Goal: Task Accomplishment & Management: Complete application form

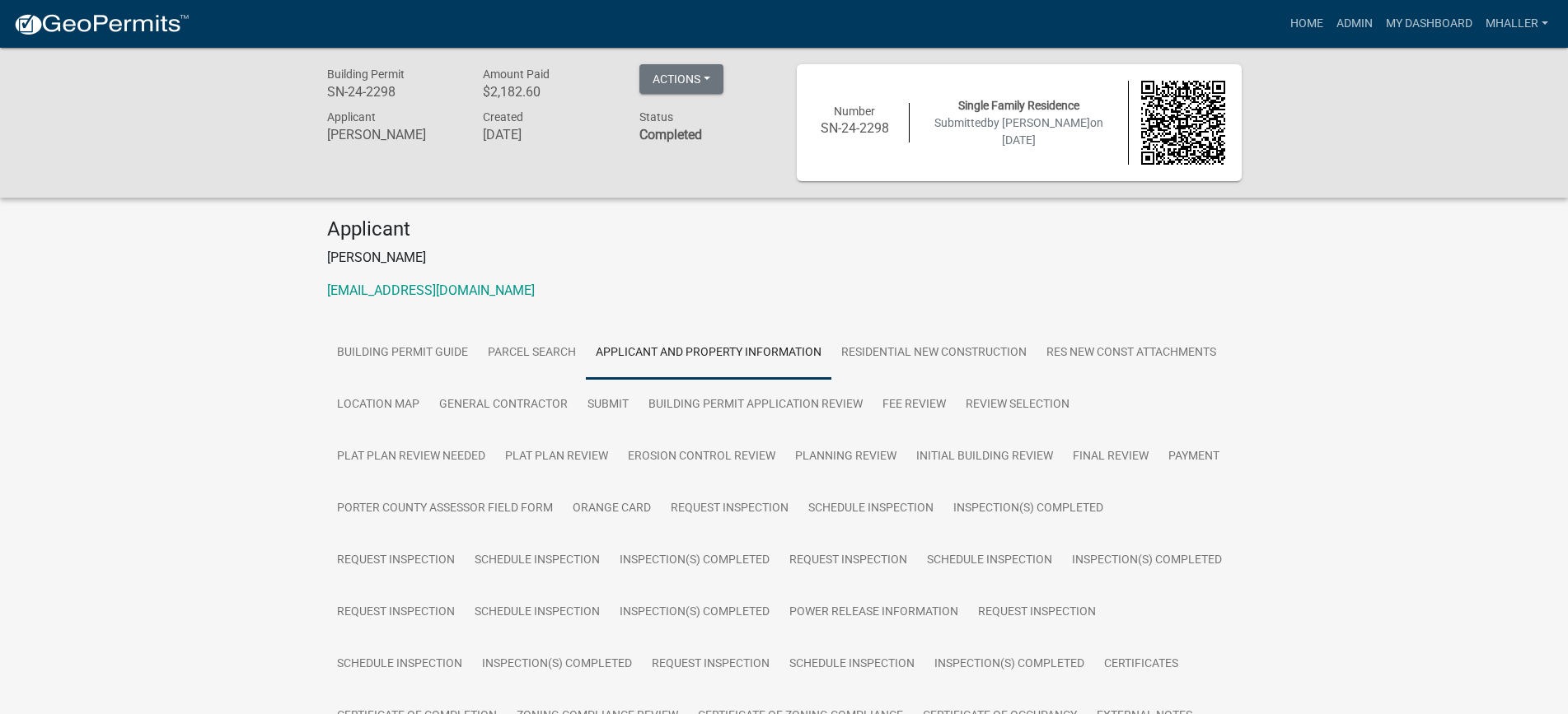
scroll to position [82, 0]
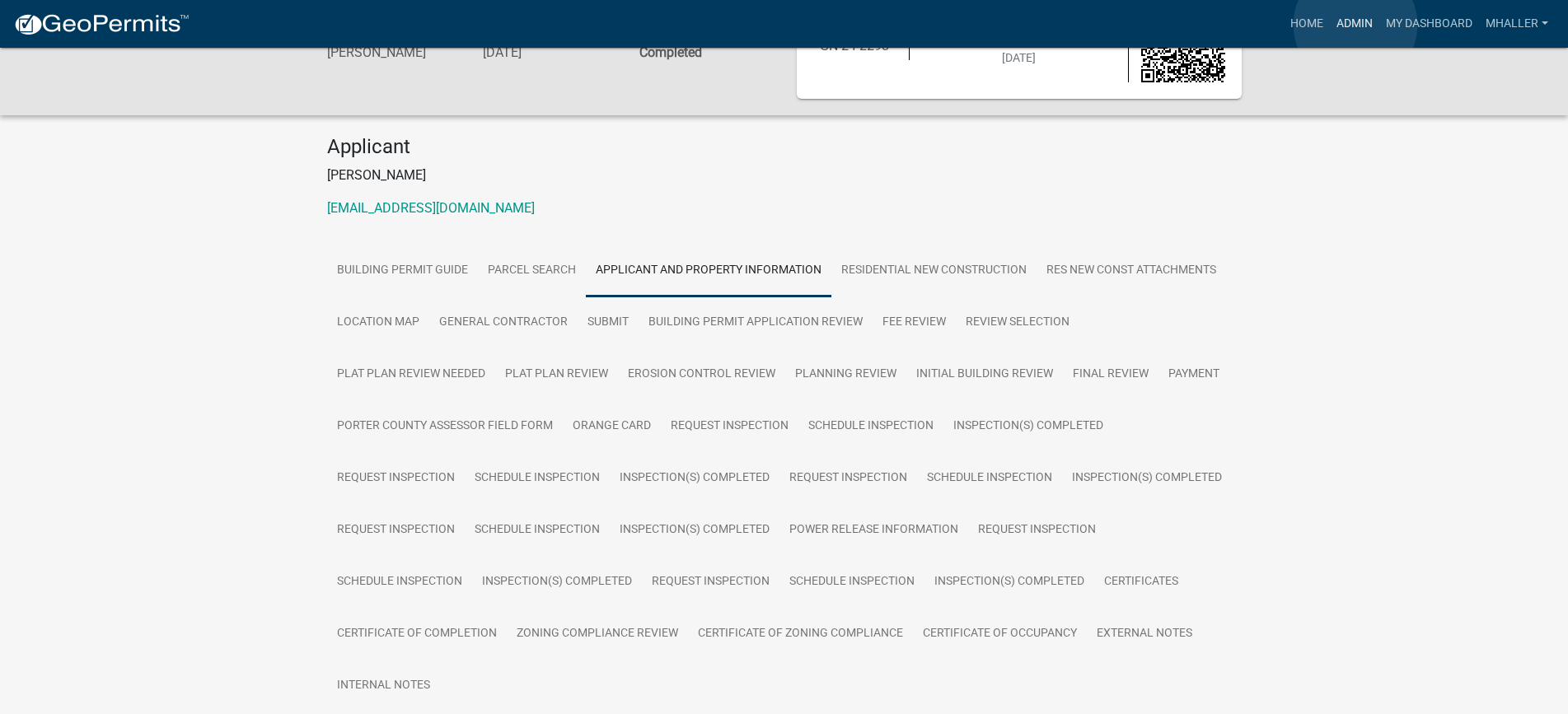
click at [1354, 25] on link "Admin" at bounding box center [1354, 24] width 49 height 32
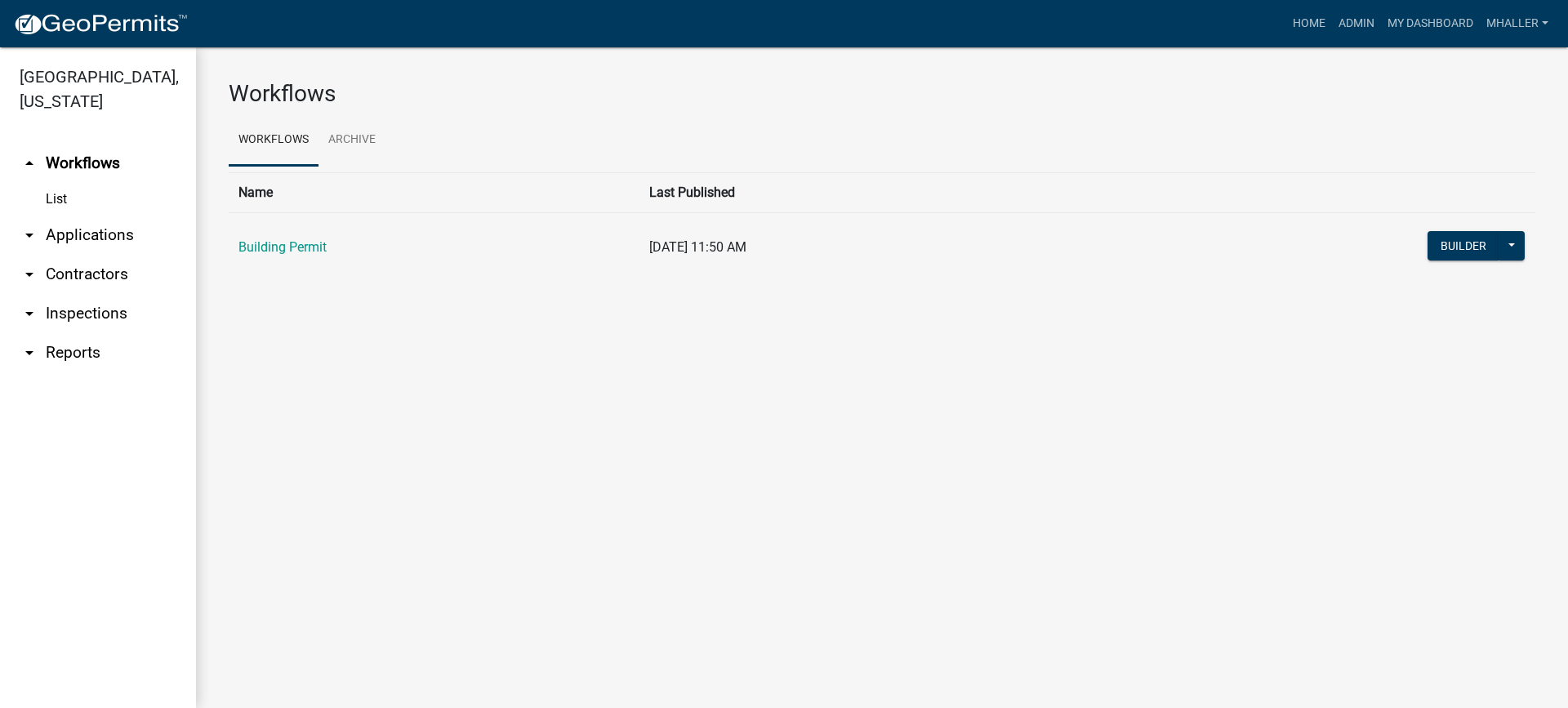
click at [56, 294] on link "arrow_drop_down Inspections" at bounding box center [98, 313] width 196 height 39
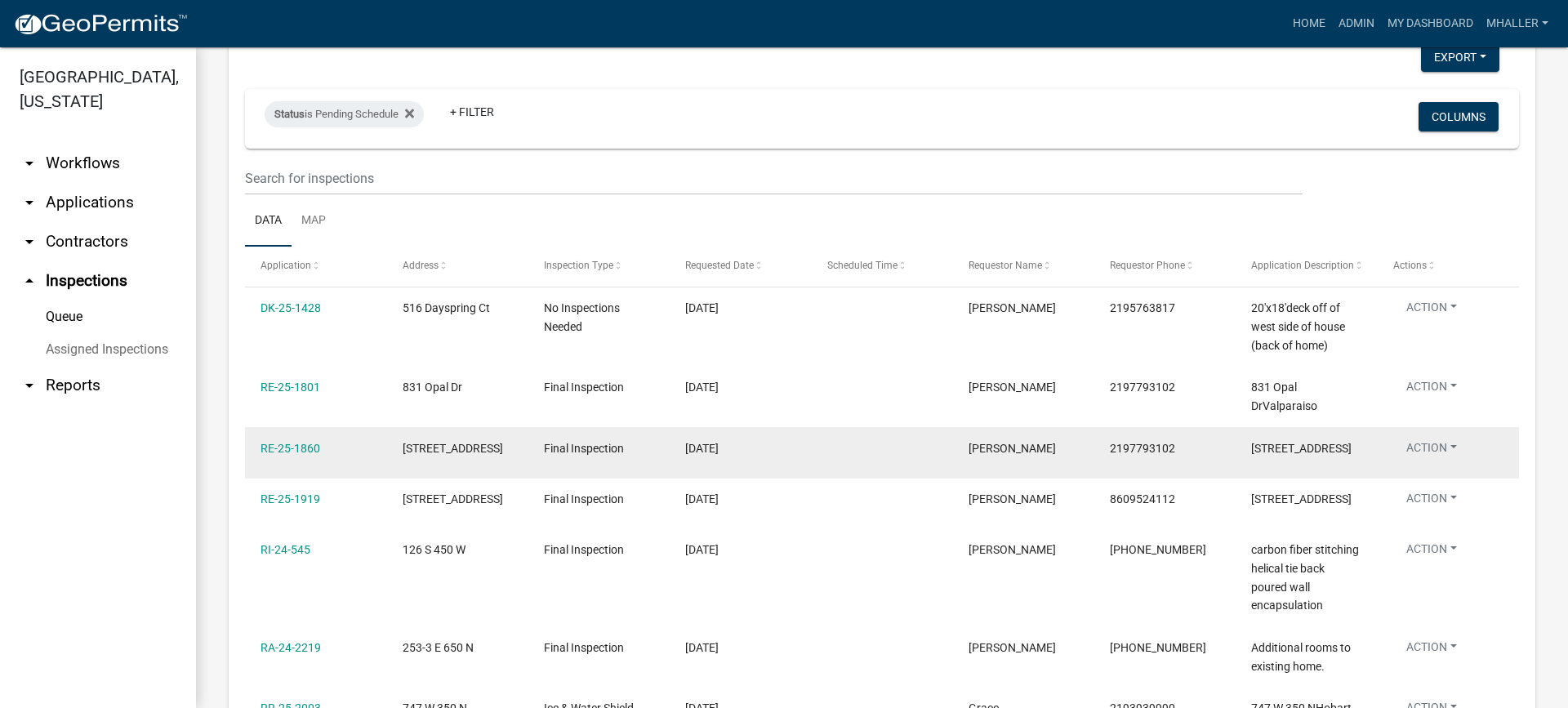
scroll to position [28, 0]
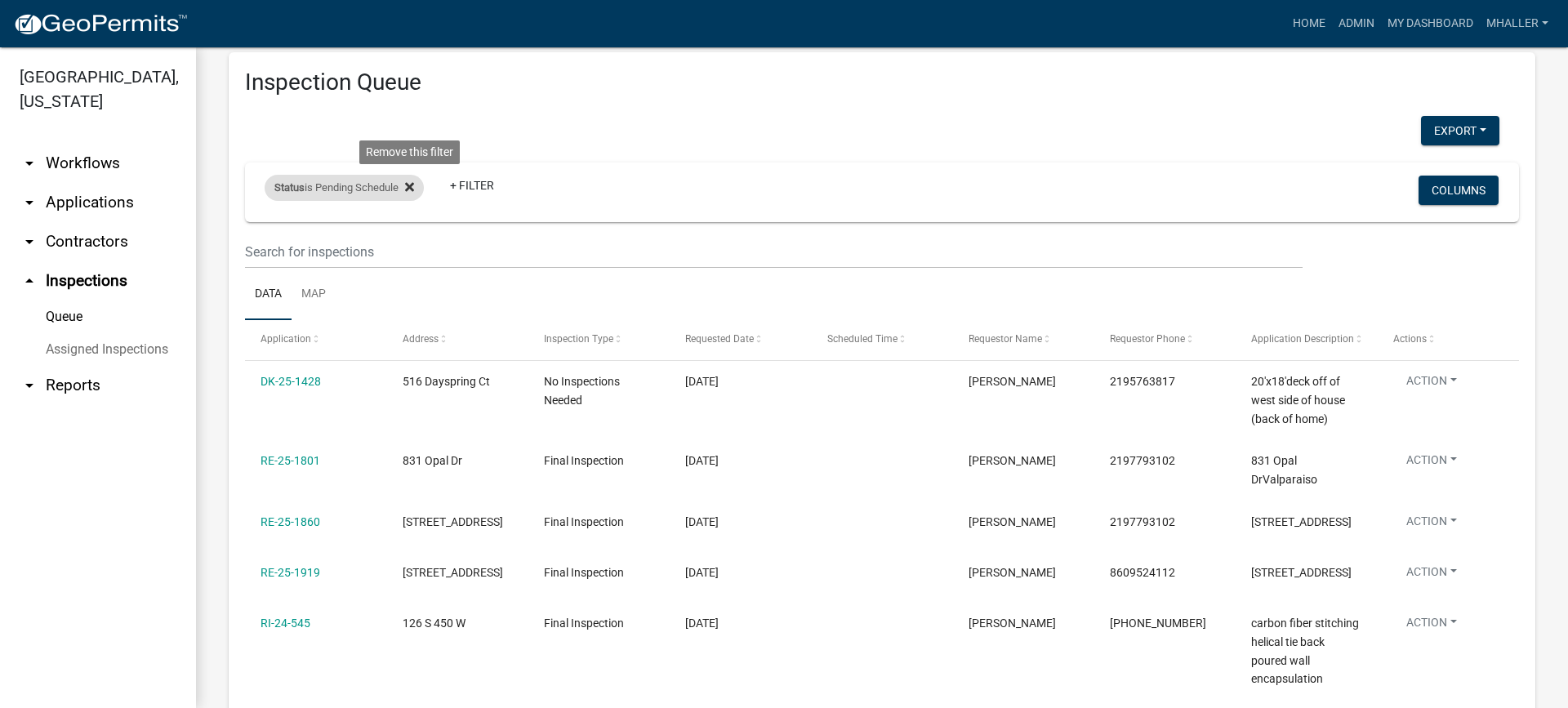
click at [411, 183] on icon at bounding box center [409, 187] width 9 height 9
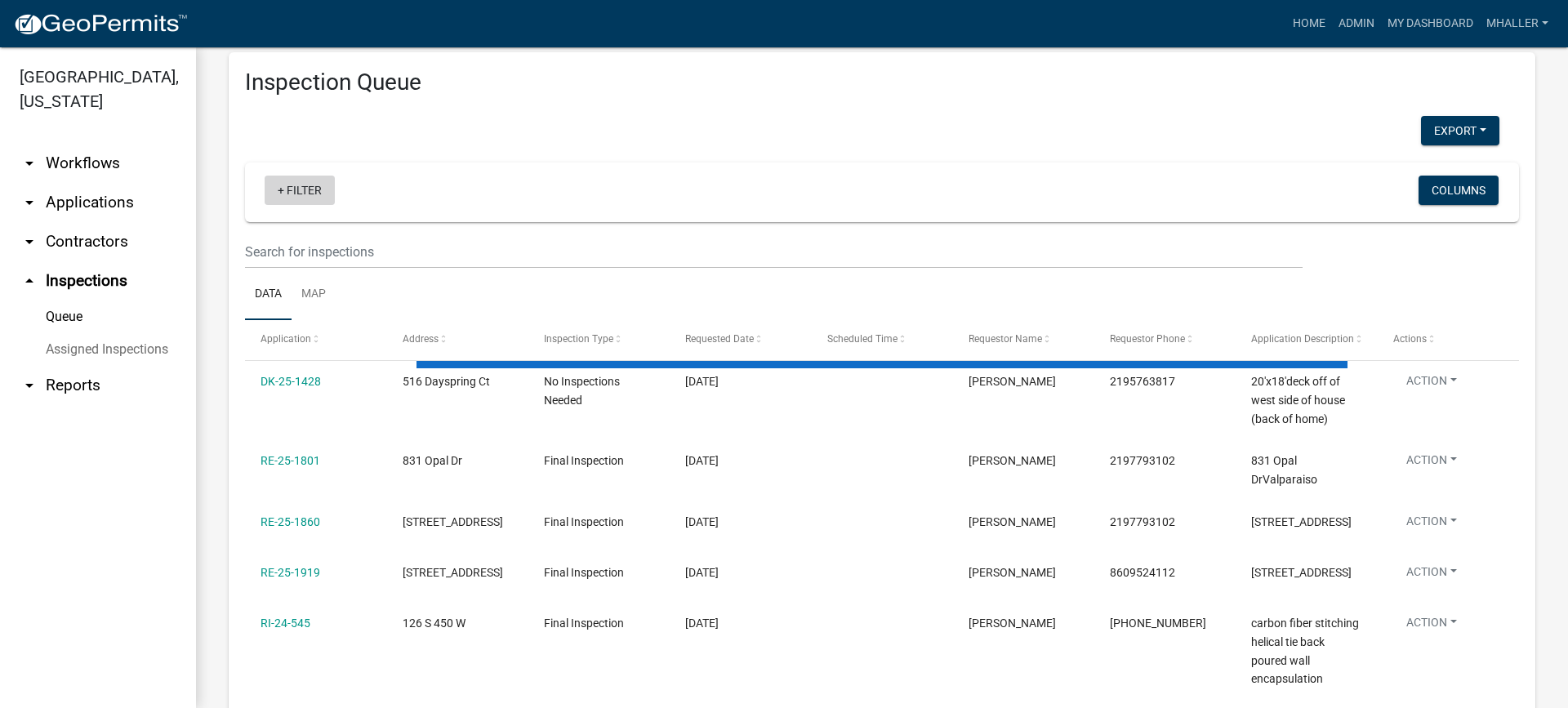
click at [309, 190] on link "+ Filter" at bounding box center [300, 190] width 70 height 30
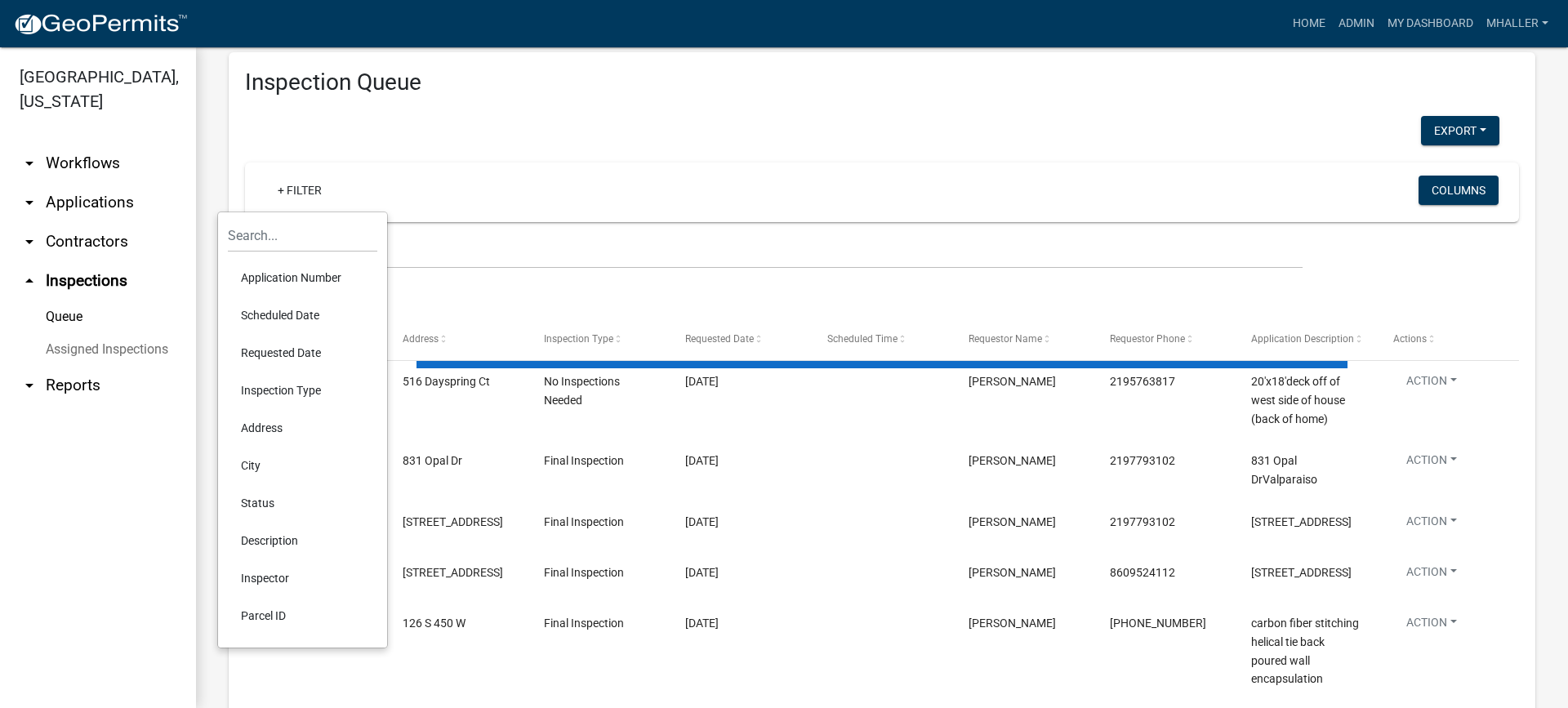
select select "1: 25"
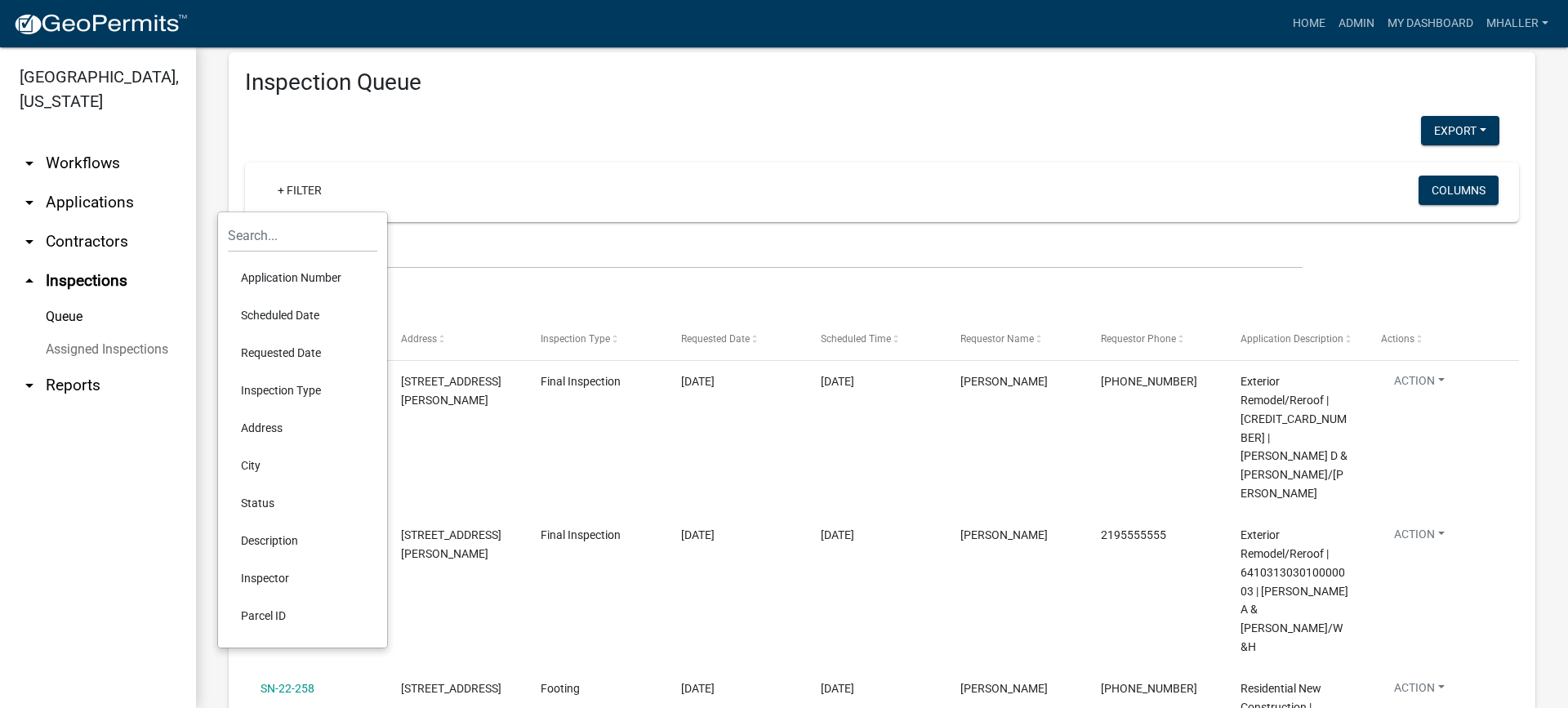
click at [262, 498] on li "Status" at bounding box center [302, 502] width 149 height 37
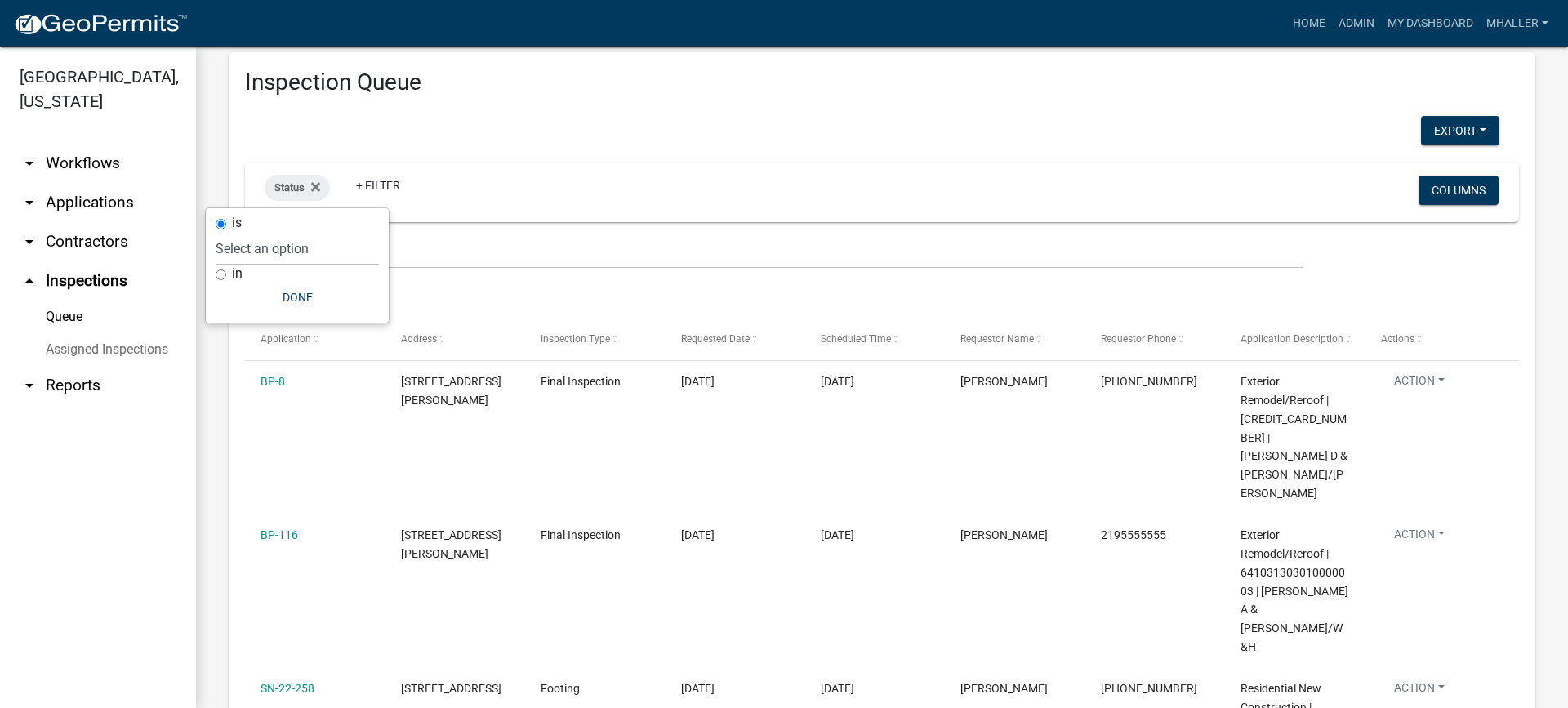
click at [288, 249] on select "Select an option Pending Schedule Pending Inspection Approved Denied Deleted Vo…" at bounding box center [297, 248] width 163 height 34
select select "1"
click at [268, 232] on select "Select an option Pending Schedule Pending Inspection Approved Denied Deleted Vo…" at bounding box center [297, 248] width 163 height 34
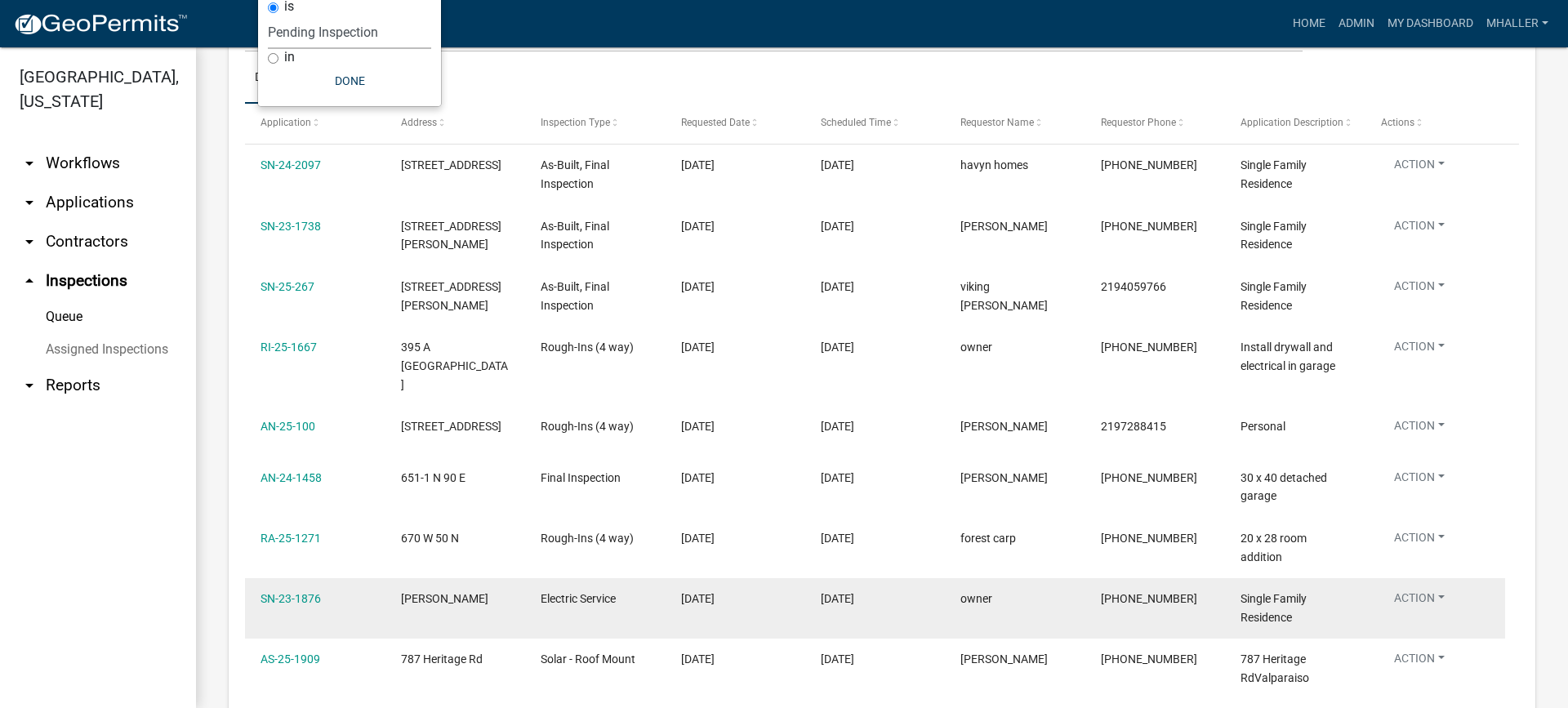
scroll to position [273, 0]
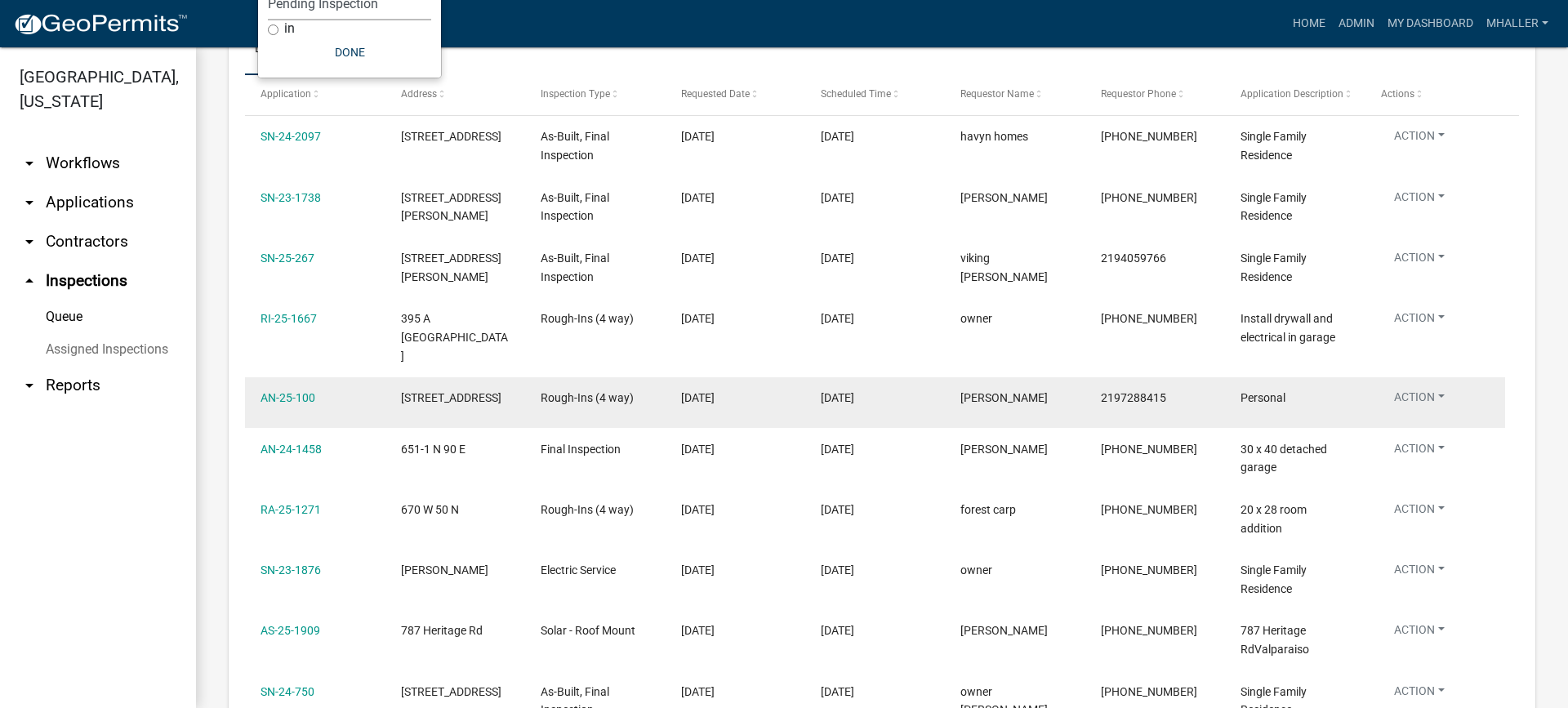
click at [1414, 388] on button "Action" at bounding box center [1419, 400] width 76 height 23
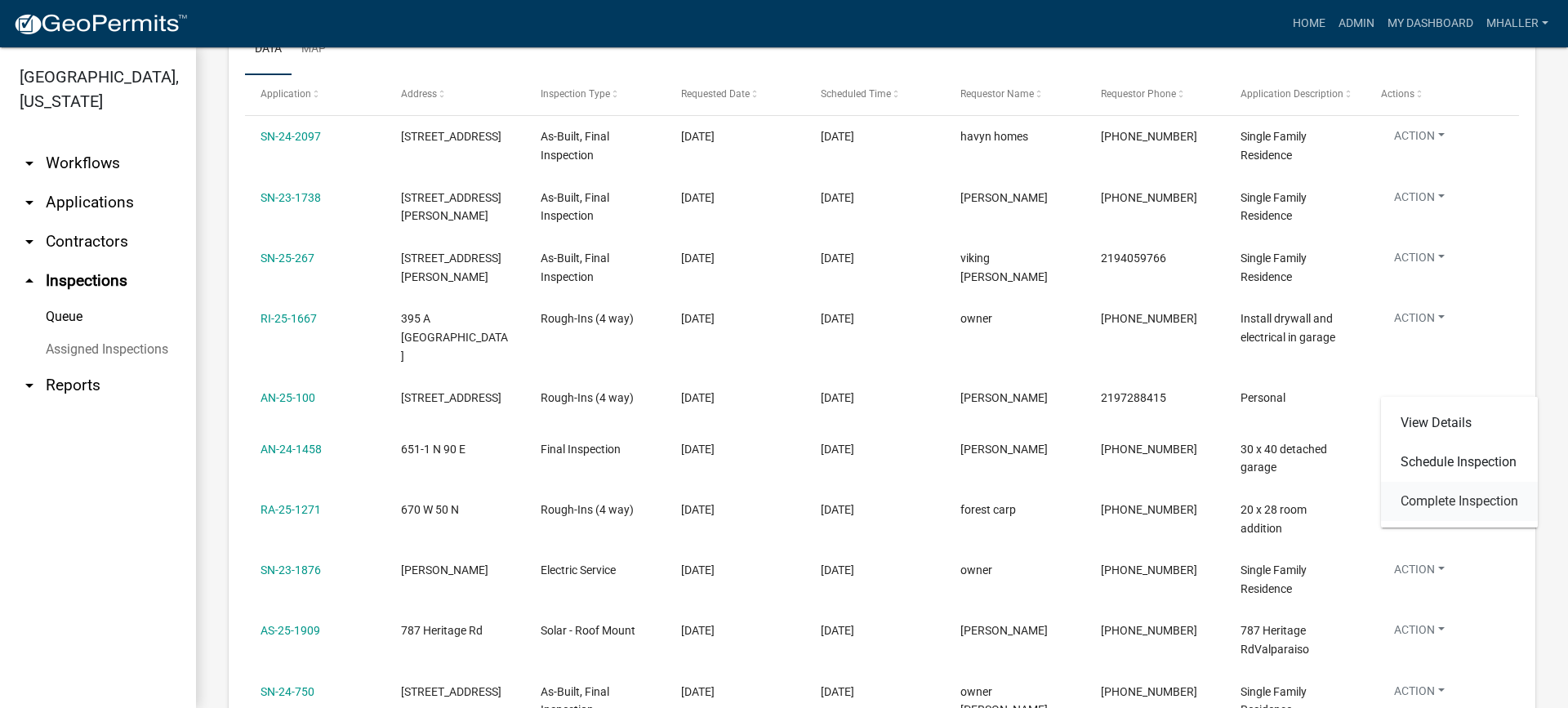
click at [1423, 498] on link "Complete Inspection" at bounding box center [1459, 501] width 156 height 39
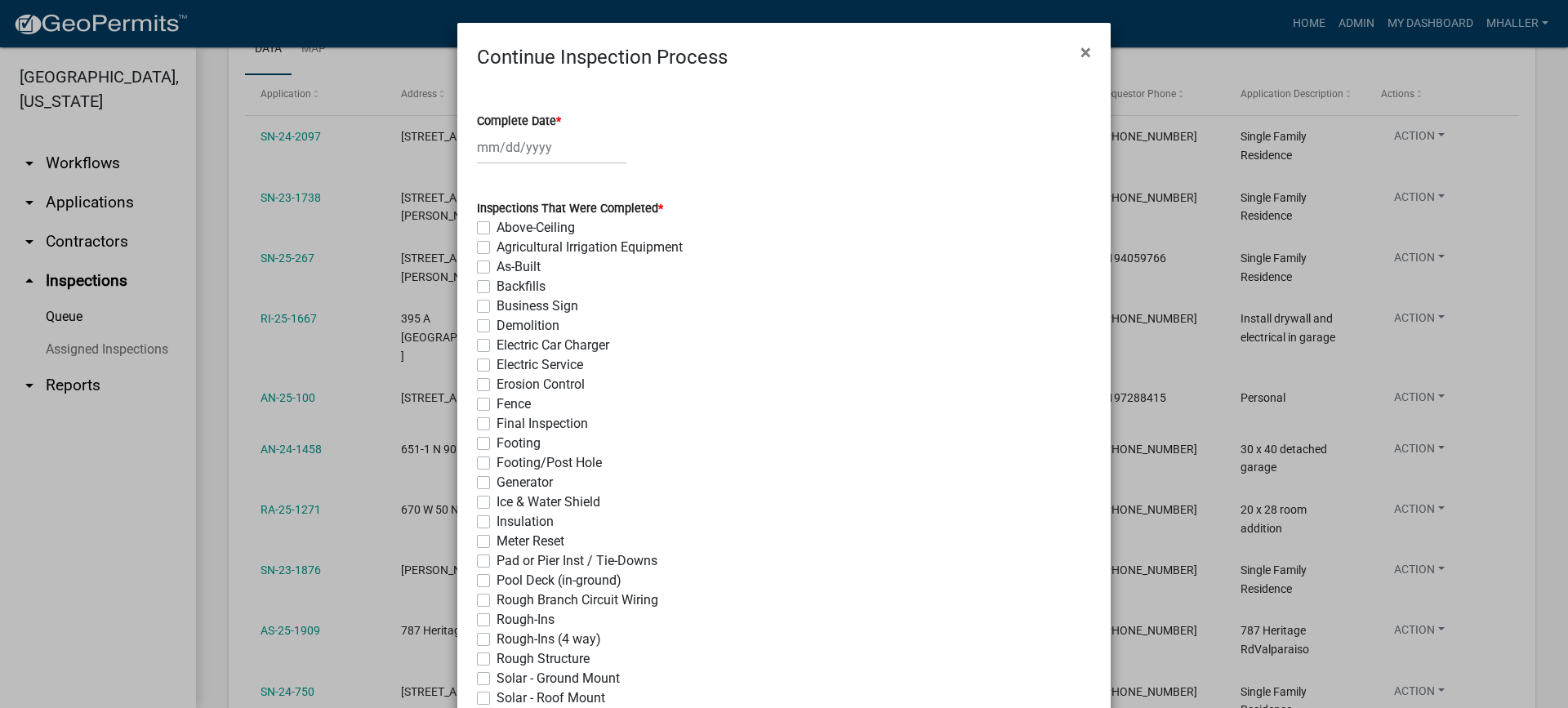
click at [530, 145] on div at bounding box center [552, 147] width 149 height 34
select select "10"
select select "2025"
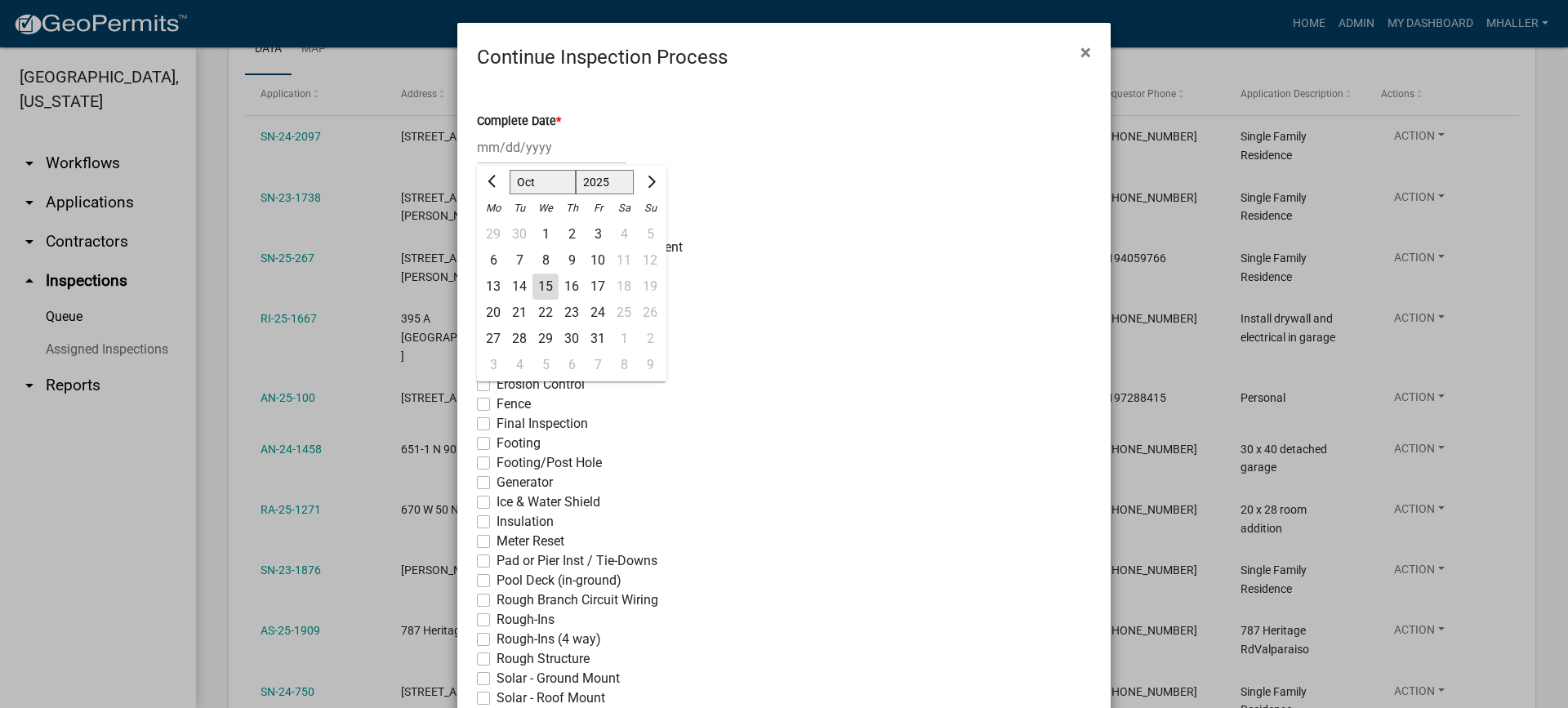
click at [535, 288] on div "15" at bounding box center [546, 287] width 26 height 26
type input "[DATE]"
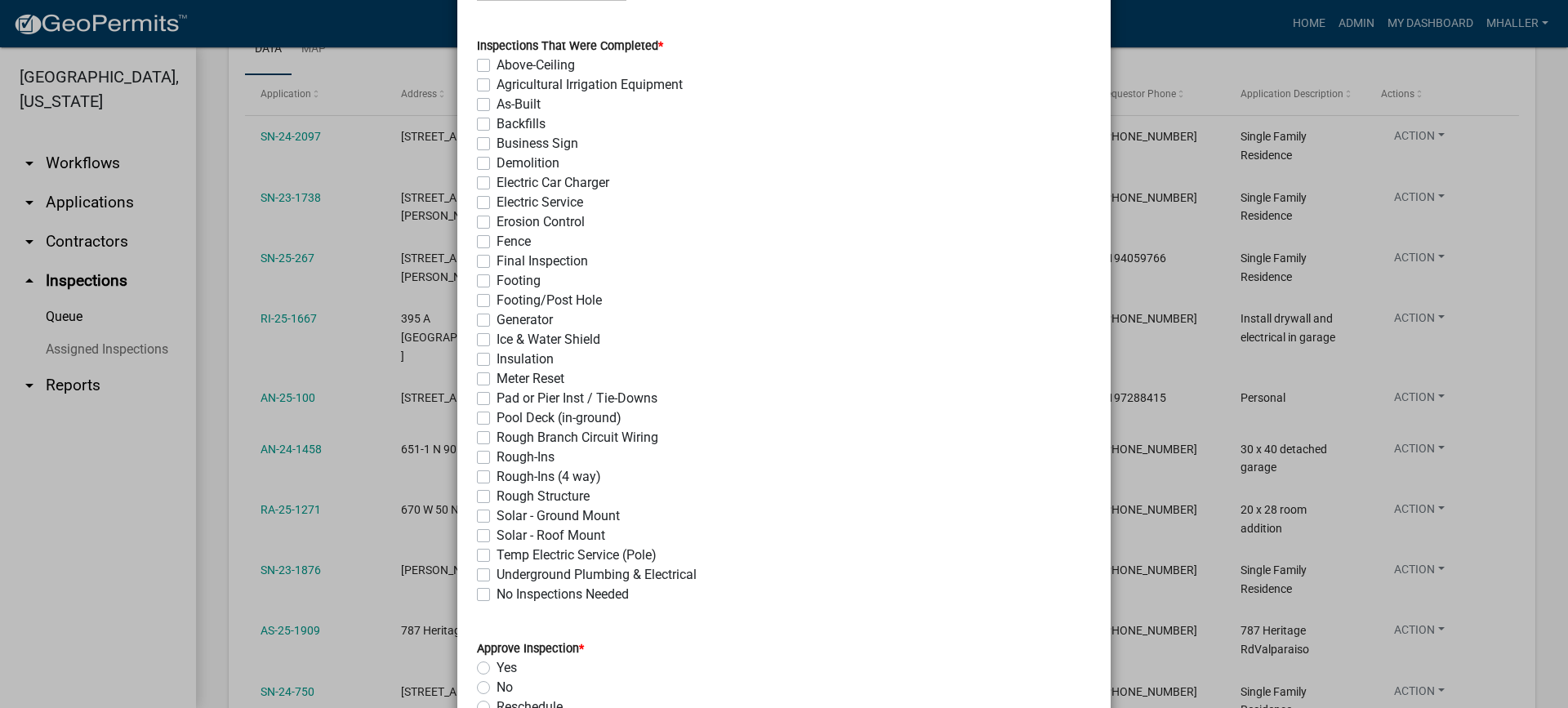
scroll to position [163, 0]
click at [497, 475] on label "Rough-Ins (4 way)" at bounding box center [549, 476] width 104 height 20
click at [497, 475] on input "Rough-Ins (4 way)" at bounding box center [502, 472] width 10 height 10
checkbox input "true"
checkbox input "false"
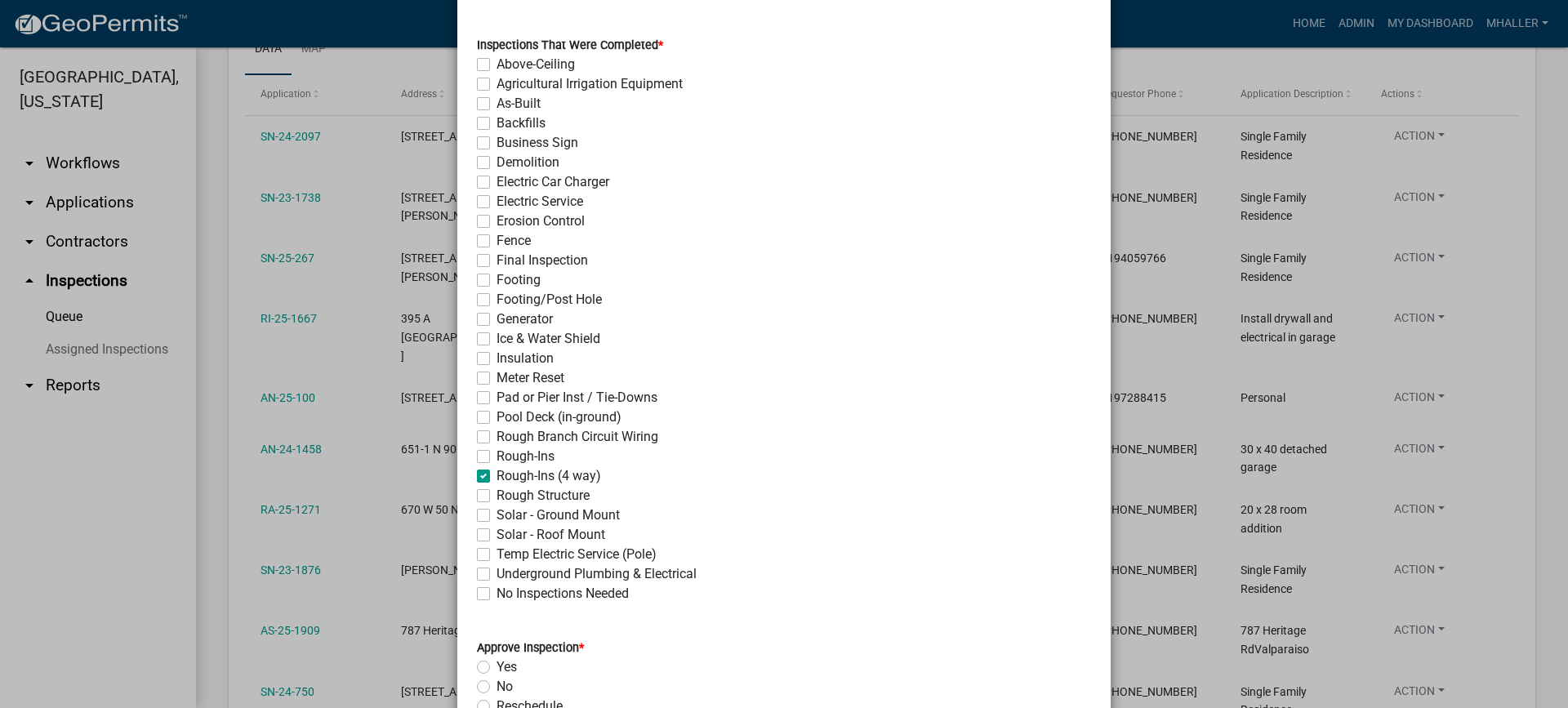
checkbox input "false"
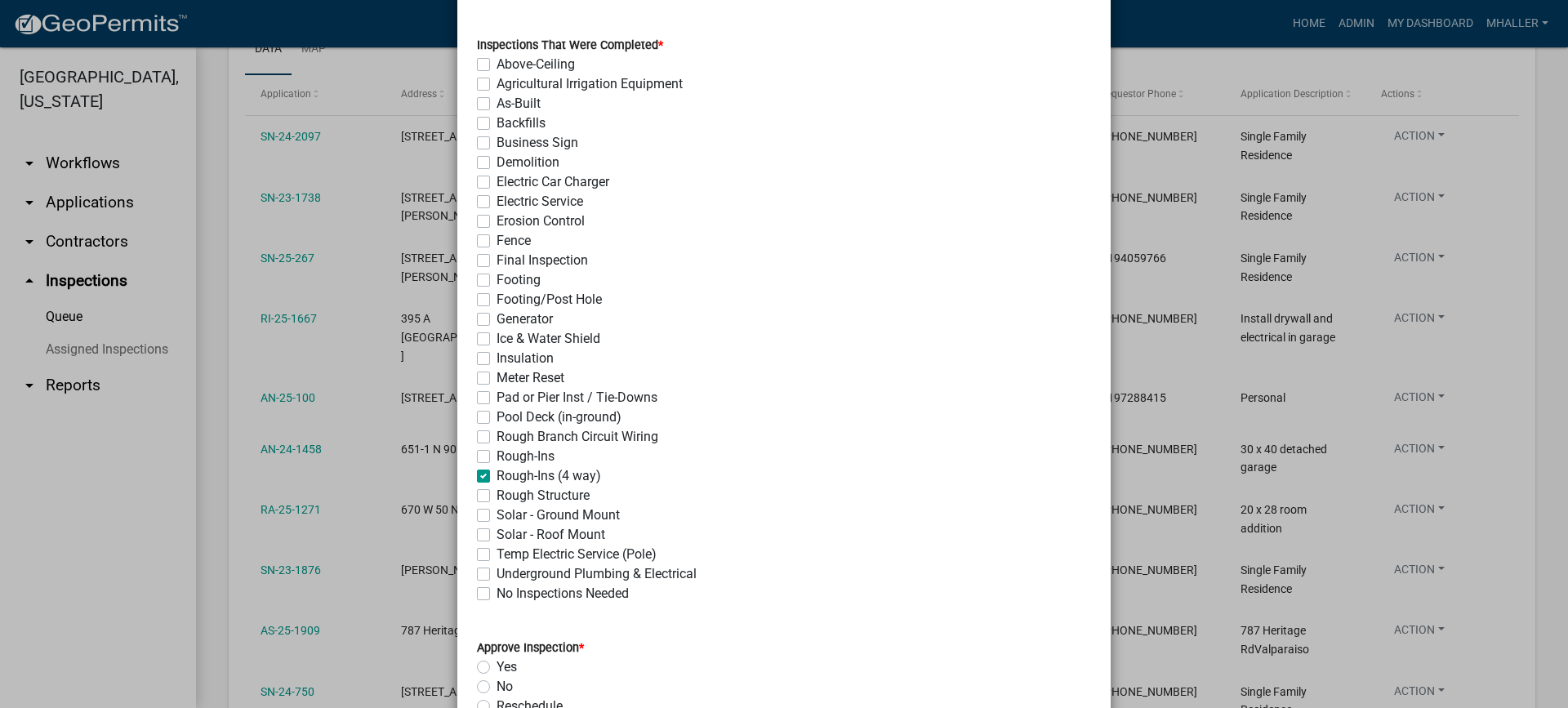
checkbox input "false"
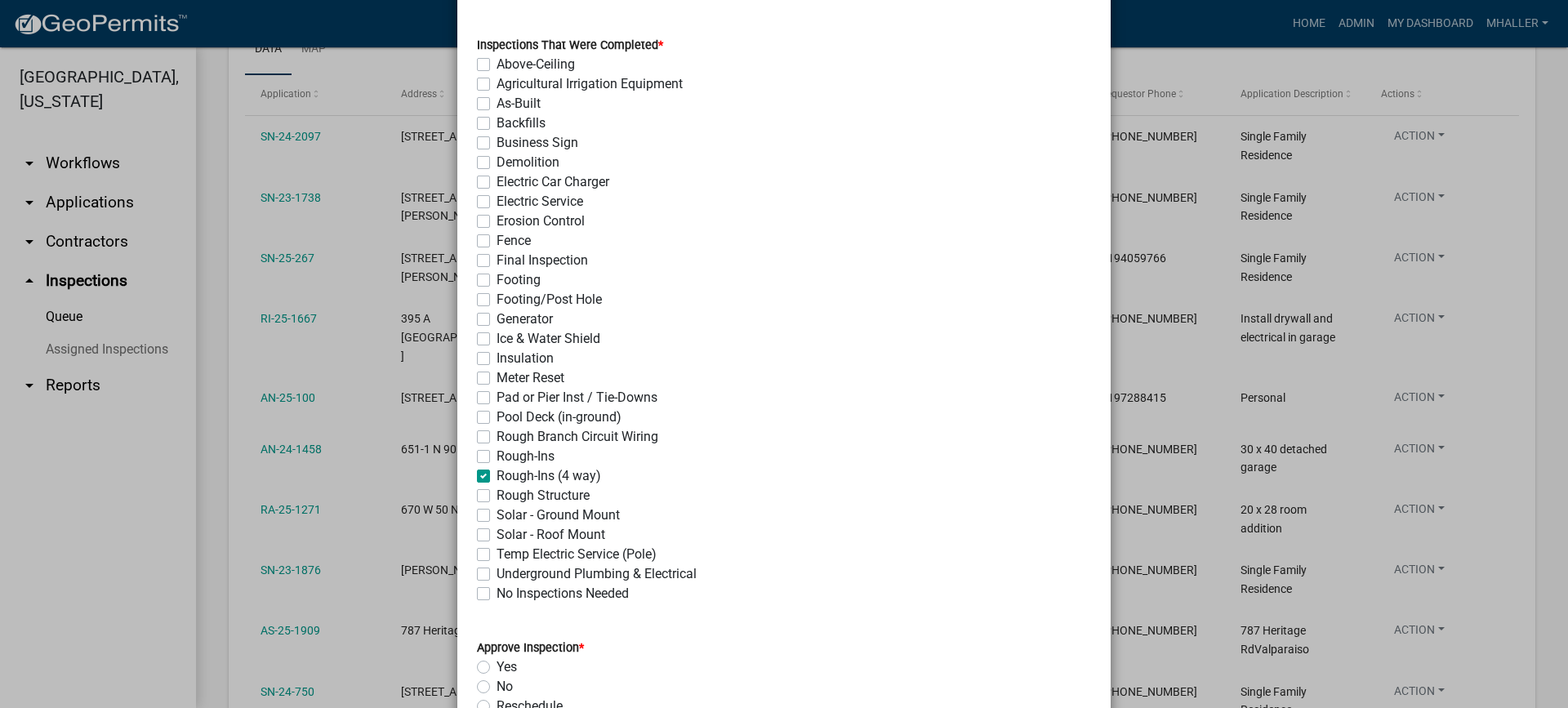
checkbox input "false"
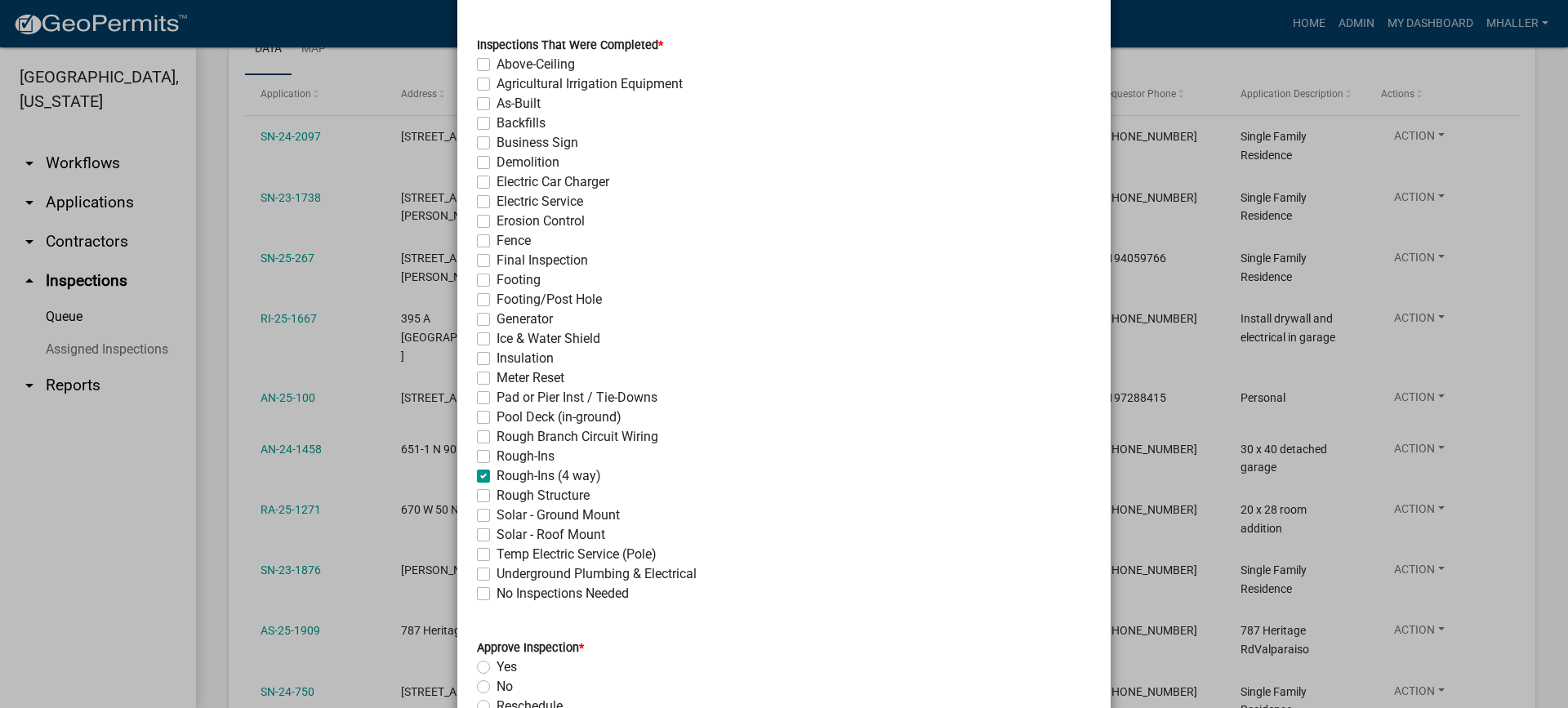
checkbox input "false"
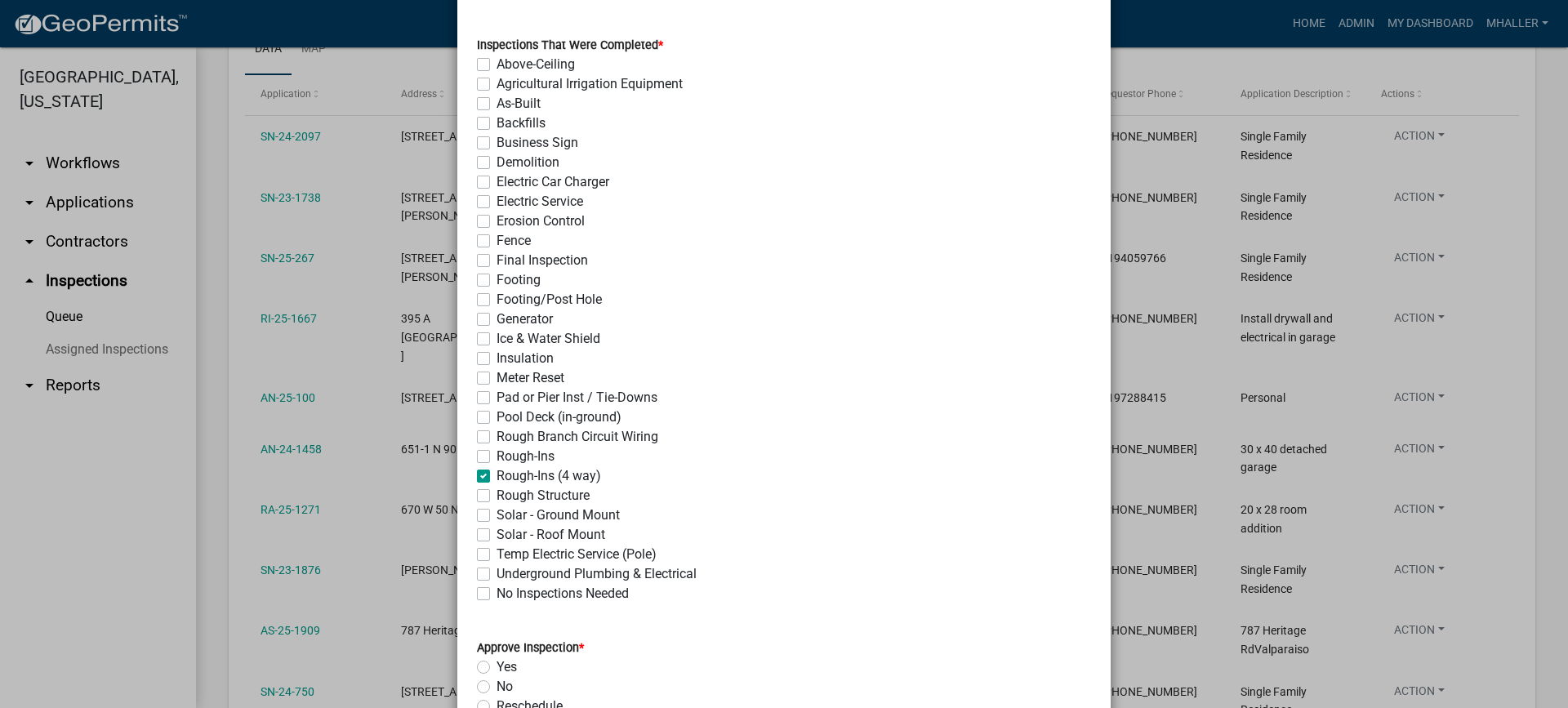
checkbox input "true"
checkbox input "false"
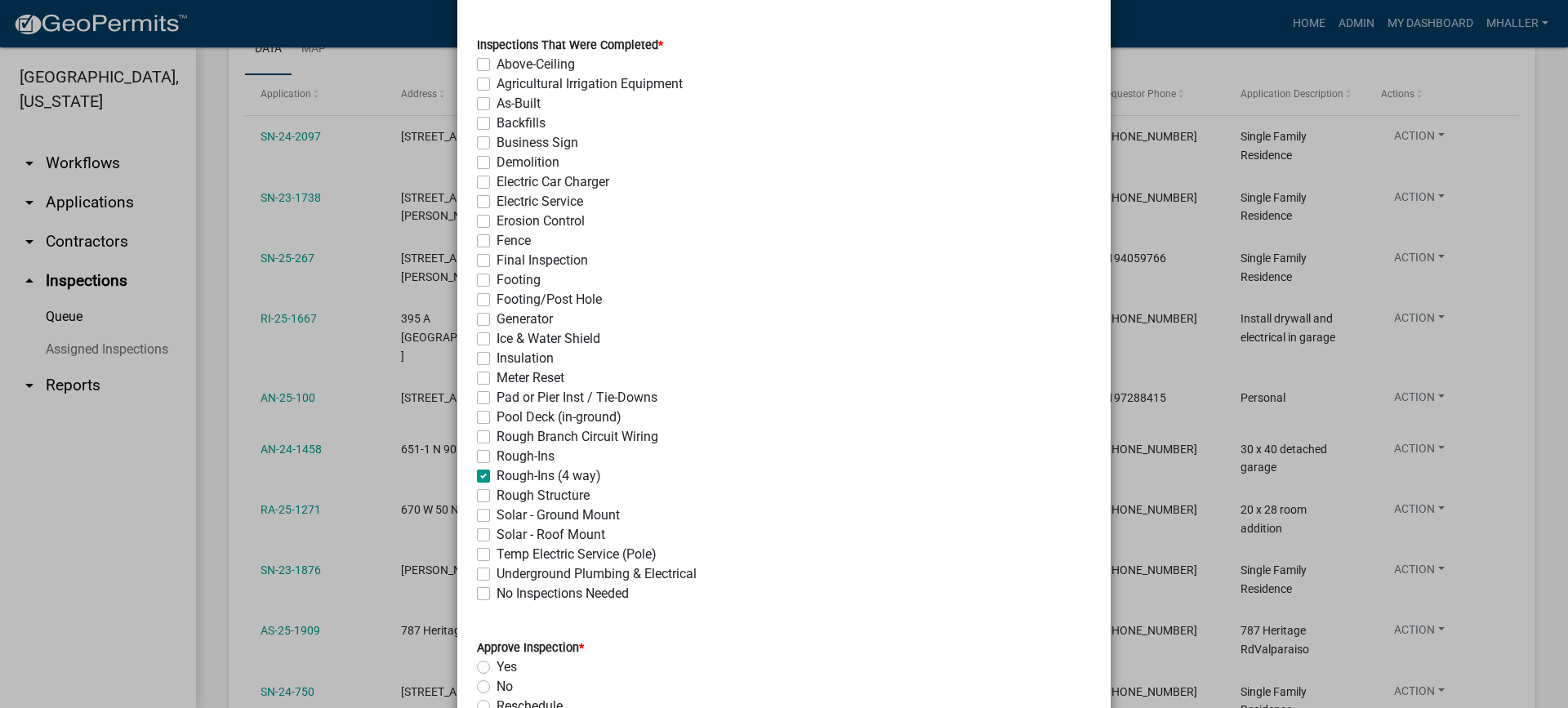
checkbox input "false"
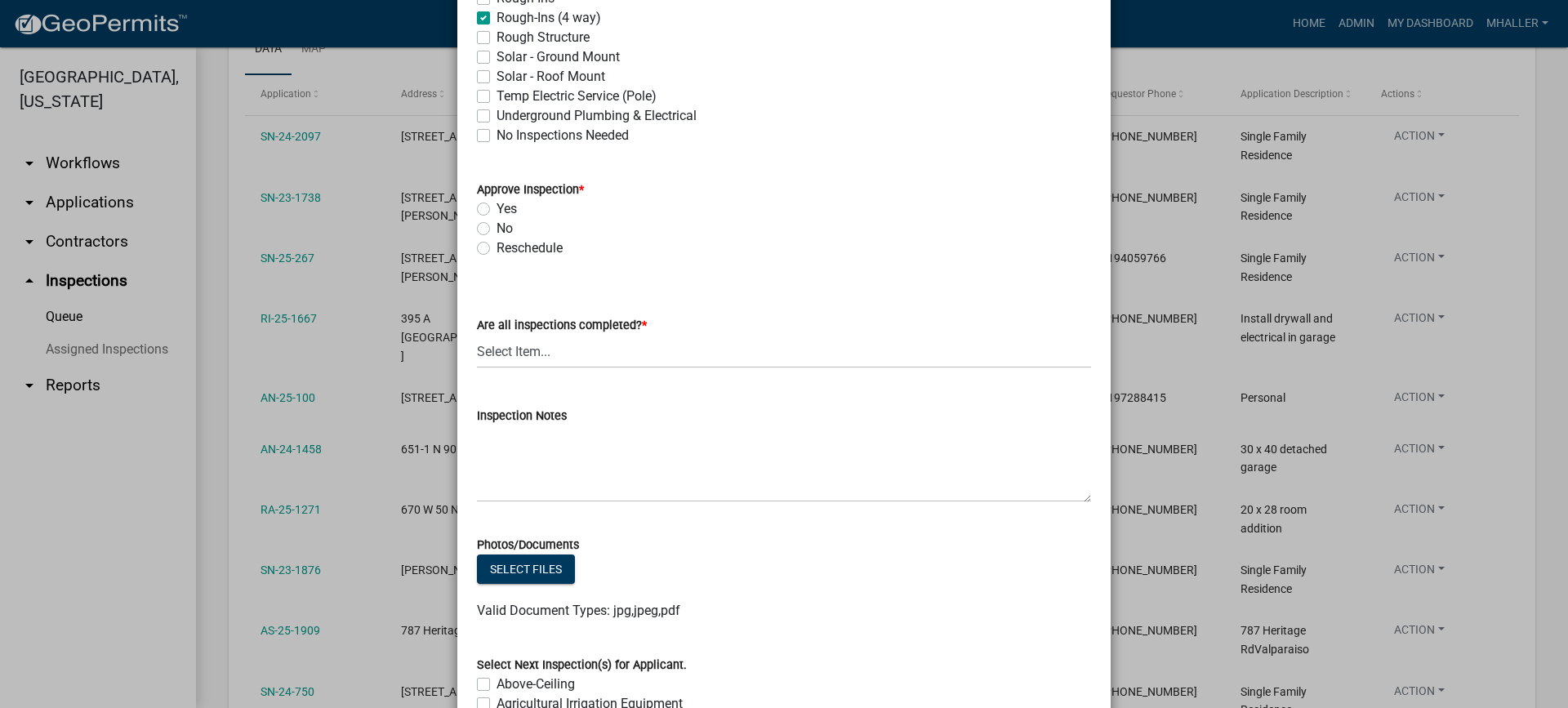
scroll to position [653, 0]
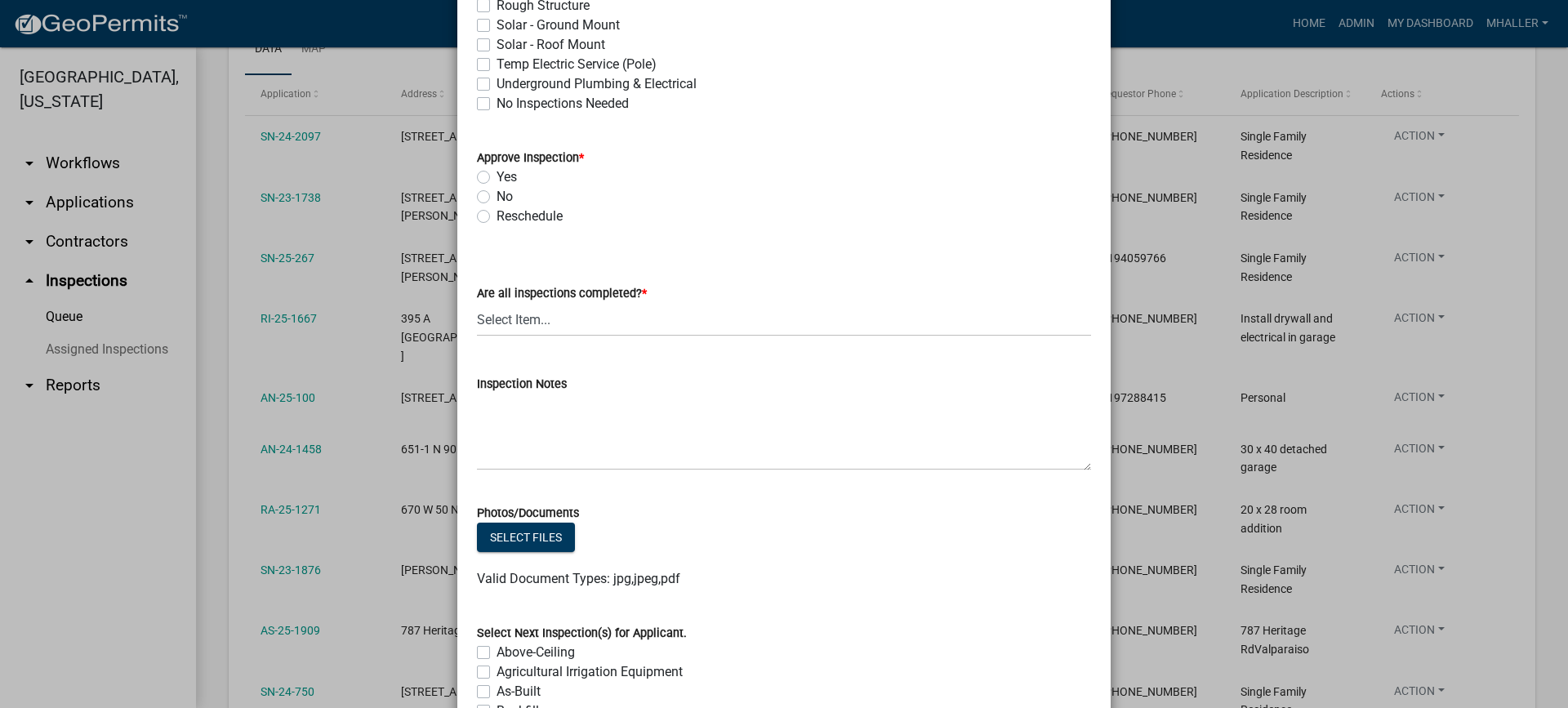
click at [497, 194] on label "No" at bounding box center [505, 196] width 17 height 20
click at [497, 194] on input "No" at bounding box center [502, 192] width 10 height 10
radio input "true"
click at [558, 321] on select "Select Item... Yes - All Inspections Have Been Completed No - More Inspections …" at bounding box center [784, 320] width 614 height 34
click at [477, 303] on select "Select Item... Yes - All Inspections Have Been Completed No - More Inspections …" at bounding box center [784, 320] width 614 height 34
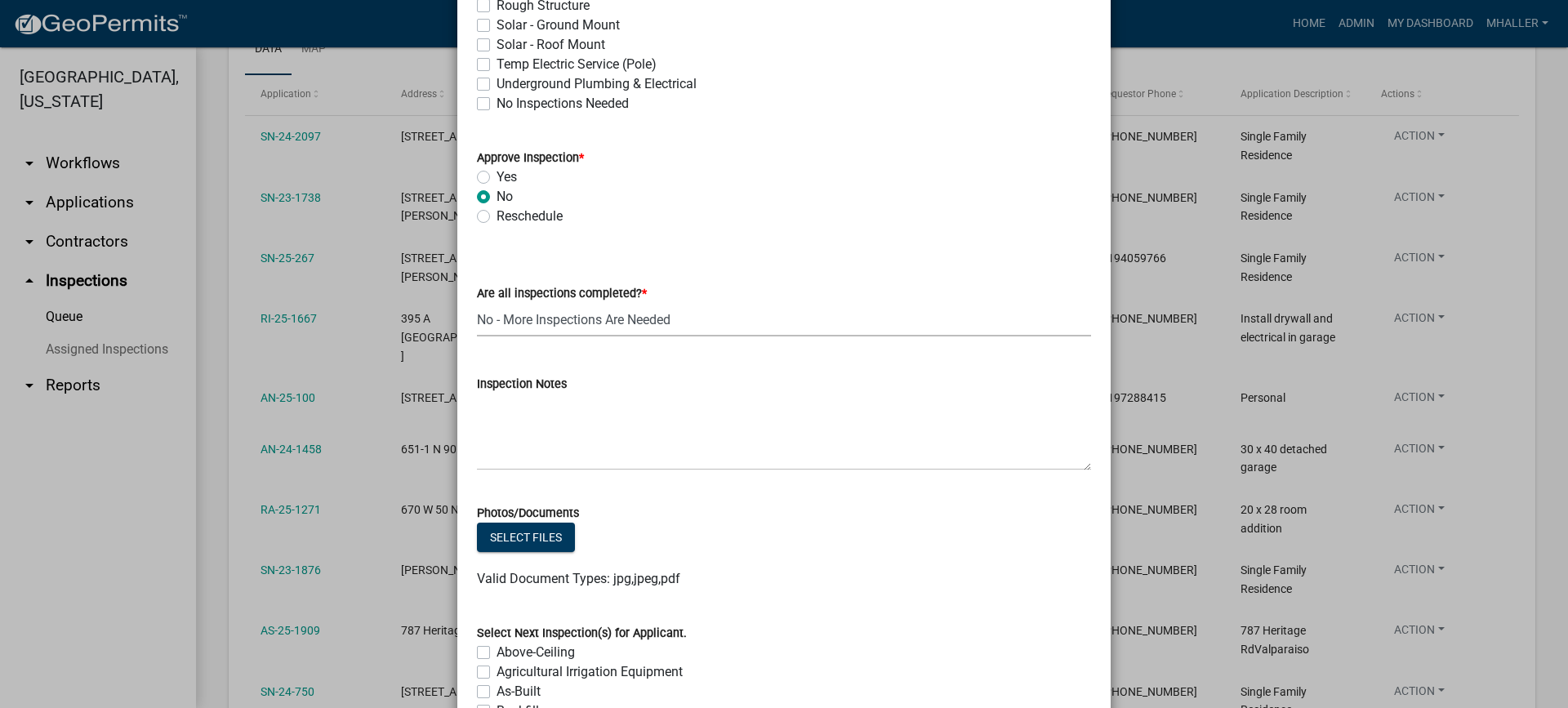
select select "eafbae6d-cbce-48e8-be87-ded322027707"
click at [538, 430] on textarea "Inspection Notes" at bounding box center [784, 432] width 614 height 76
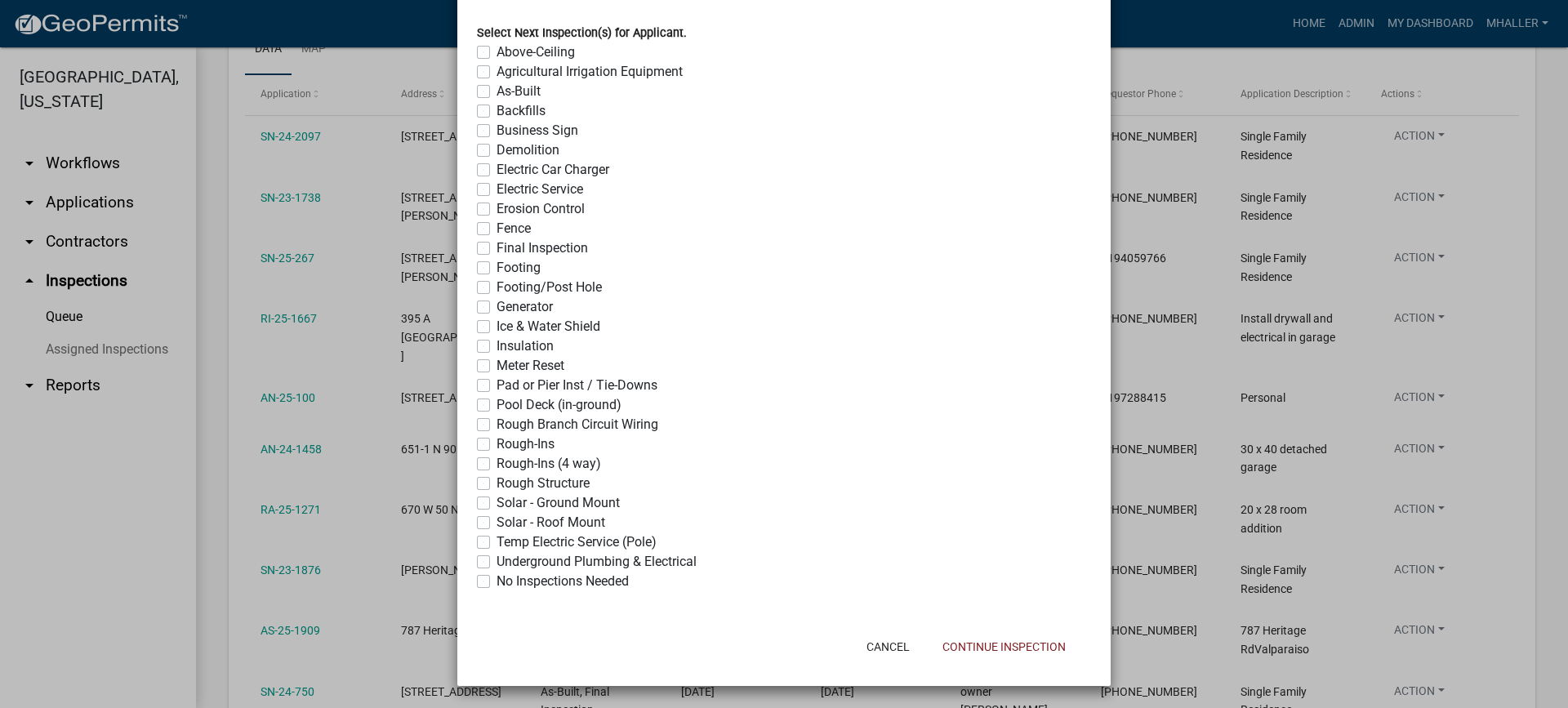
scroll to position [1254, 0]
type textarea "flex HVAC duct is all kinked and stacked . not supported proper. radius turns n…"
click at [989, 643] on button "Continue Inspection" at bounding box center [1004, 646] width 149 height 30
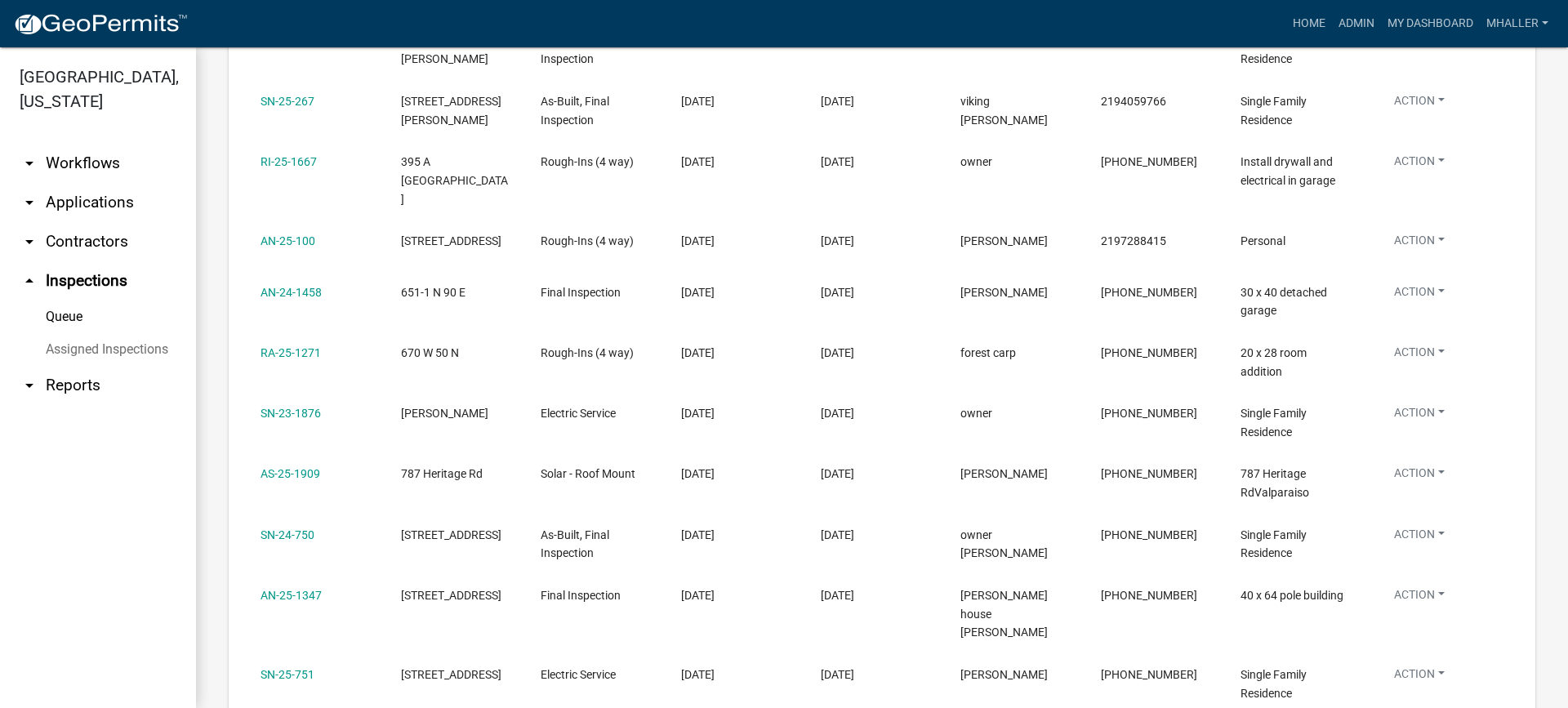
scroll to position [354, 0]
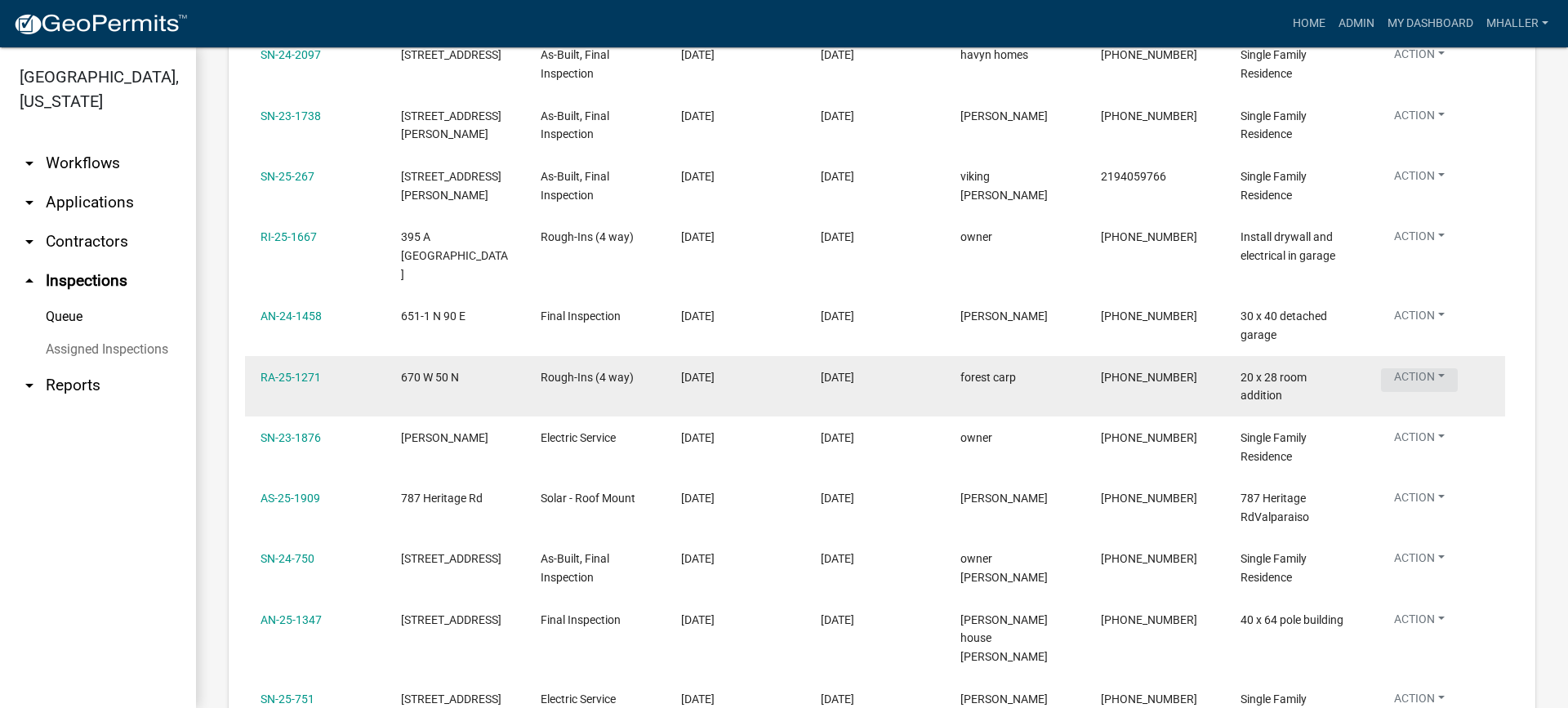
click at [1422, 368] on button "Action" at bounding box center [1419, 380] width 76 height 23
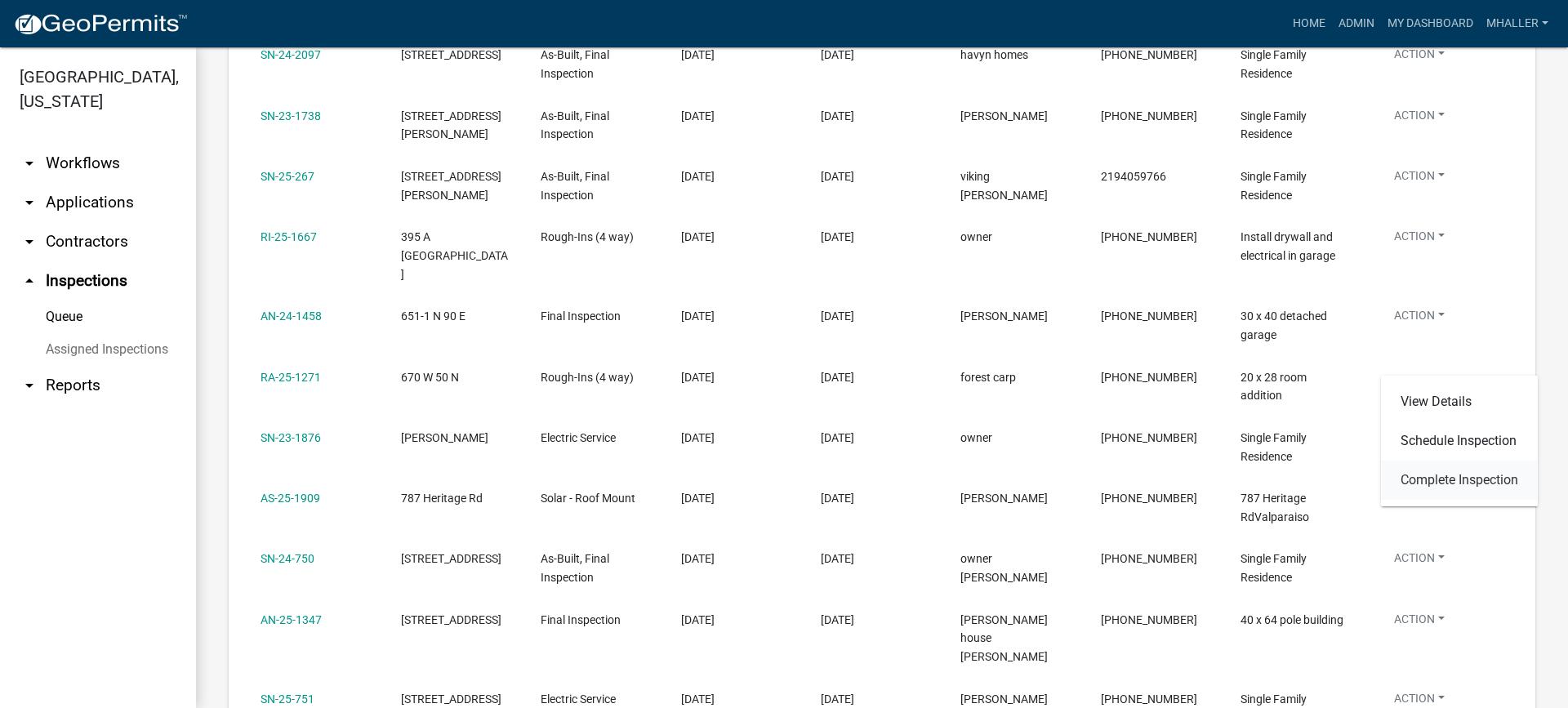
click at [1431, 480] on link "Complete Inspection" at bounding box center [1459, 480] width 156 height 39
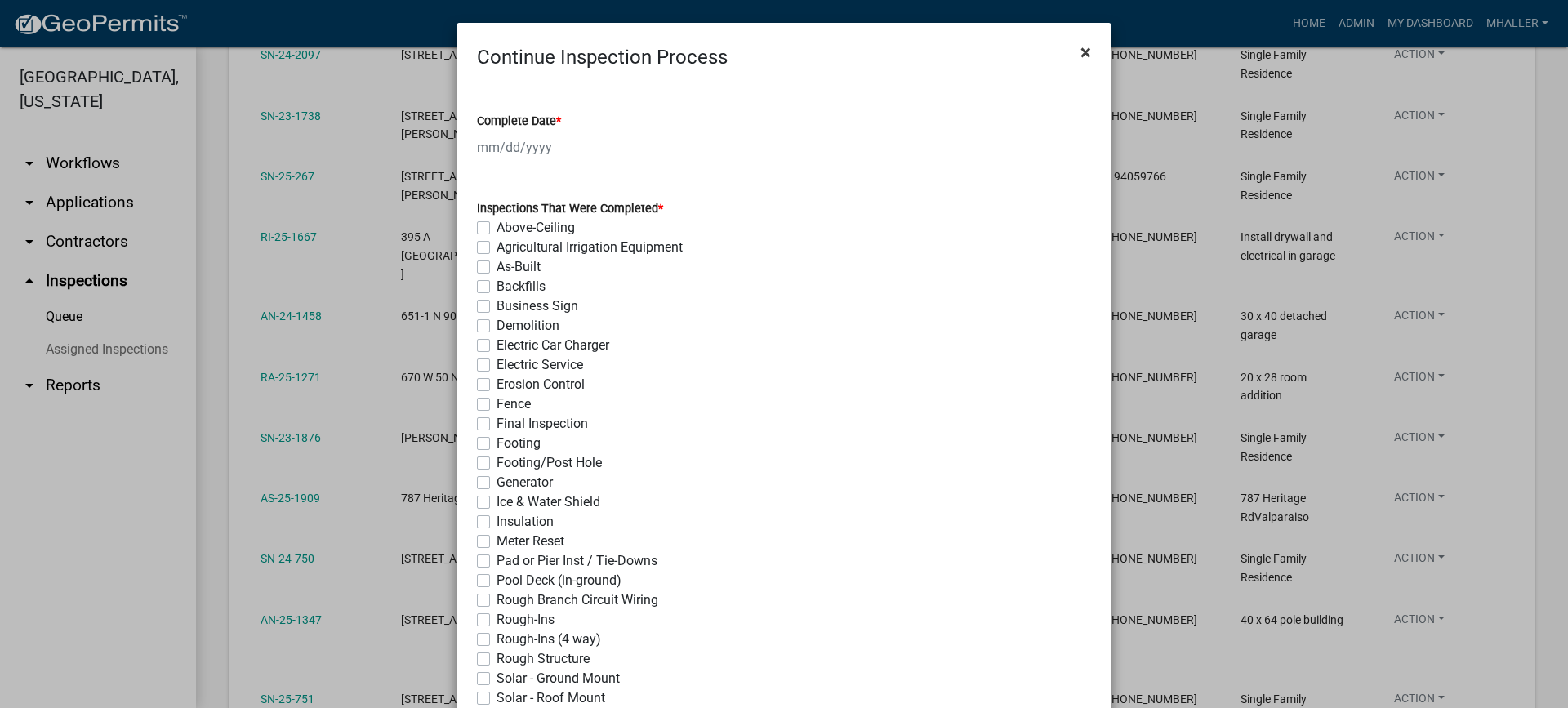
click at [1081, 55] on span "×" at bounding box center [1086, 52] width 10 height 23
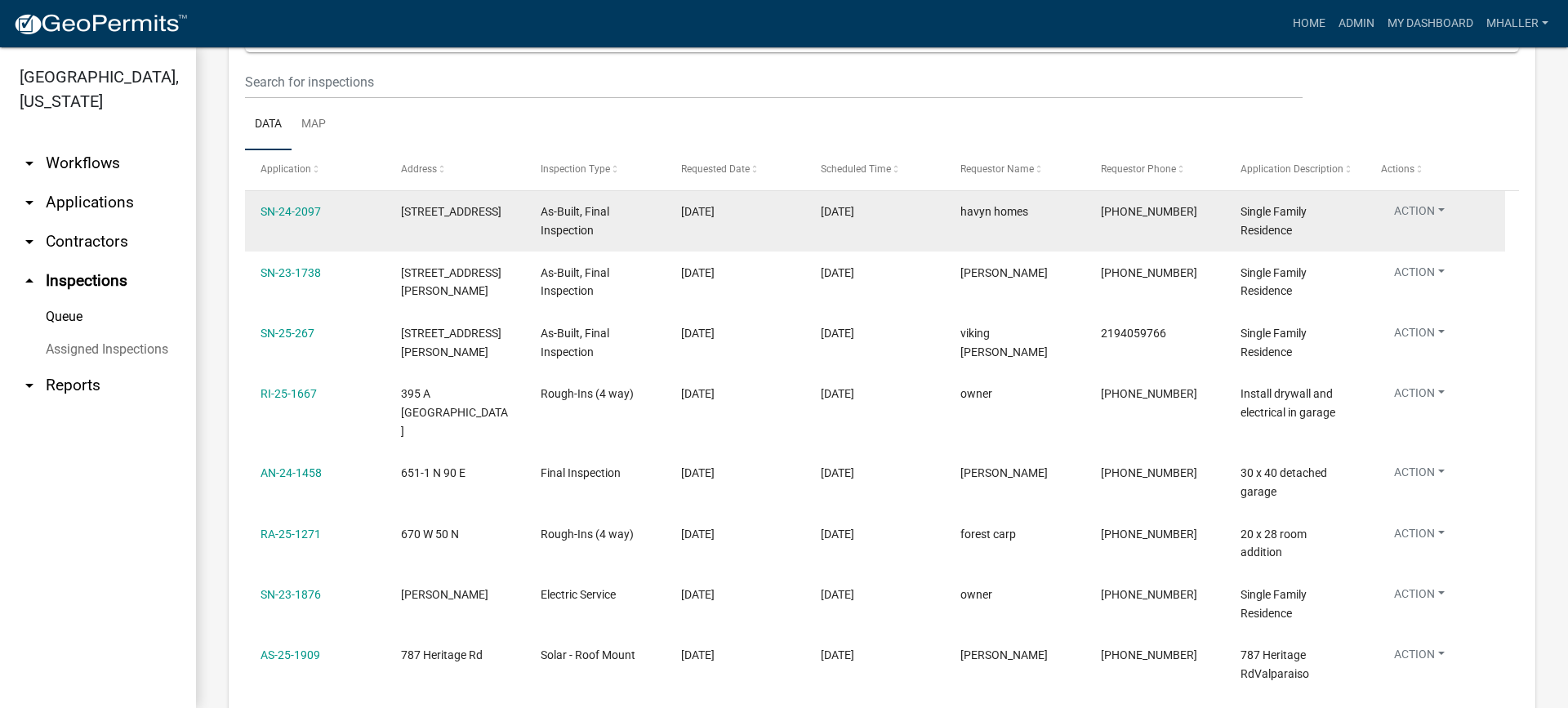
scroll to position [191, 0]
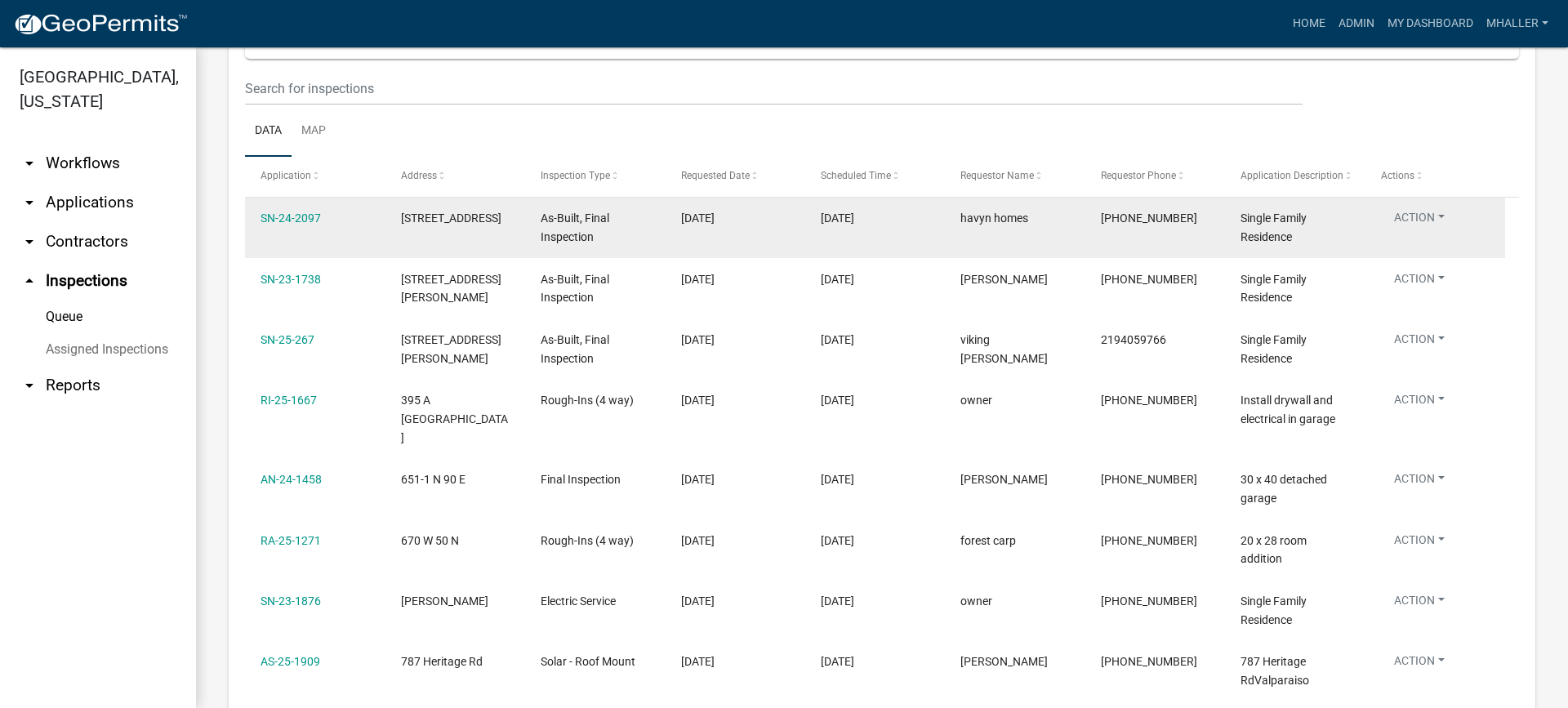
click at [1417, 221] on button "Action" at bounding box center [1419, 221] width 76 height 23
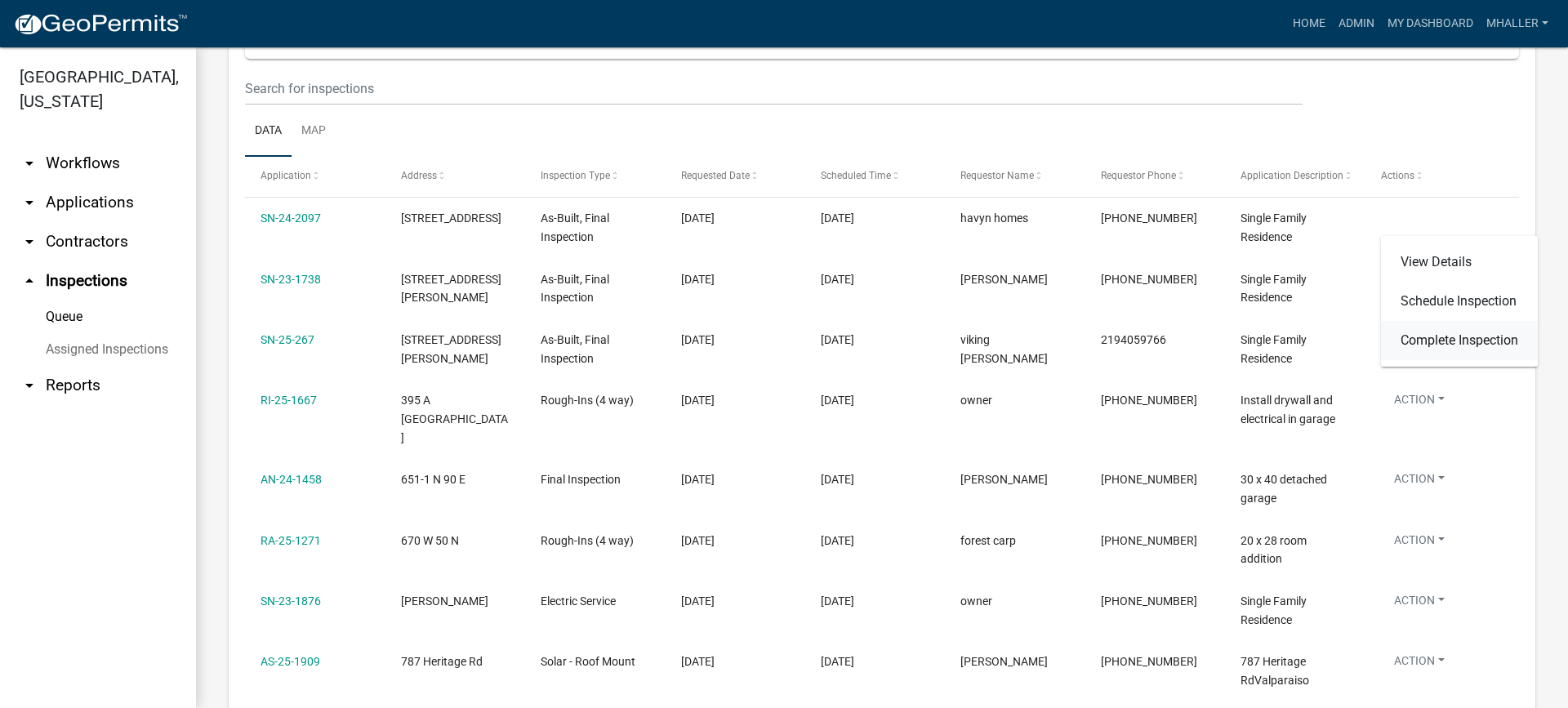
click at [1439, 338] on link "Complete Inspection" at bounding box center [1459, 340] width 156 height 39
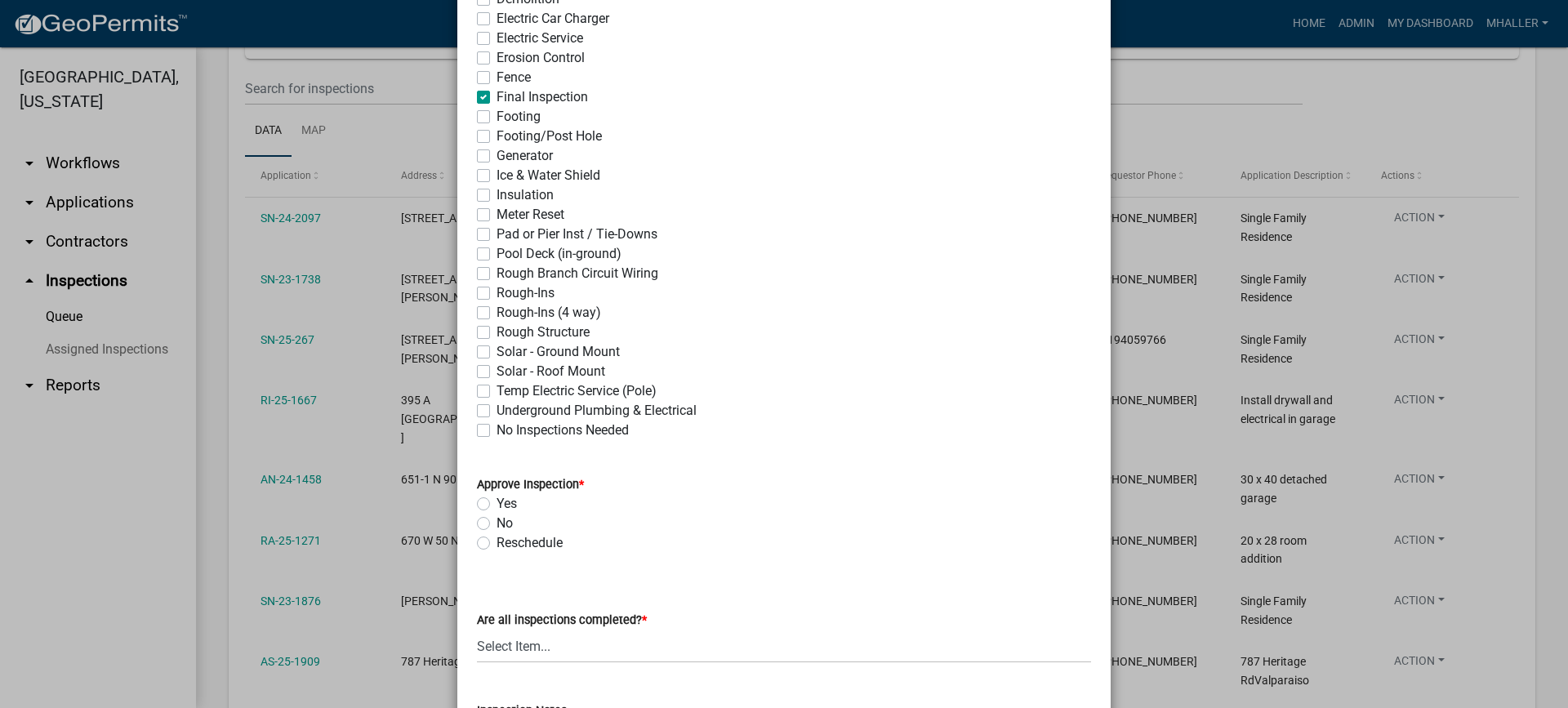
scroll to position [408, 0]
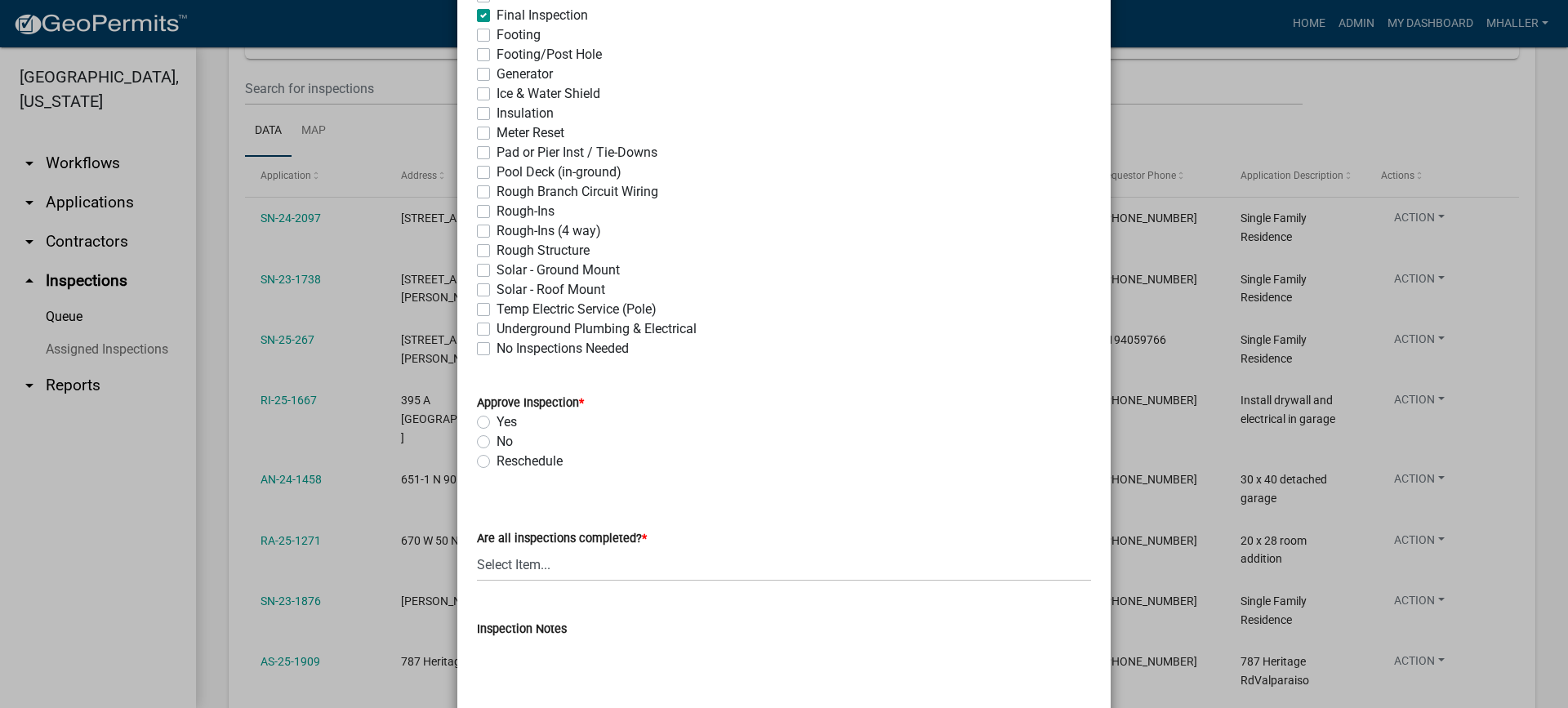
click at [497, 420] on label "Yes" at bounding box center [506, 422] width 20 height 20
click at [497, 420] on input "Yes" at bounding box center [502, 418] width 10 height 10
radio input "true"
click at [575, 572] on select "Select Item... Yes - All Inspections Have Been Completed No - More Inspections …" at bounding box center [784, 565] width 614 height 34
click at [477, 548] on select "Select Item... Yes - All Inspections Have Been Completed No - More Inspections …" at bounding box center [784, 565] width 614 height 34
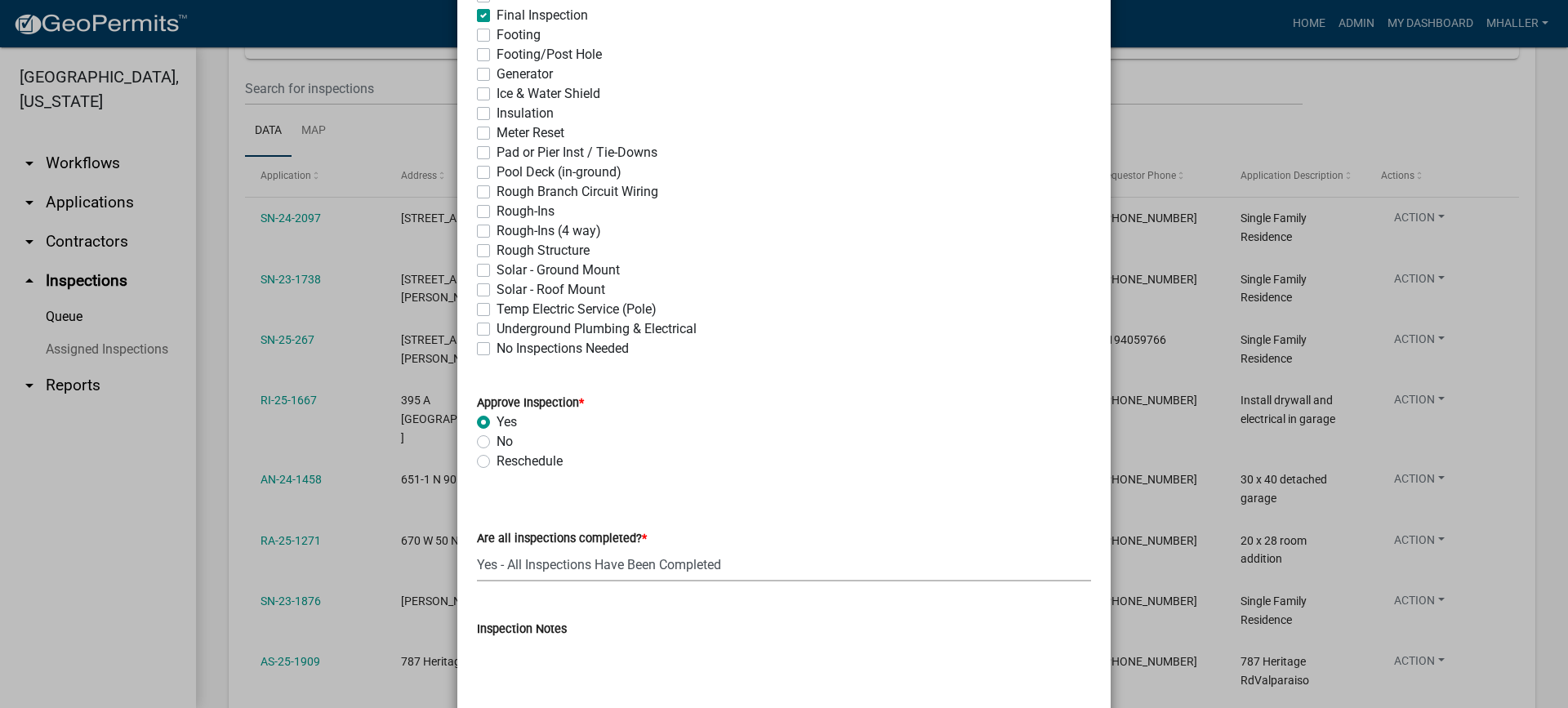
select select "9a8ccc90-dcd1-4d2c-ac64-5460e8d85408"
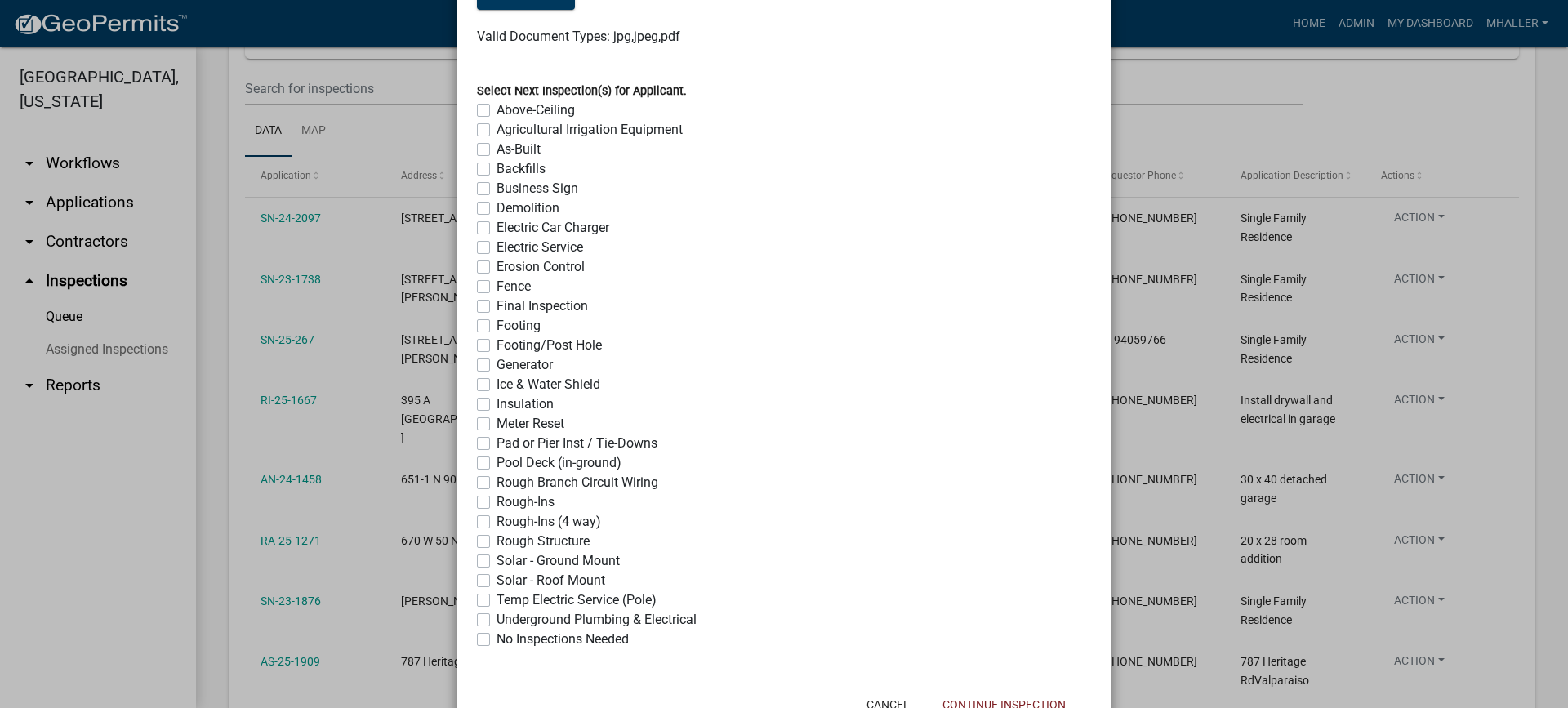
scroll to position [1225, 0]
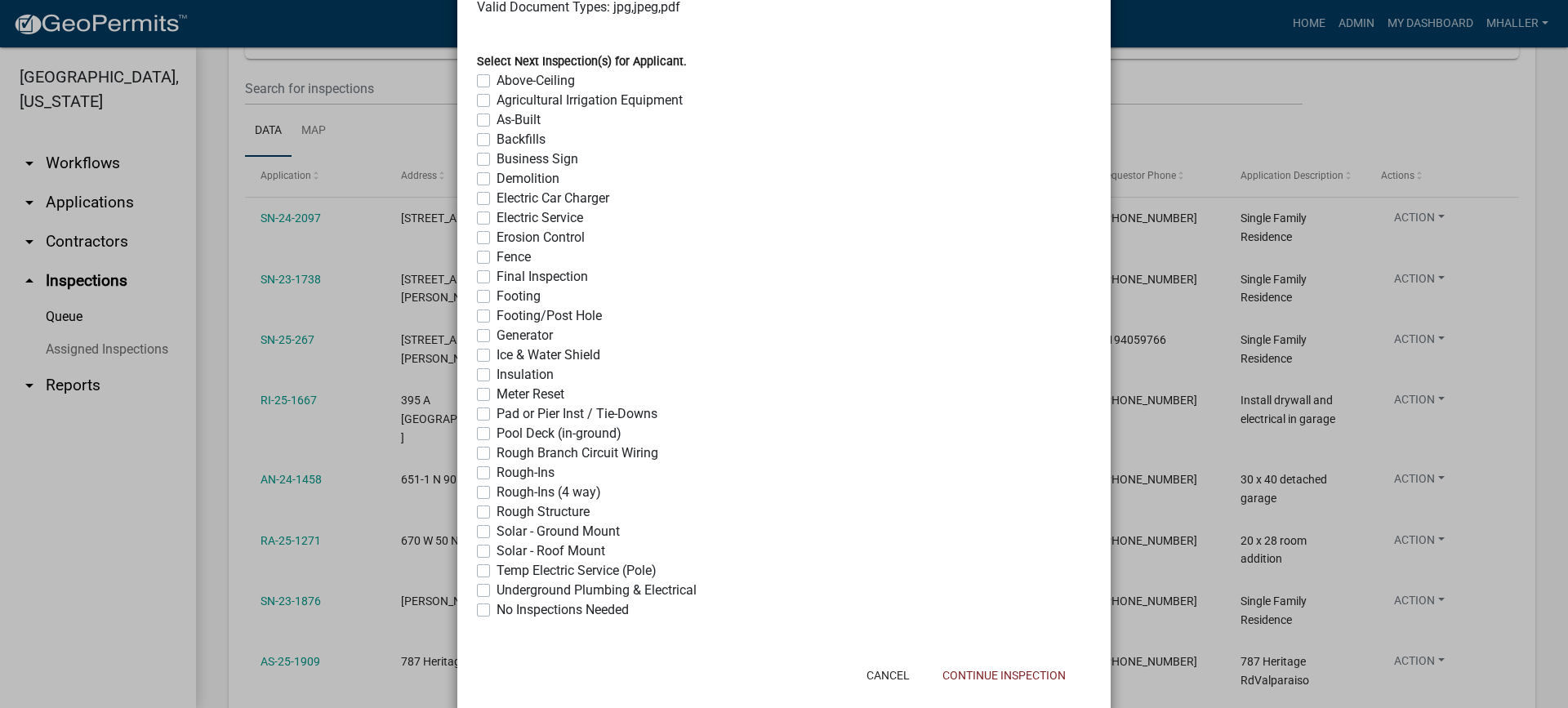
drag, startPoint x: 474, startPoint y: 613, endPoint x: 713, endPoint y: 666, distance: 244.8
click at [497, 614] on label "No Inspections Needed" at bounding box center [563, 610] width 132 height 20
click at [497, 611] on input "No Inspections Needed" at bounding box center [502, 605] width 10 height 10
checkbox input "true"
checkbox input "false"
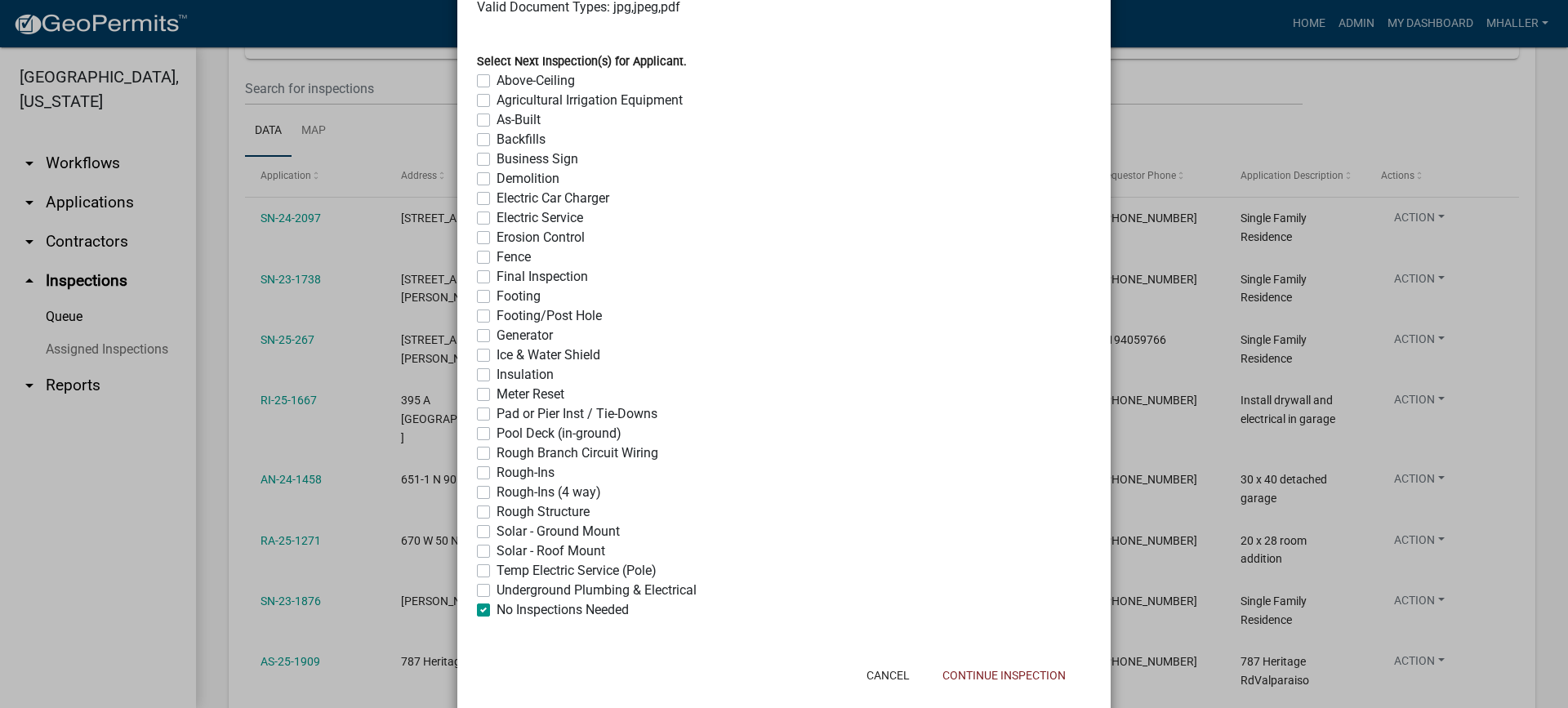
checkbox input "false"
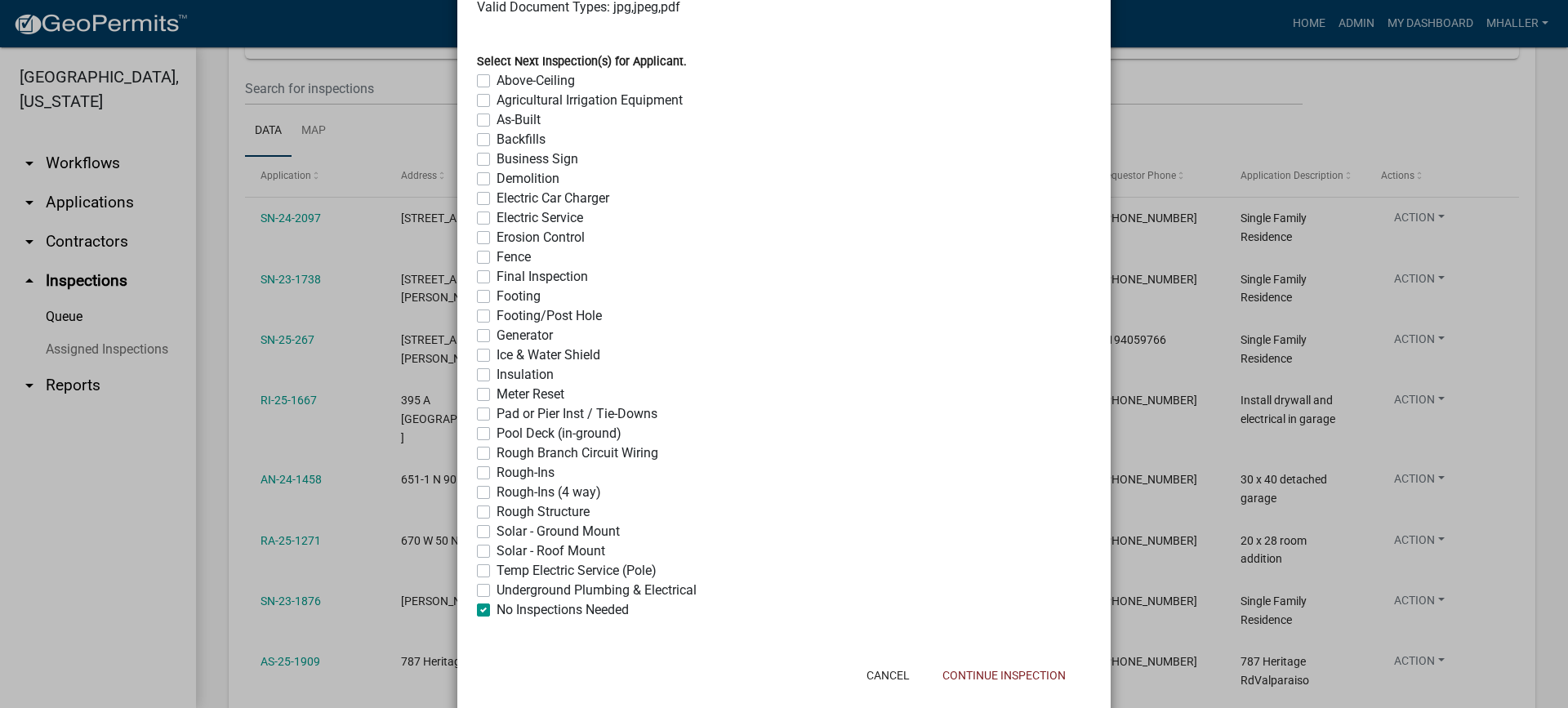
checkbox input "false"
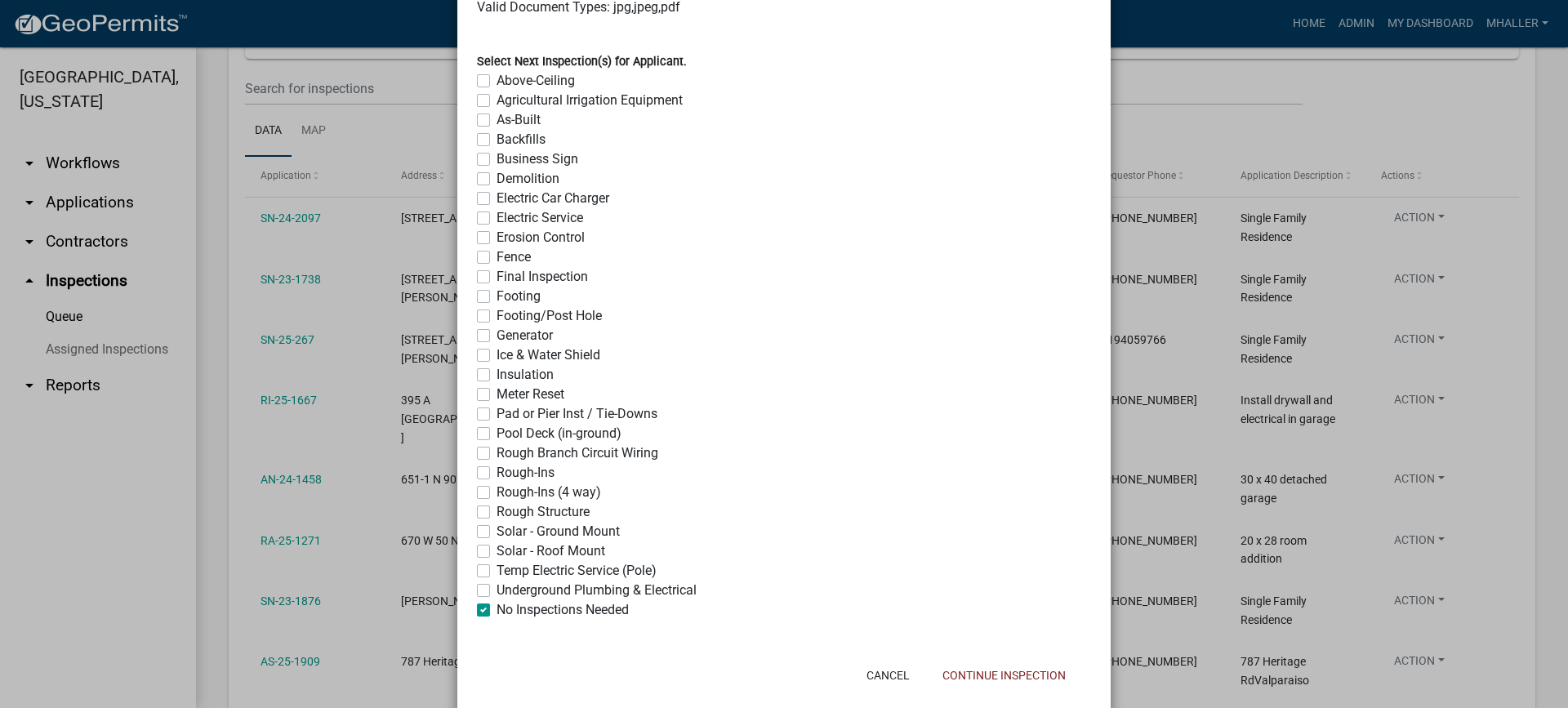
checkbox input "false"
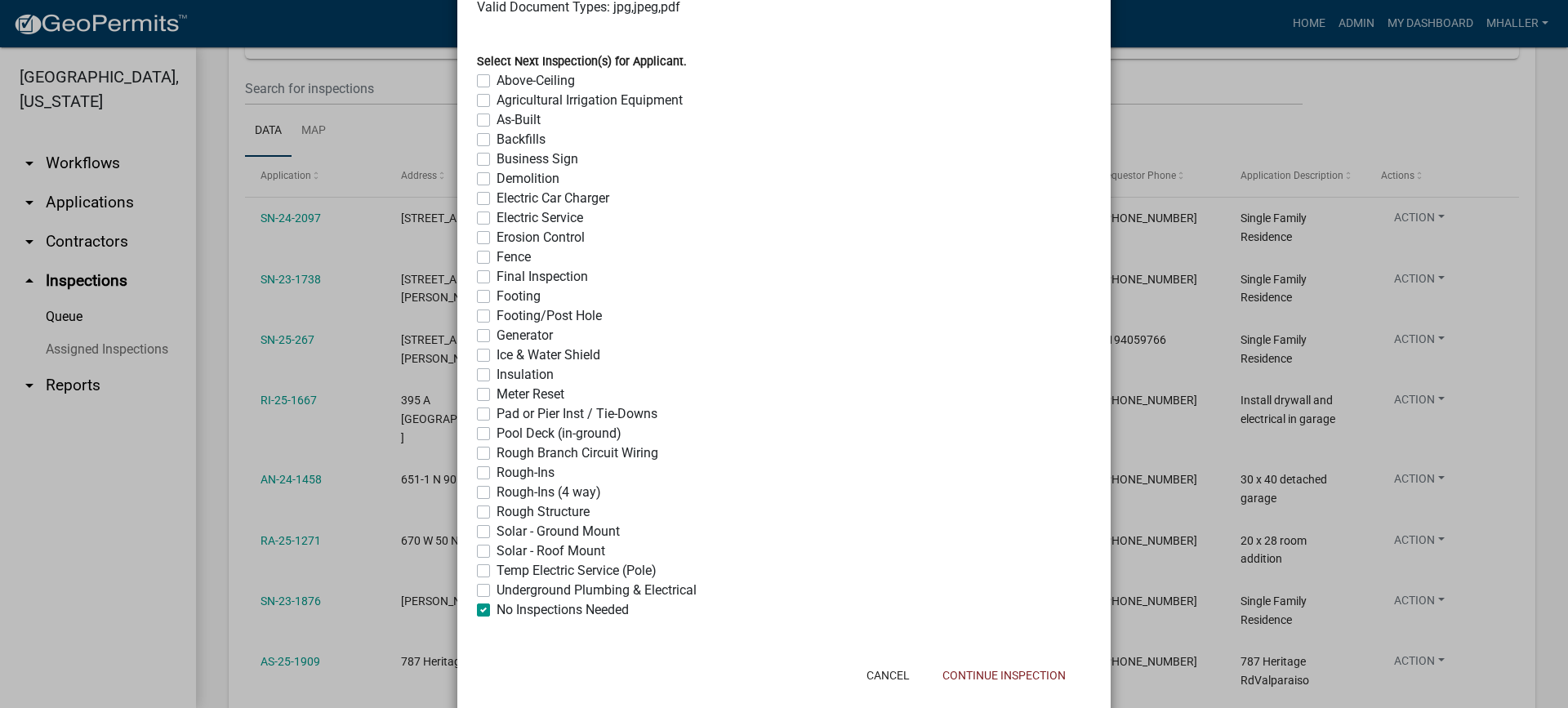
checkbox input "false"
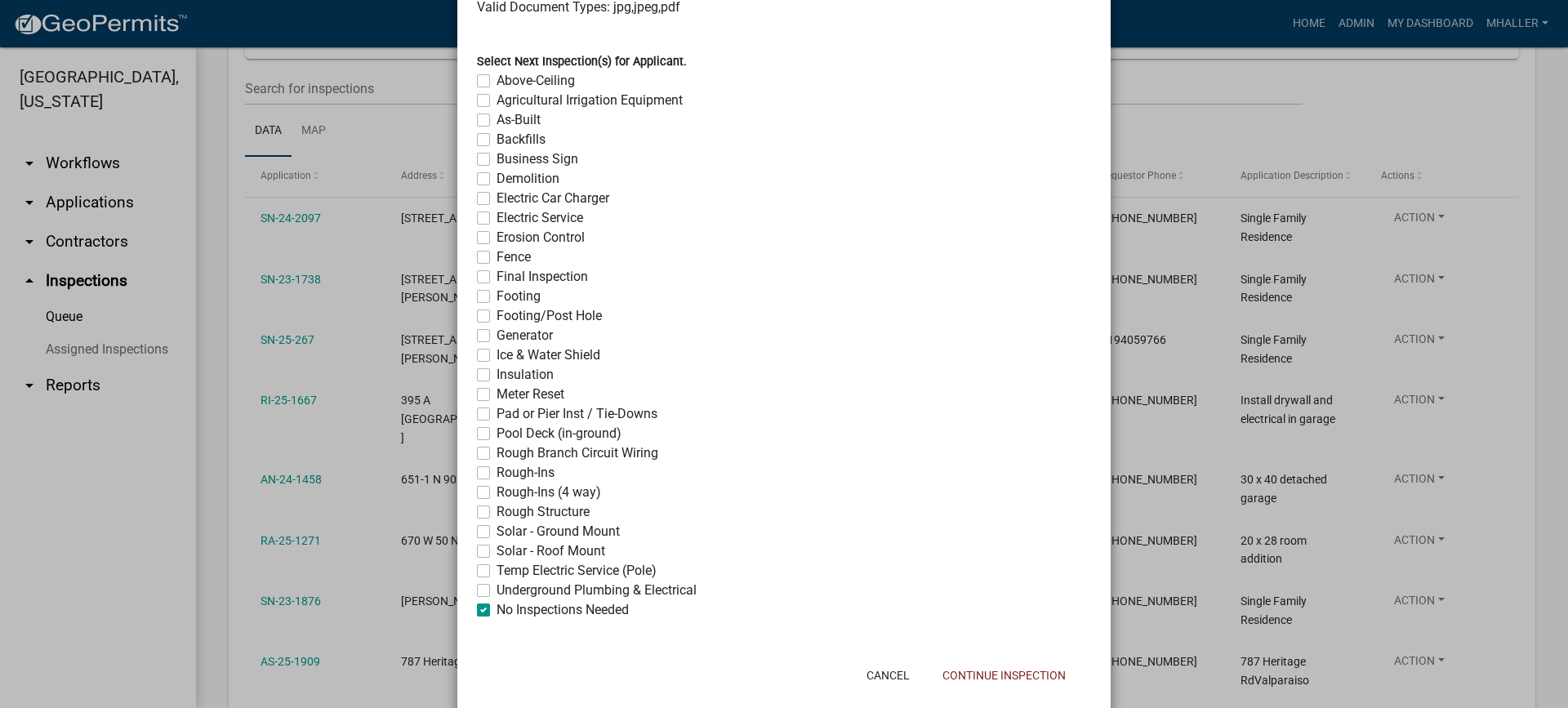
checkbox input "false"
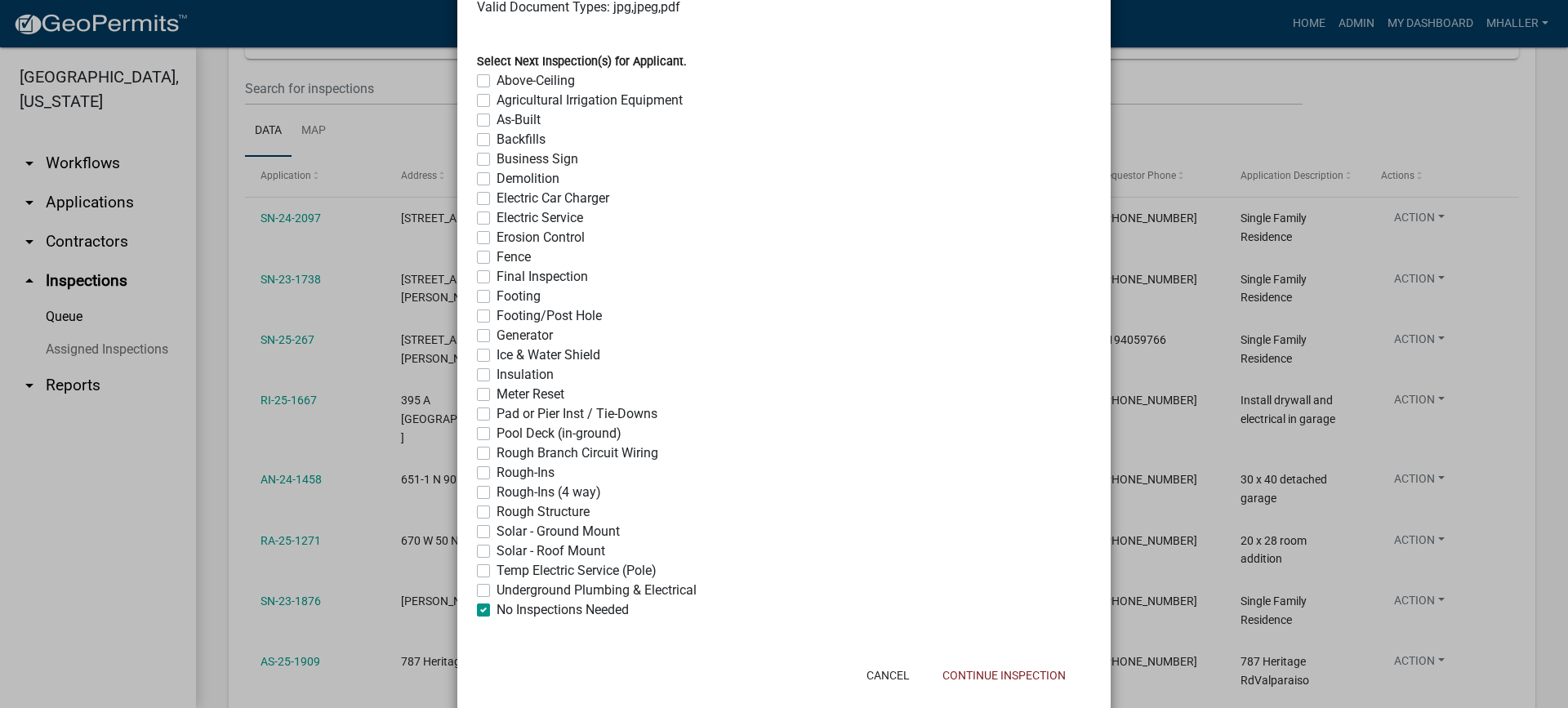
checkbox input "false"
checkbox input "true"
click at [981, 677] on button "Continue Inspection" at bounding box center [1004, 675] width 149 height 30
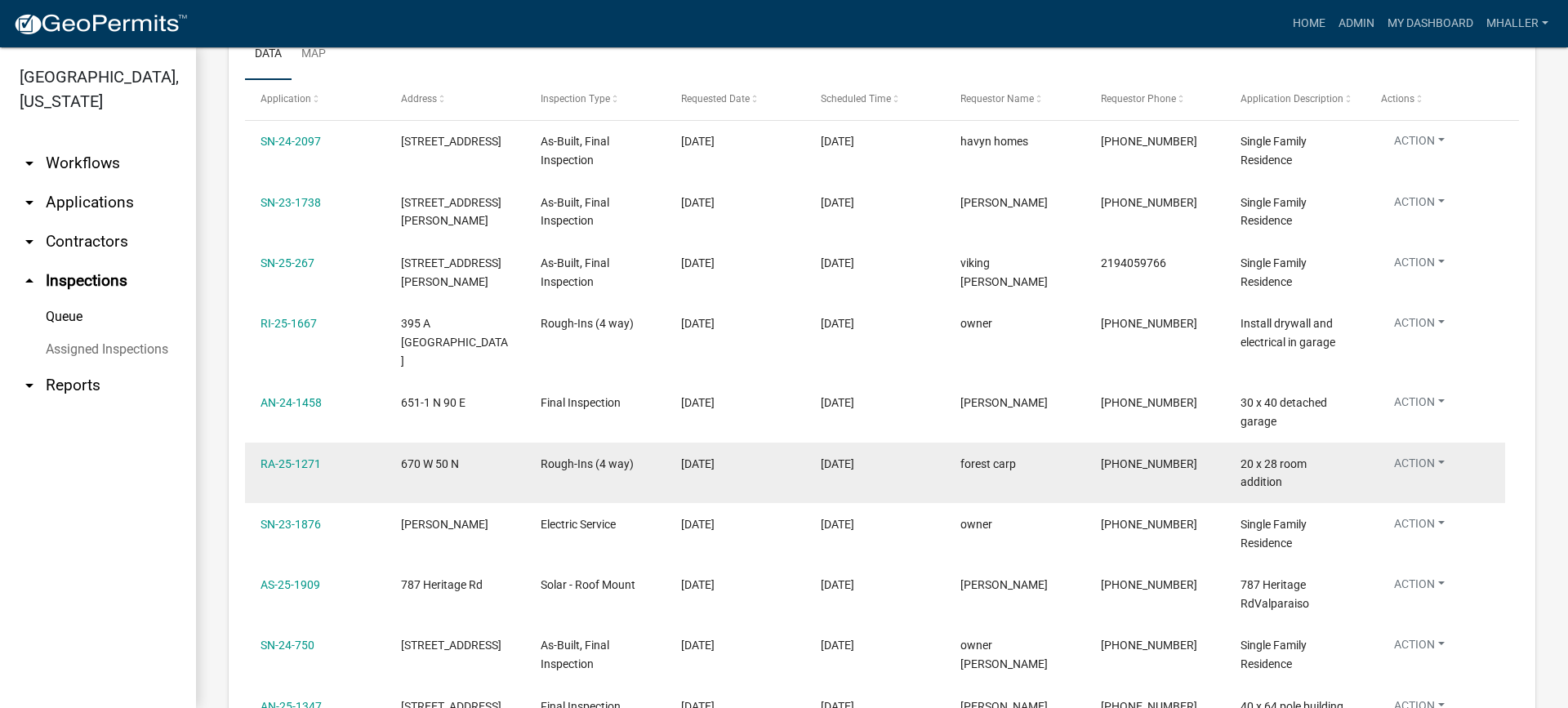
scroll to position [354, 0]
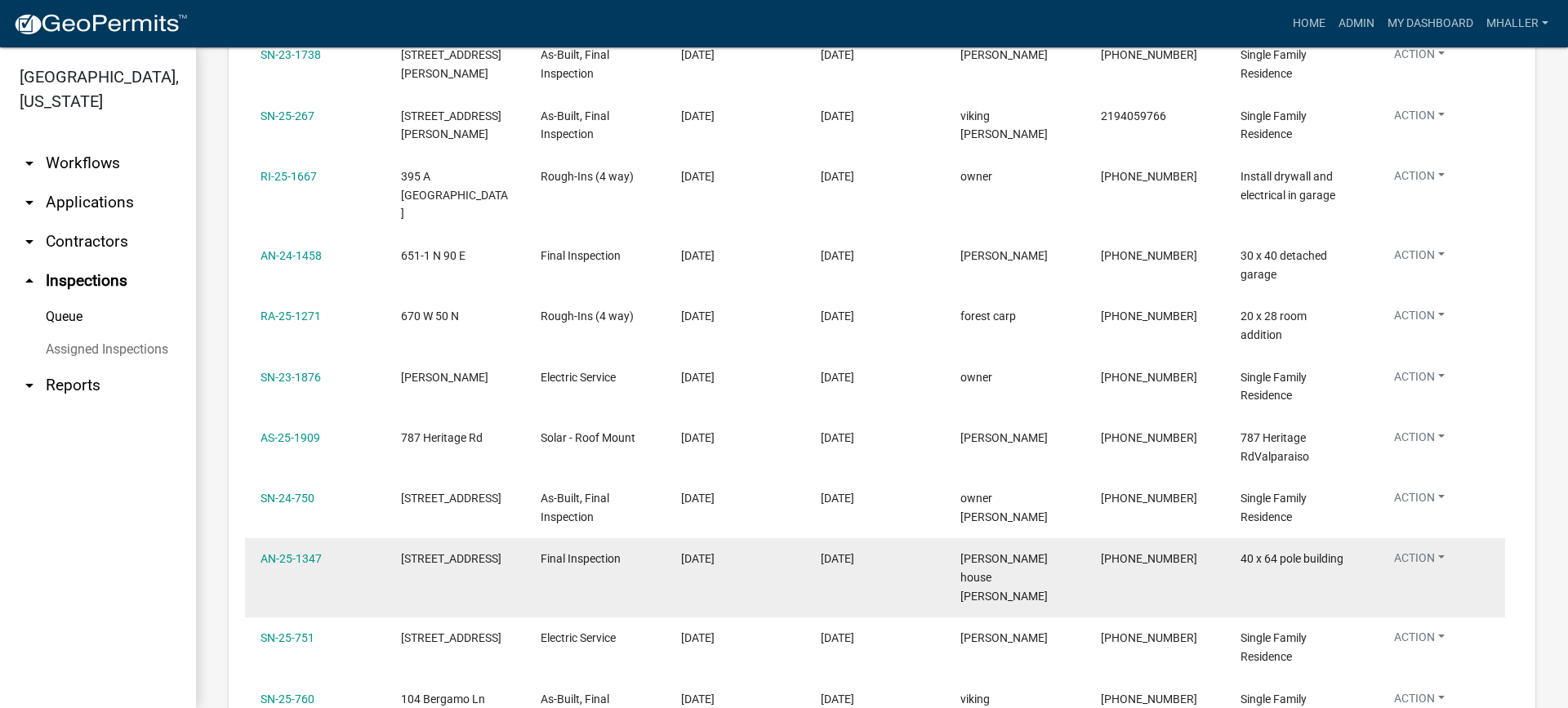
click at [1416, 550] on button "Action" at bounding box center [1419, 561] width 76 height 23
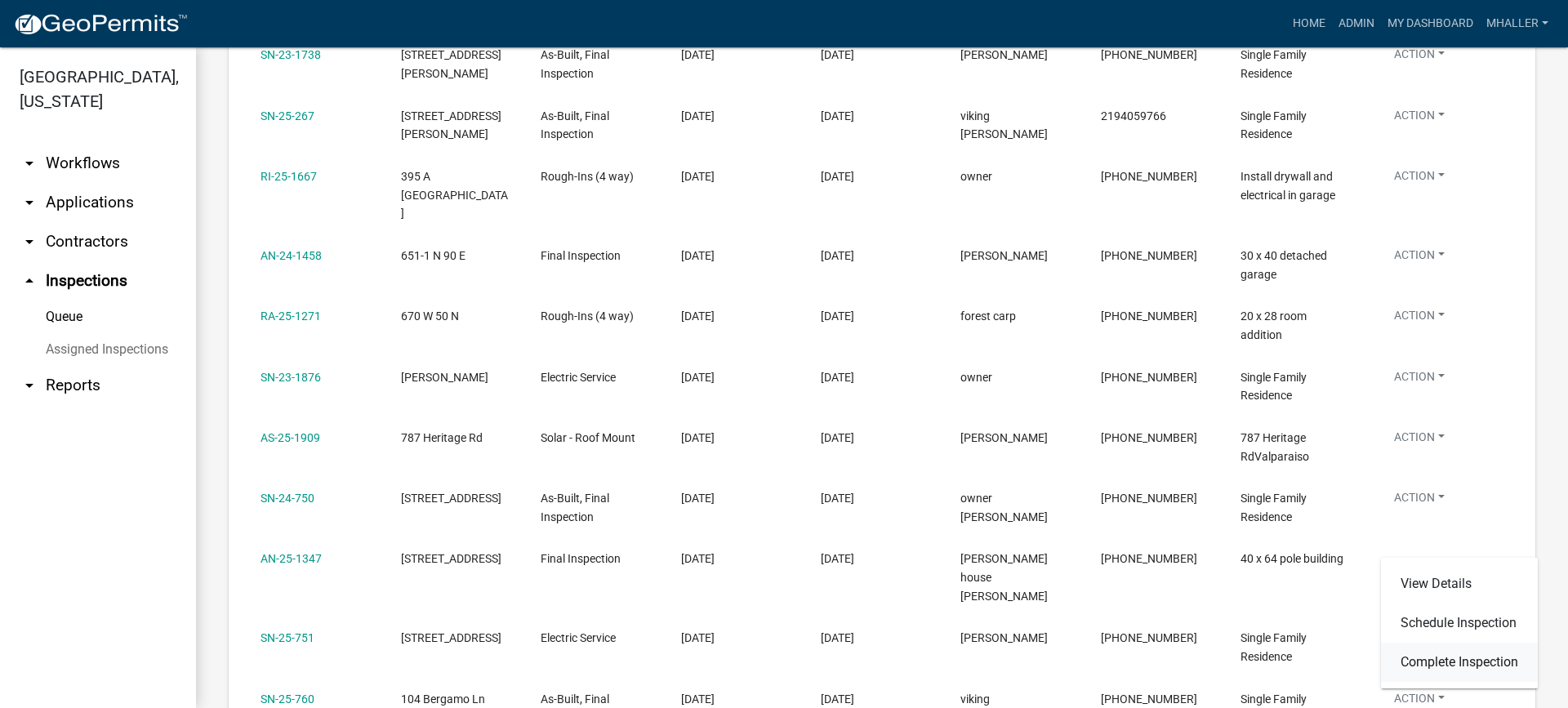
click at [1439, 660] on link "Complete Inspection" at bounding box center [1459, 662] width 156 height 39
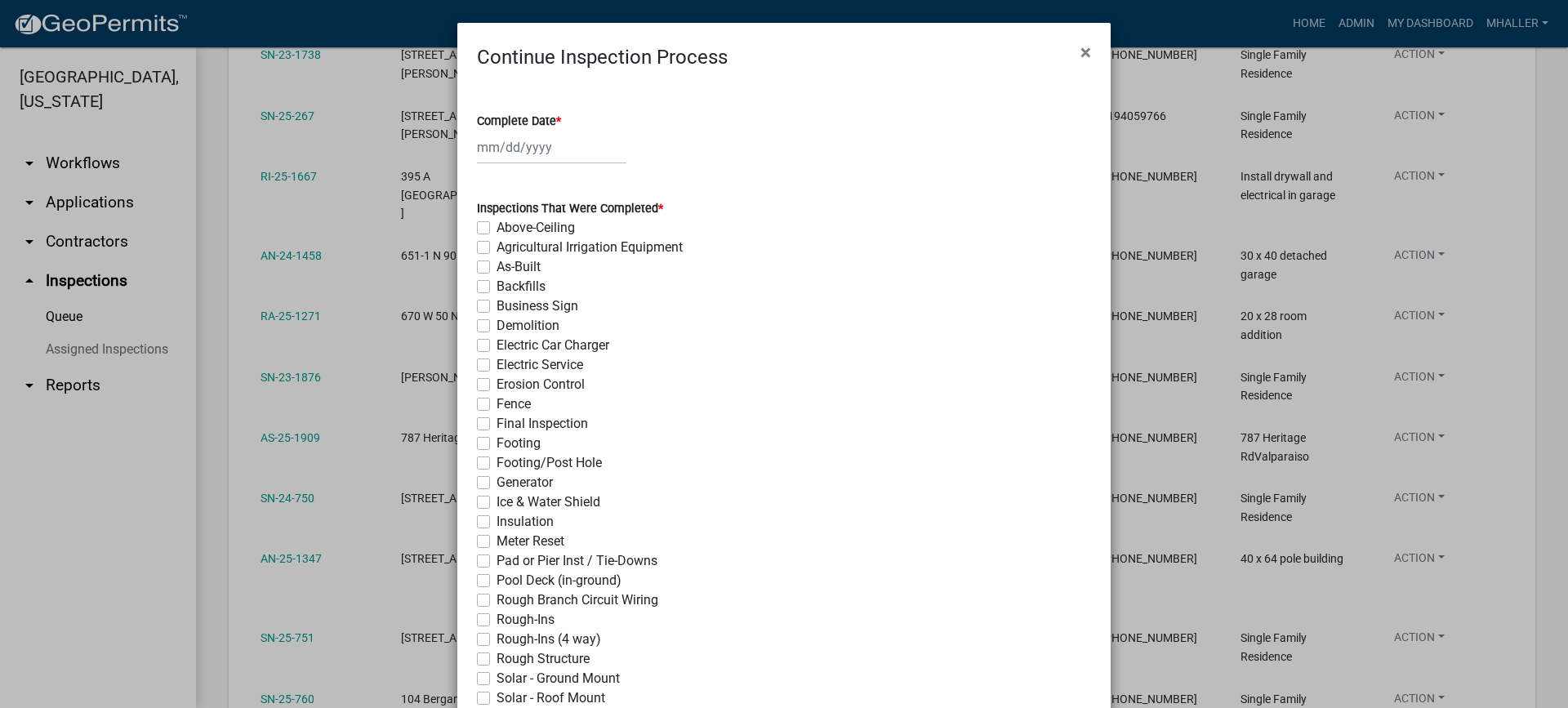
click at [519, 145] on div at bounding box center [552, 147] width 149 height 34
select select "10"
select select "2025"
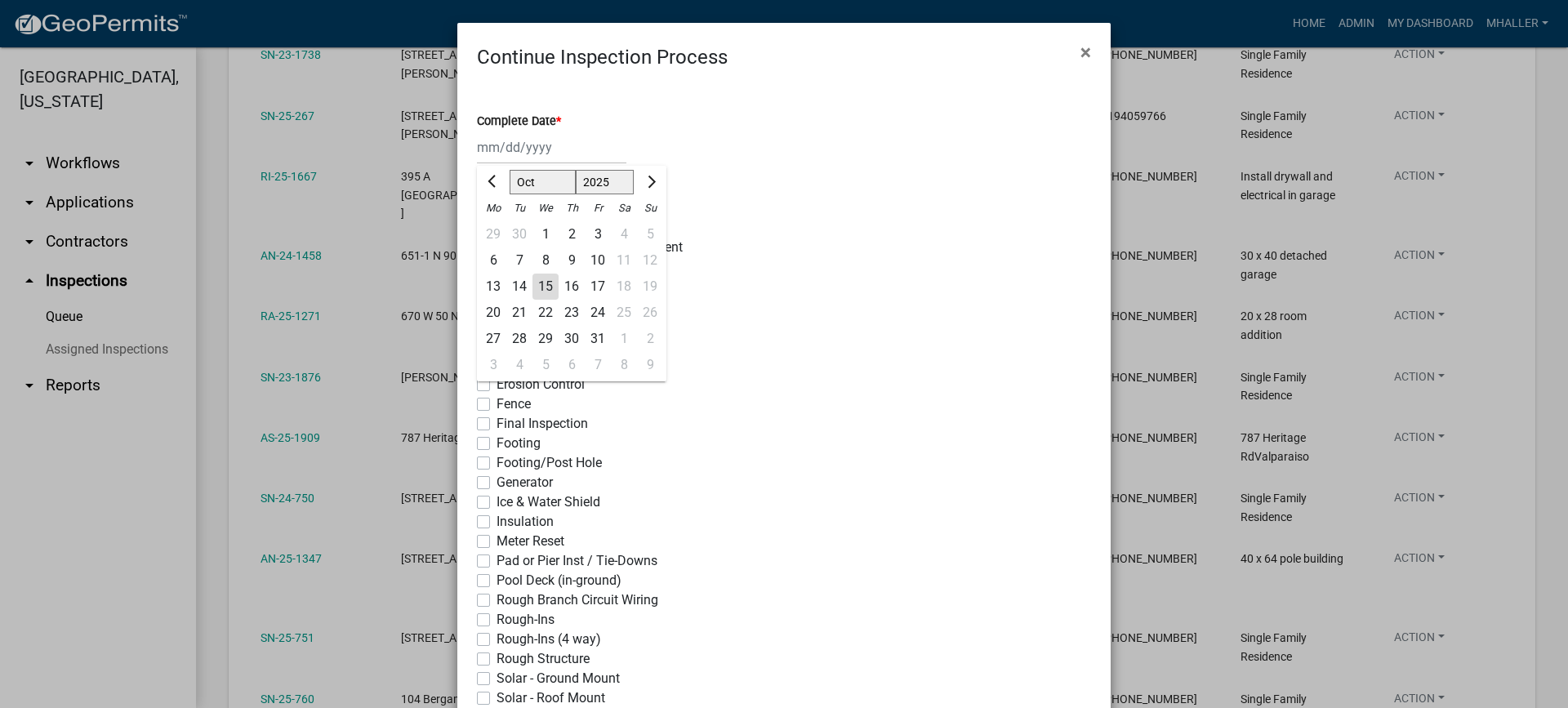
click at [537, 283] on div "15" at bounding box center [546, 287] width 26 height 26
type input "[DATE]"
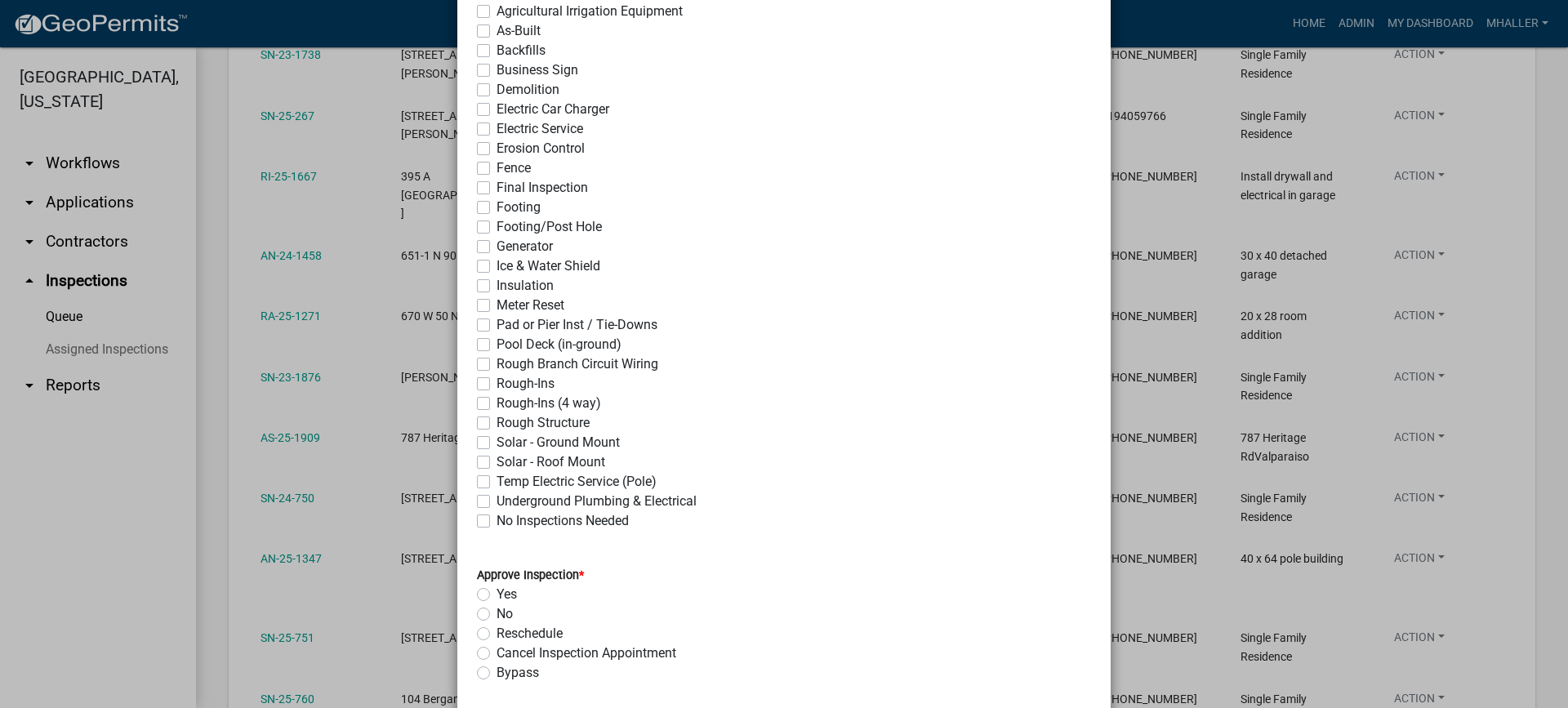
scroll to position [327, 0]
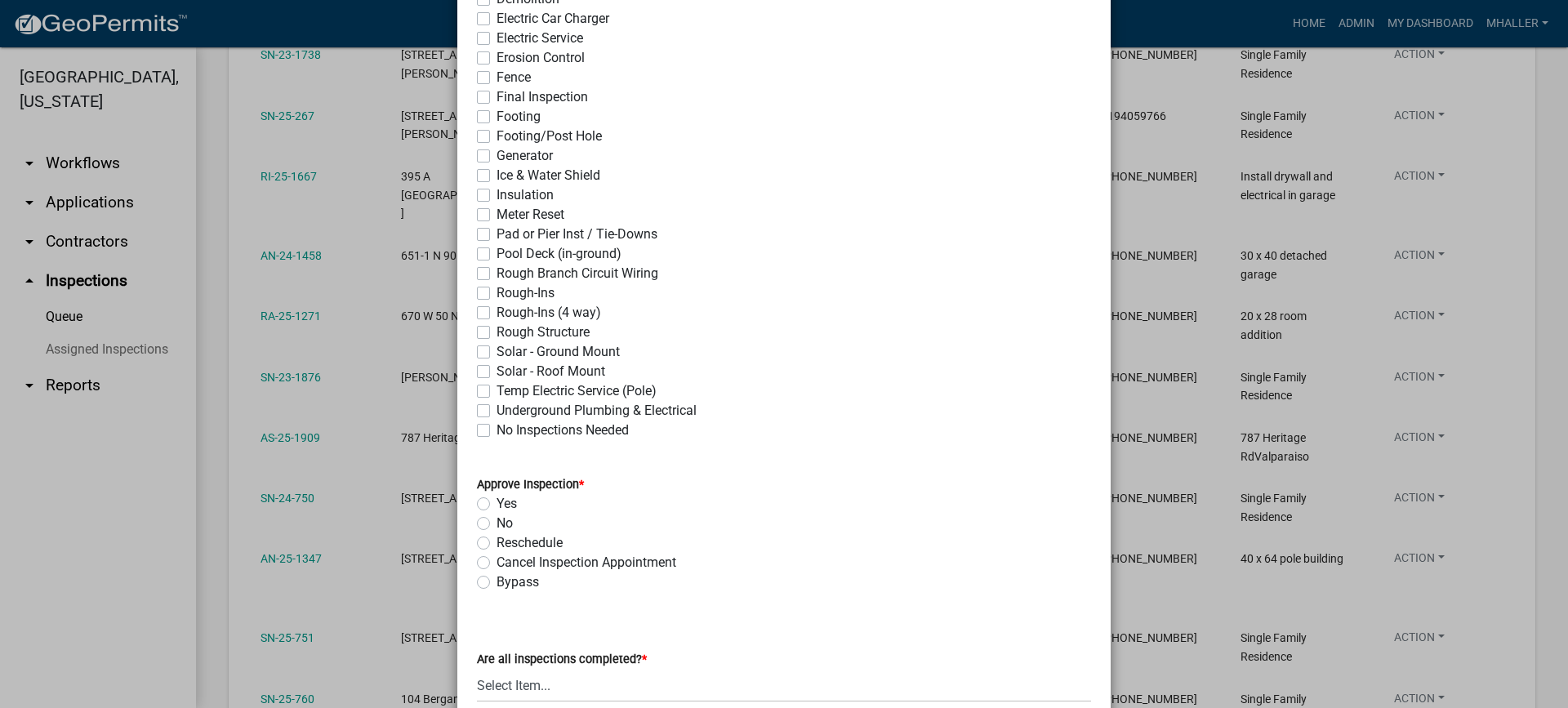
click at [497, 334] on label "Rough Structure" at bounding box center [543, 332] width 93 height 20
click at [497, 334] on input "Rough Structure" at bounding box center [502, 328] width 10 height 10
checkbox input "true"
checkbox input "false"
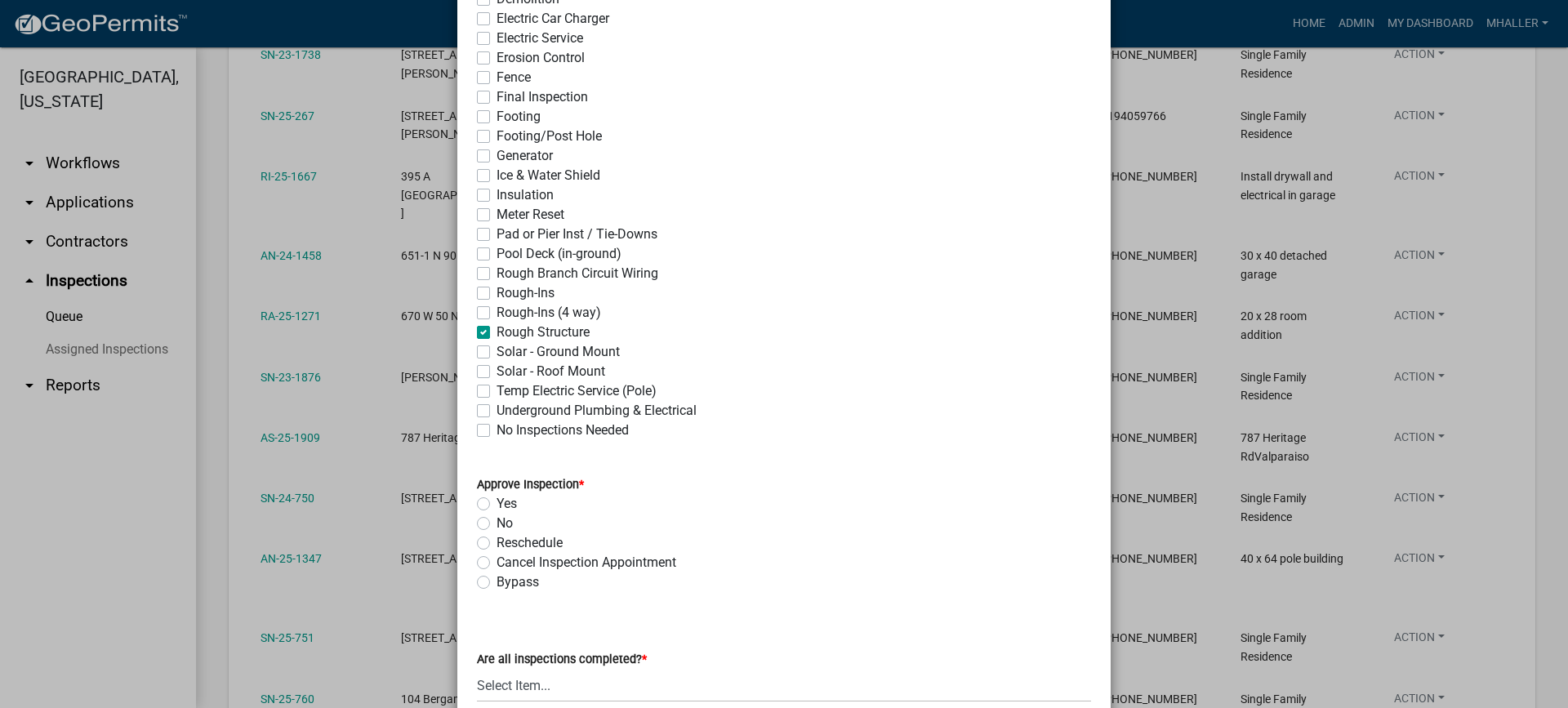
checkbox input "false"
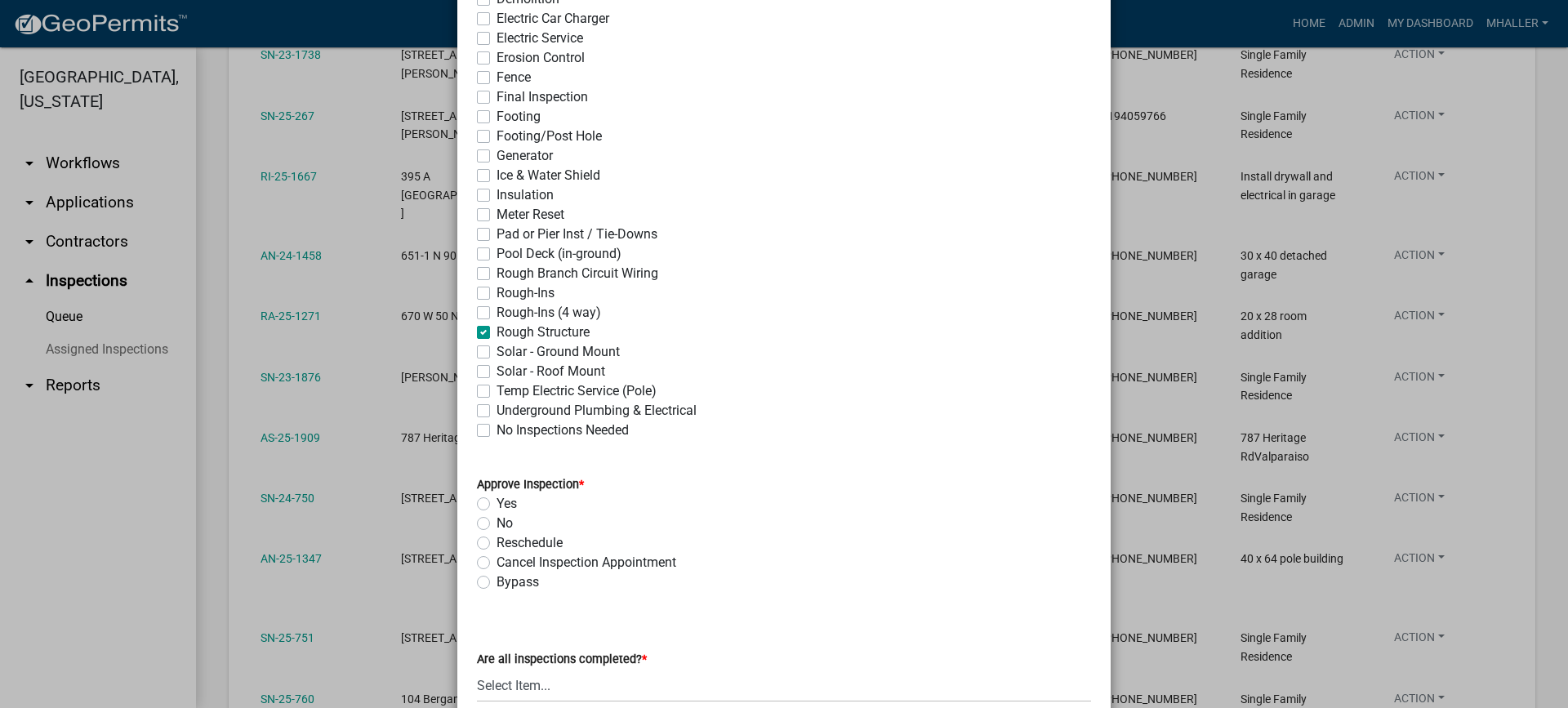
checkbox input "false"
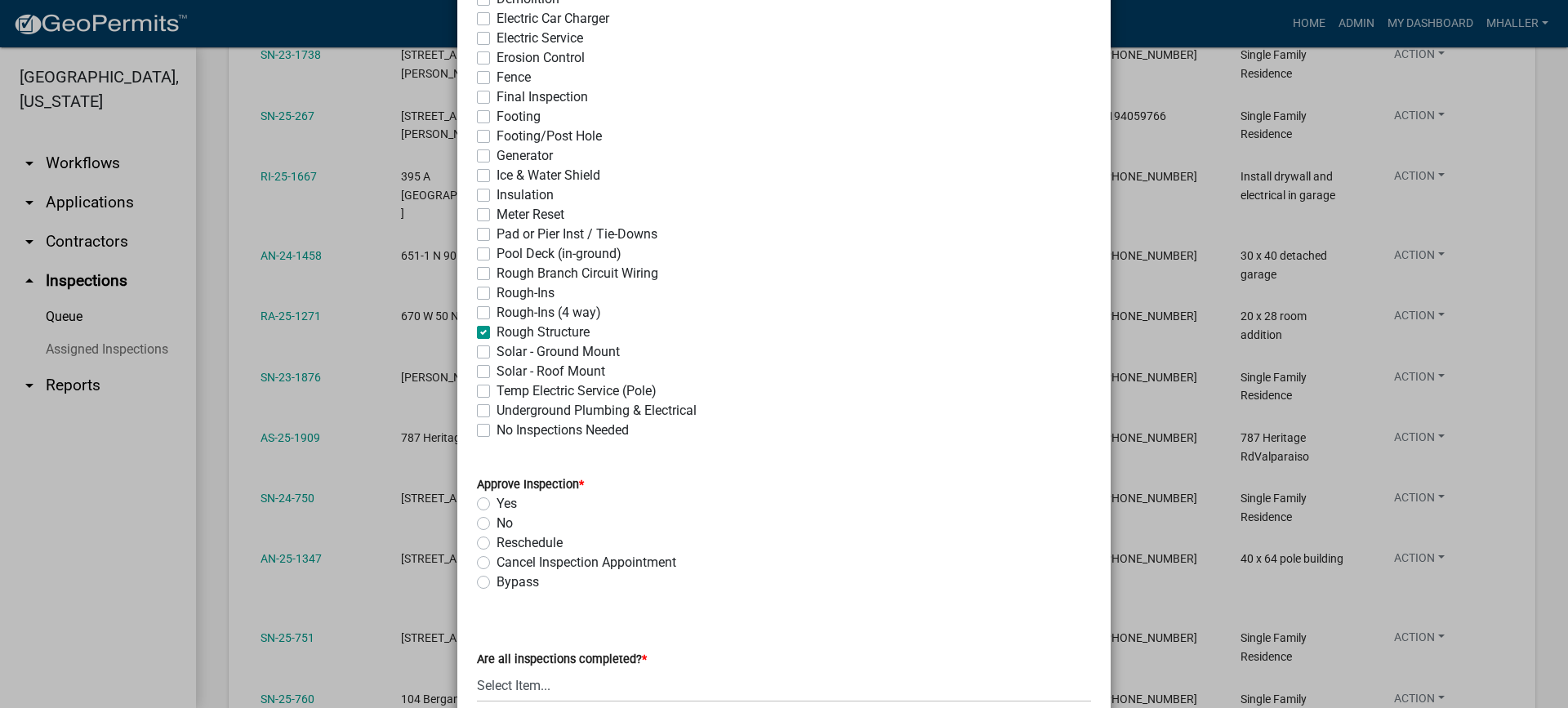
checkbox input "false"
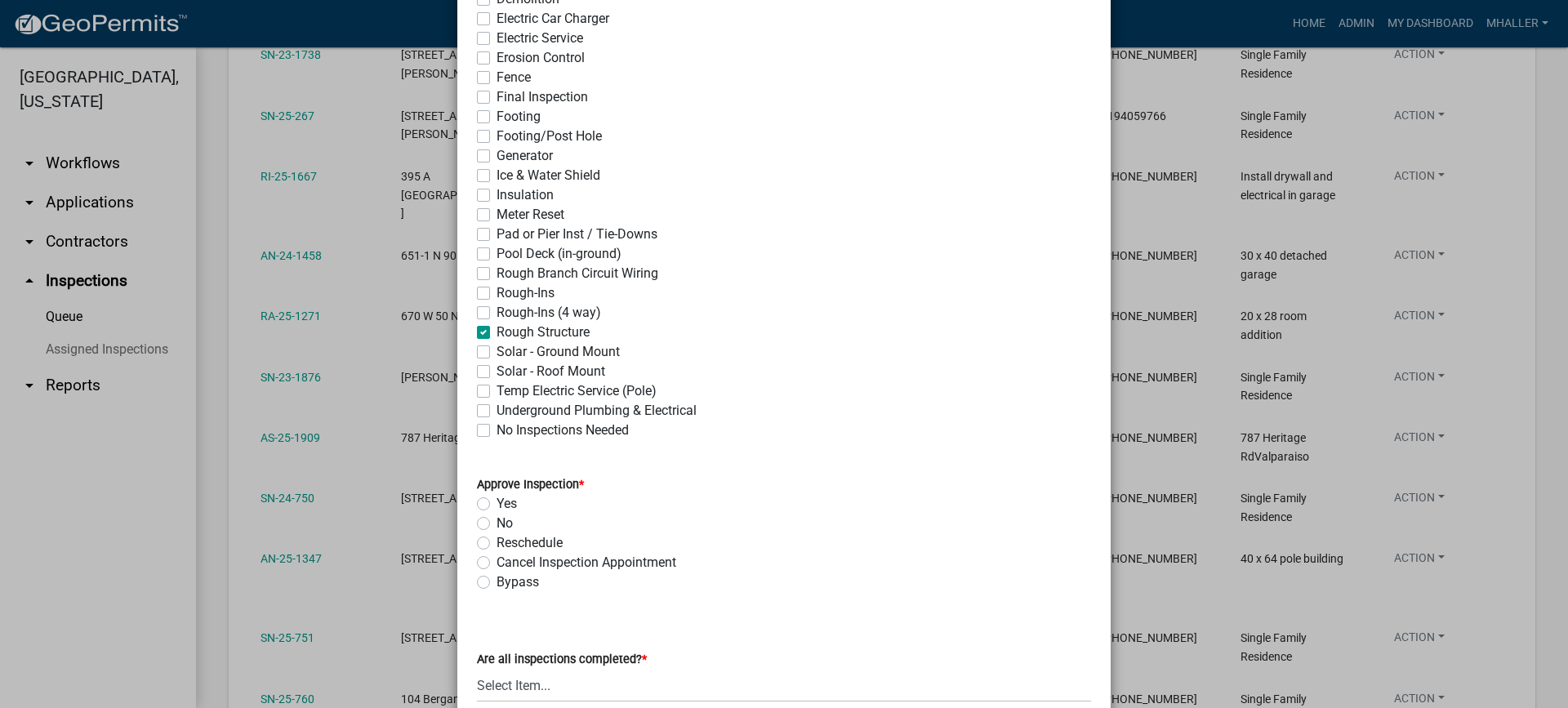
checkbox input "false"
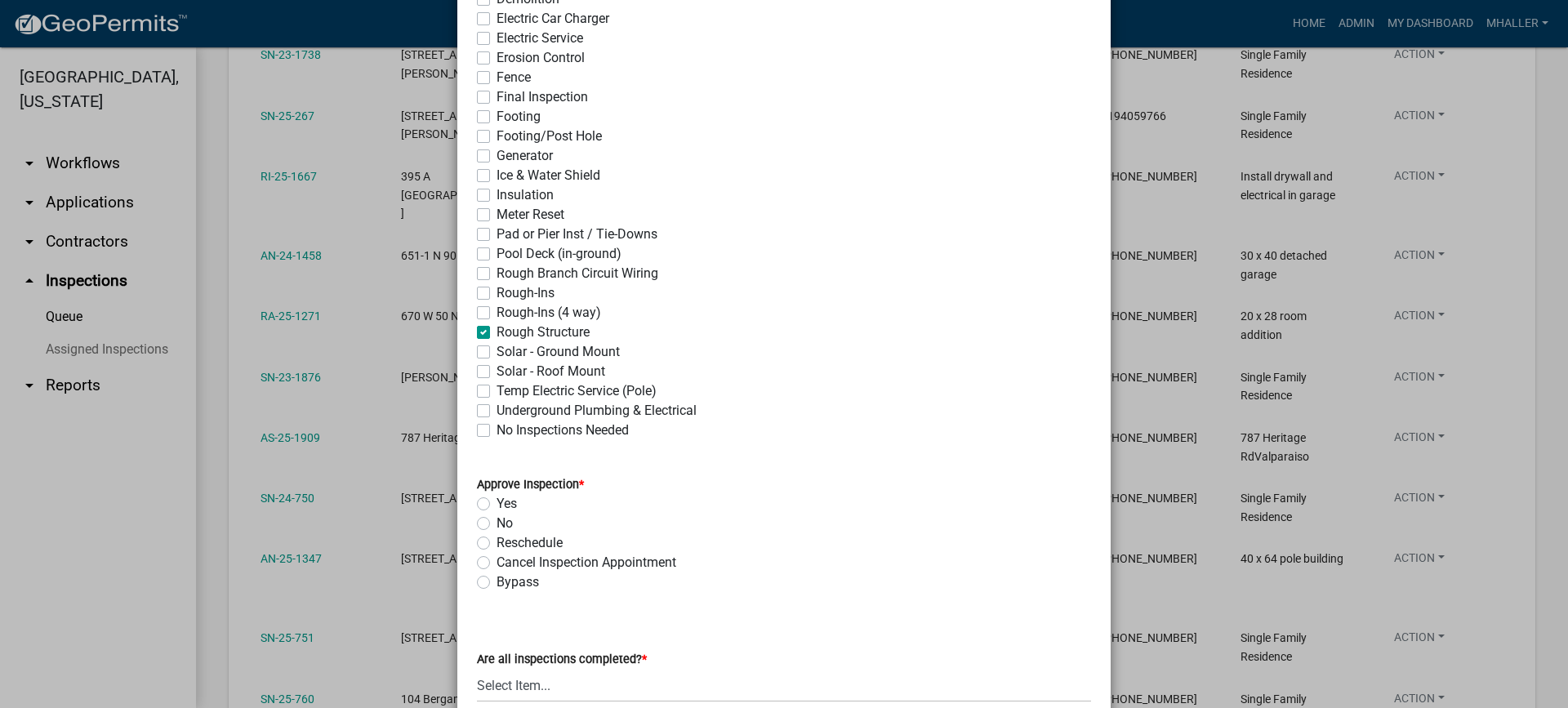
checkbox input "true"
checkbox input "false"
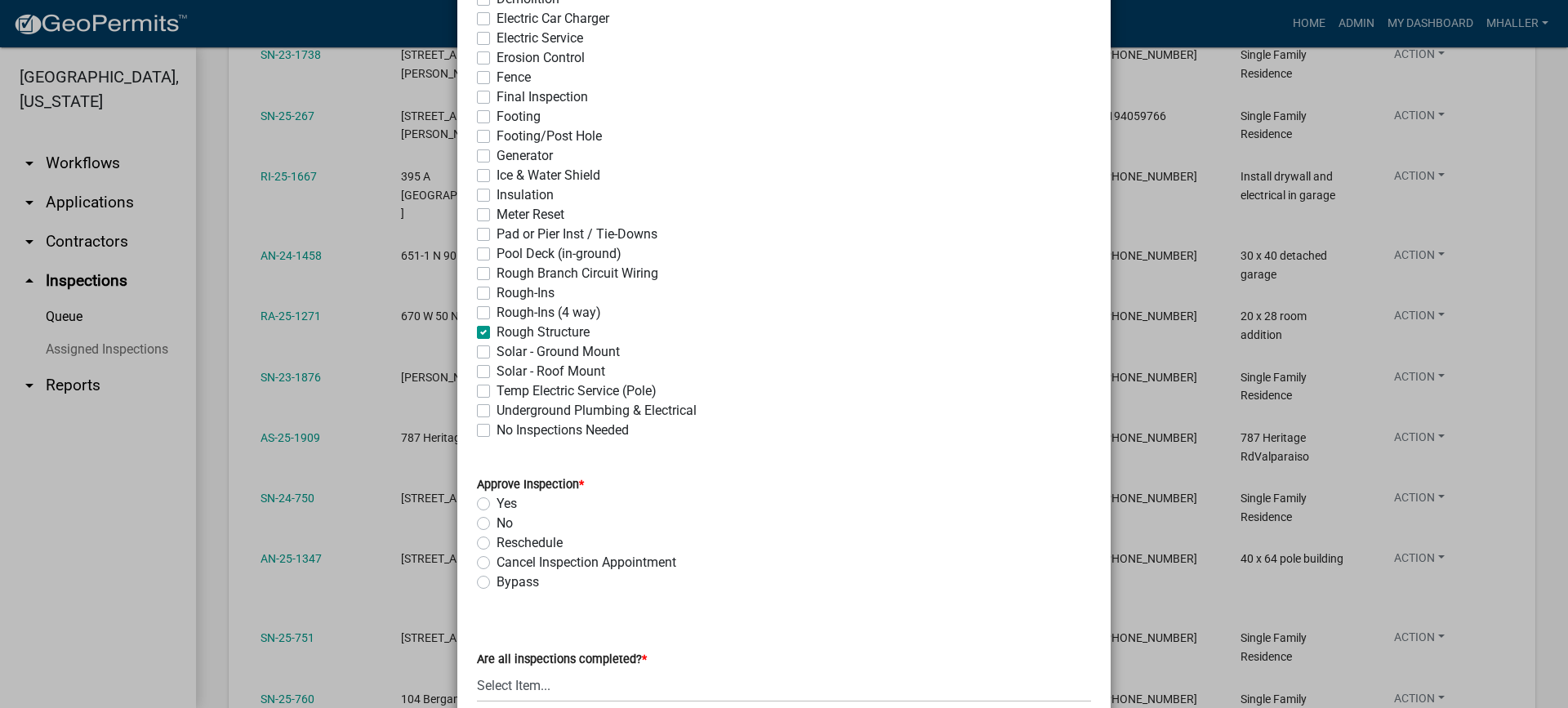
checkbox input "false"
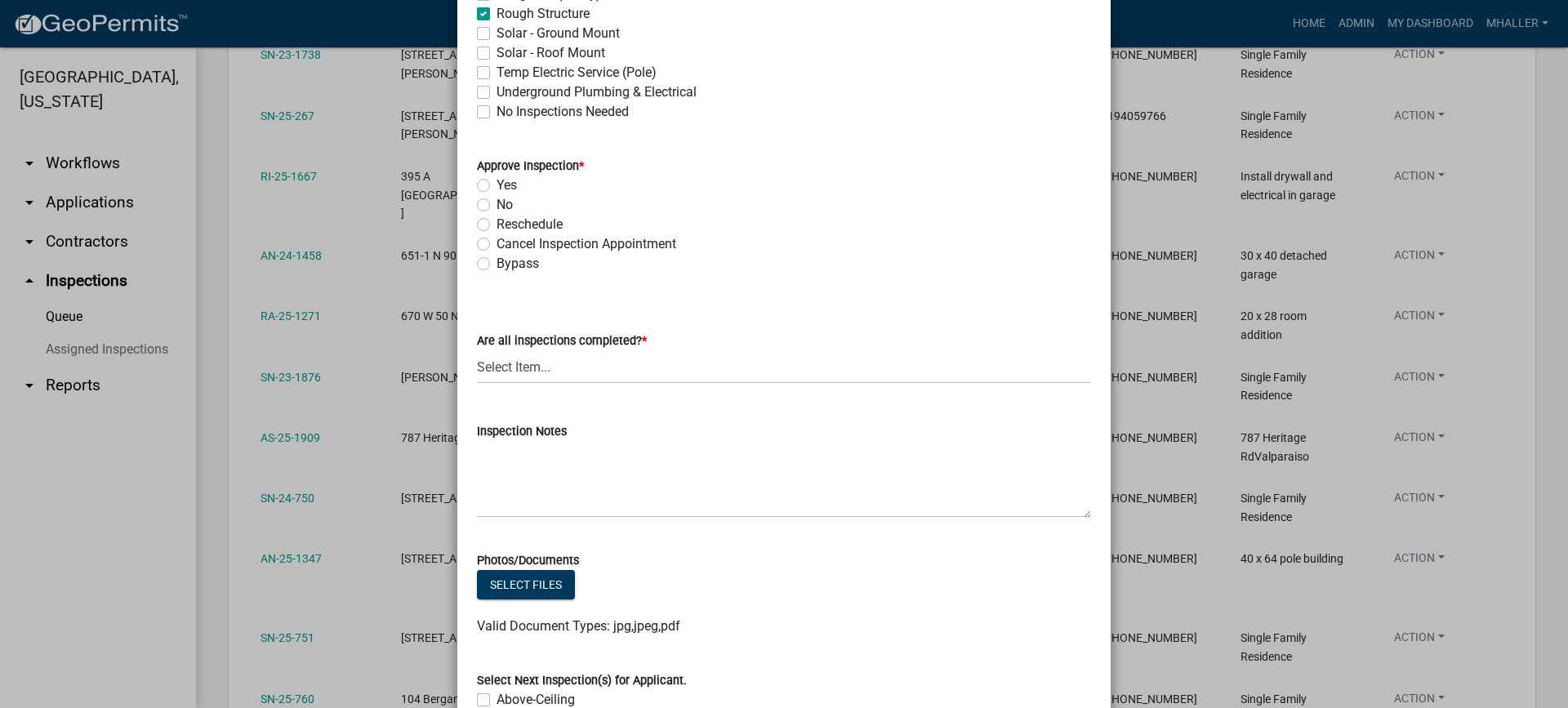
scroll to position [653, 0]
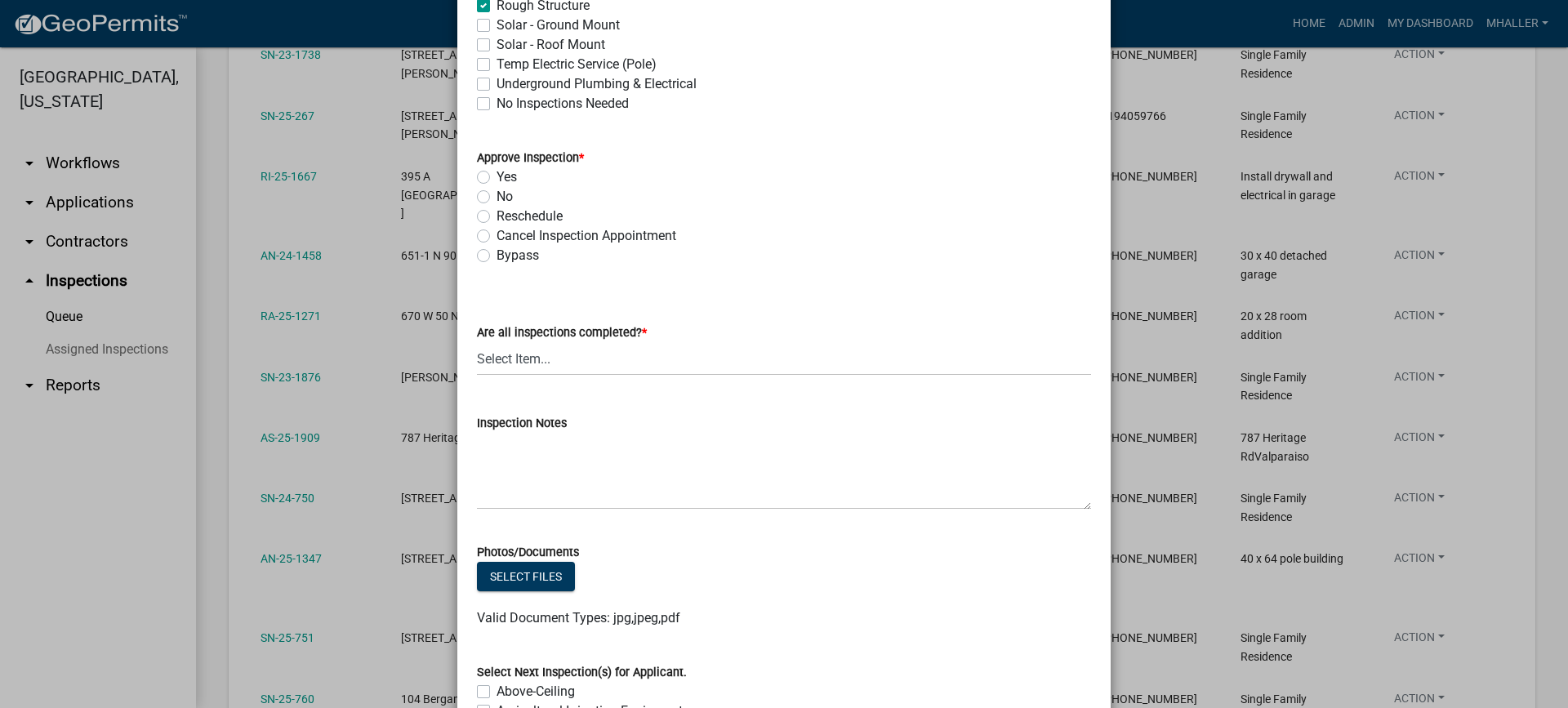
click at [497, 175] on label "Yes" at bounding box center [506, 177] width 20 height 20
click at [497, 175] on input "Yes" at bounding box center [502, 173] width 10 height 10
radio input "true"
click at [538, 364] on select "Select Item... Yes - All Inspections Have Been Completed No - More Inspections …" at bounding box center [784, 359] width 614 height 34
click at [477, 342] on select "Select Item... Yes - All Inspections Have Been Completed No - More Inspections …" at bounding box center [784, 359] width 614 height 34
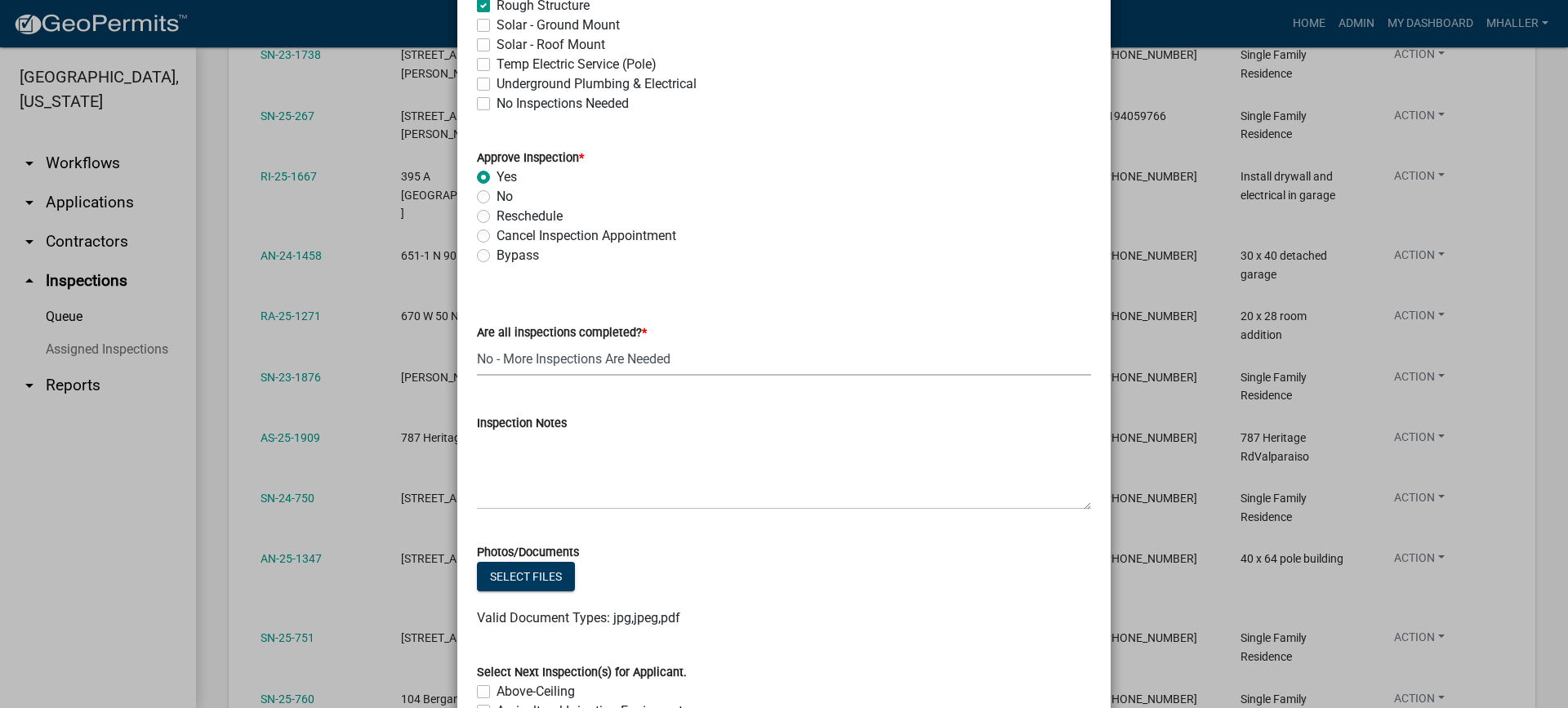
select select "eafbae6d-cbce-48e8-be87-ded322027707"
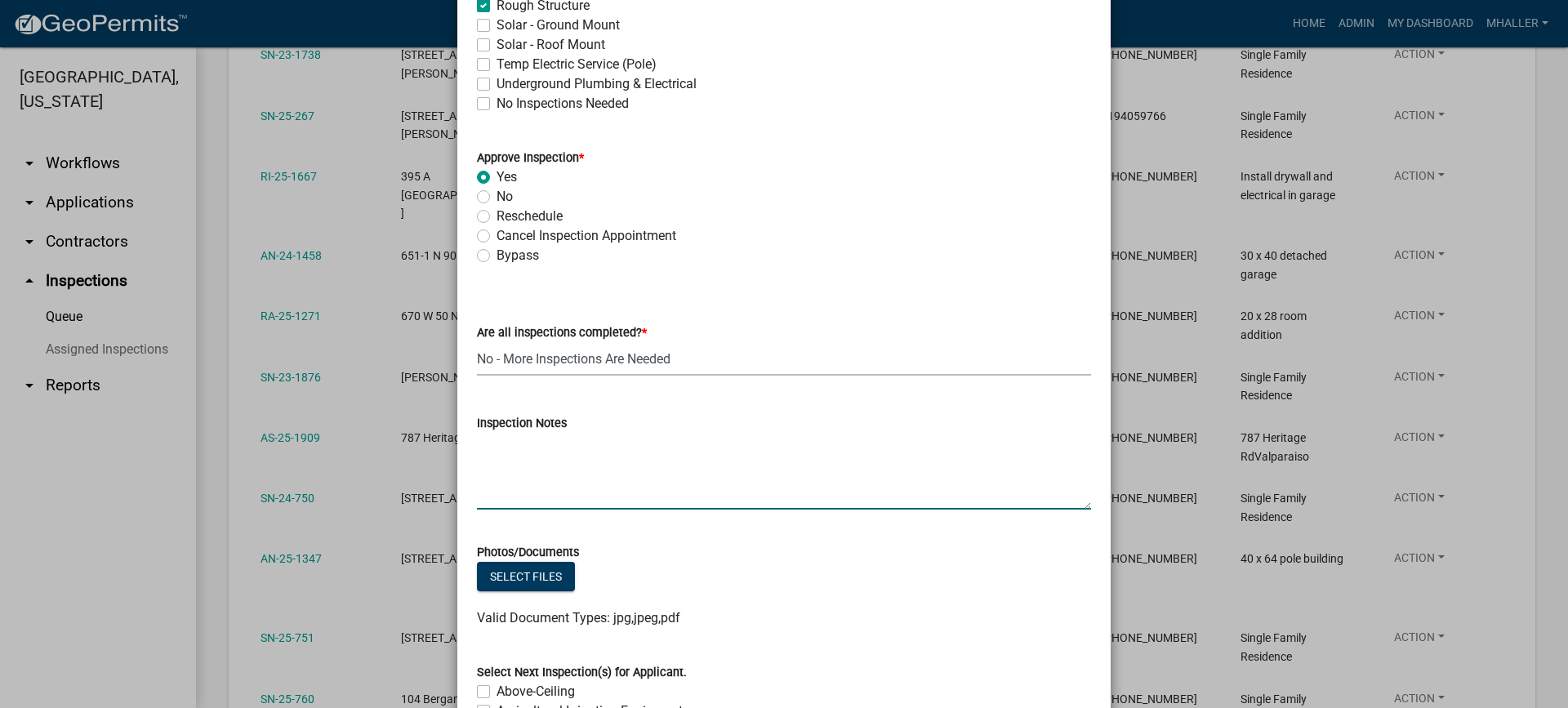
click at [561, 458] on textarea "Inspection Notes" at bounding box center [784, 471] width 614 height 76
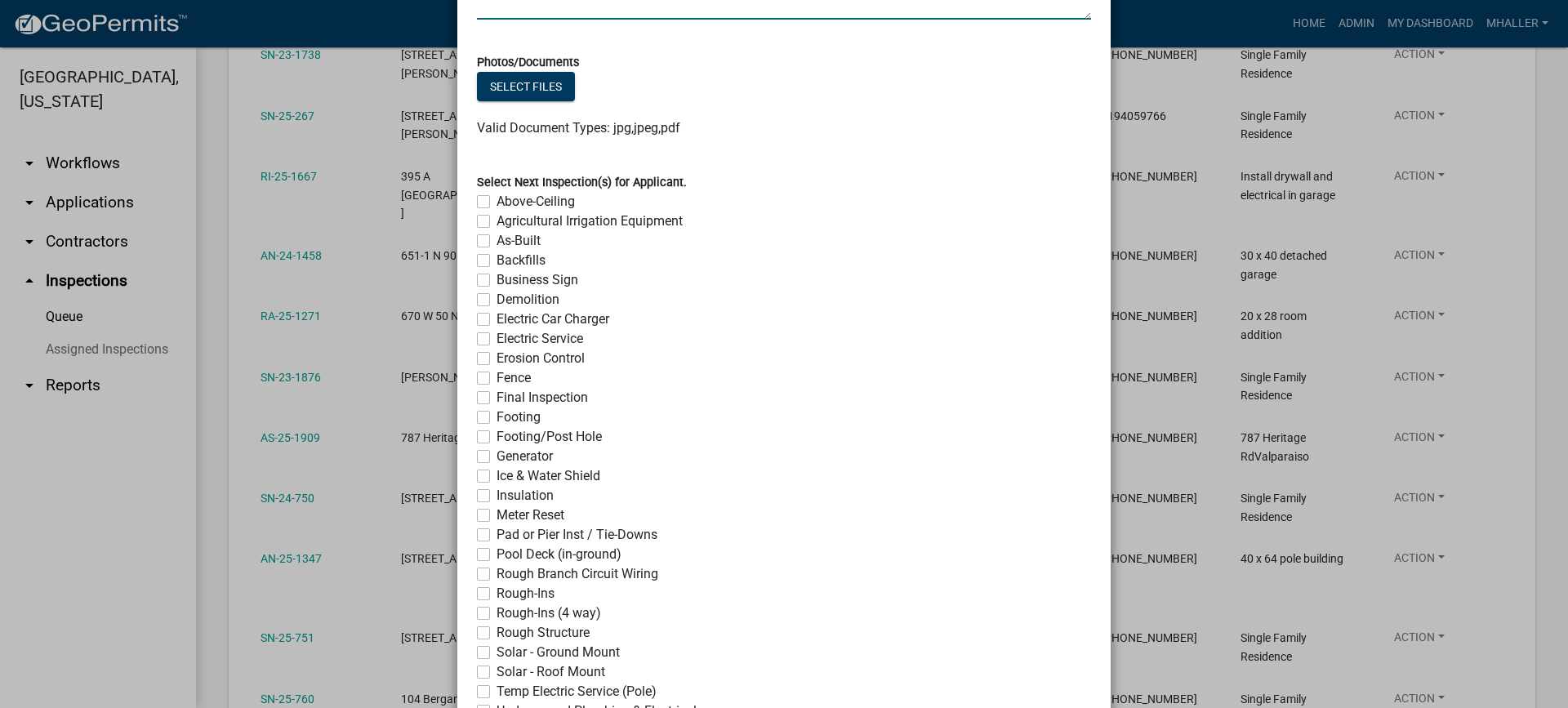
scroll to position [1294, 0]
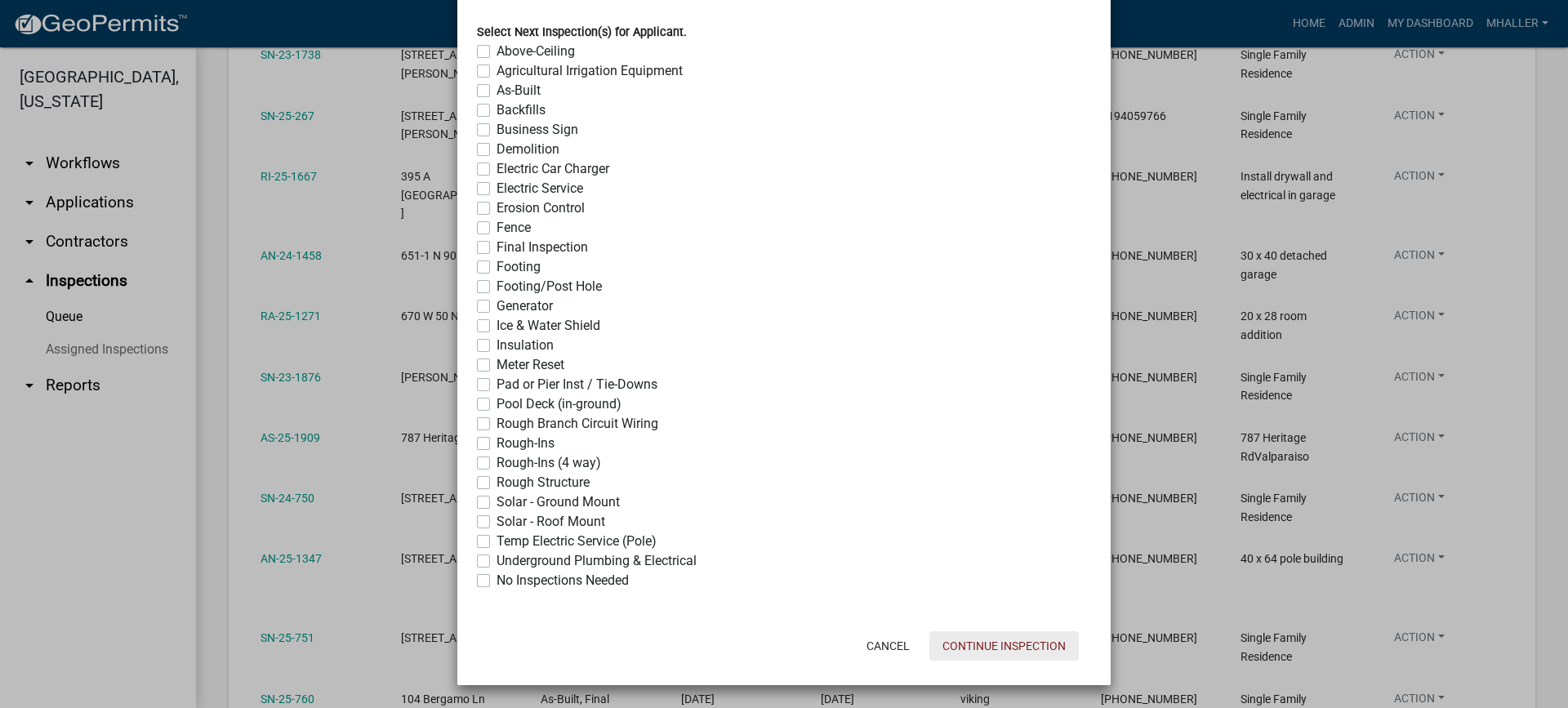
type textarea "no floor-no elect-no plumbing-no overhead doors"
click at [989, 642] on button "Continue Inspection" at bounding box center [1004, 646] width 149 height 30
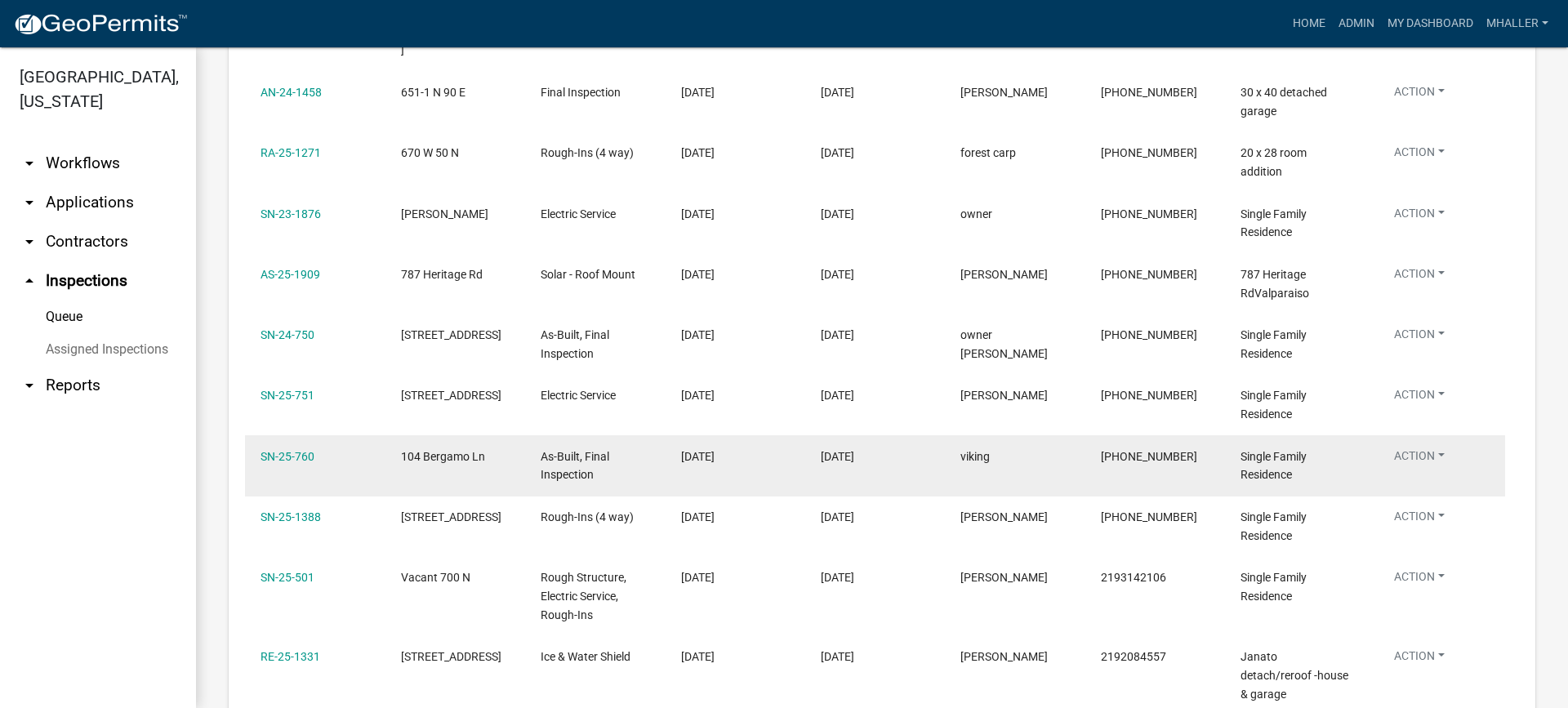
scroll to position [599, 0]
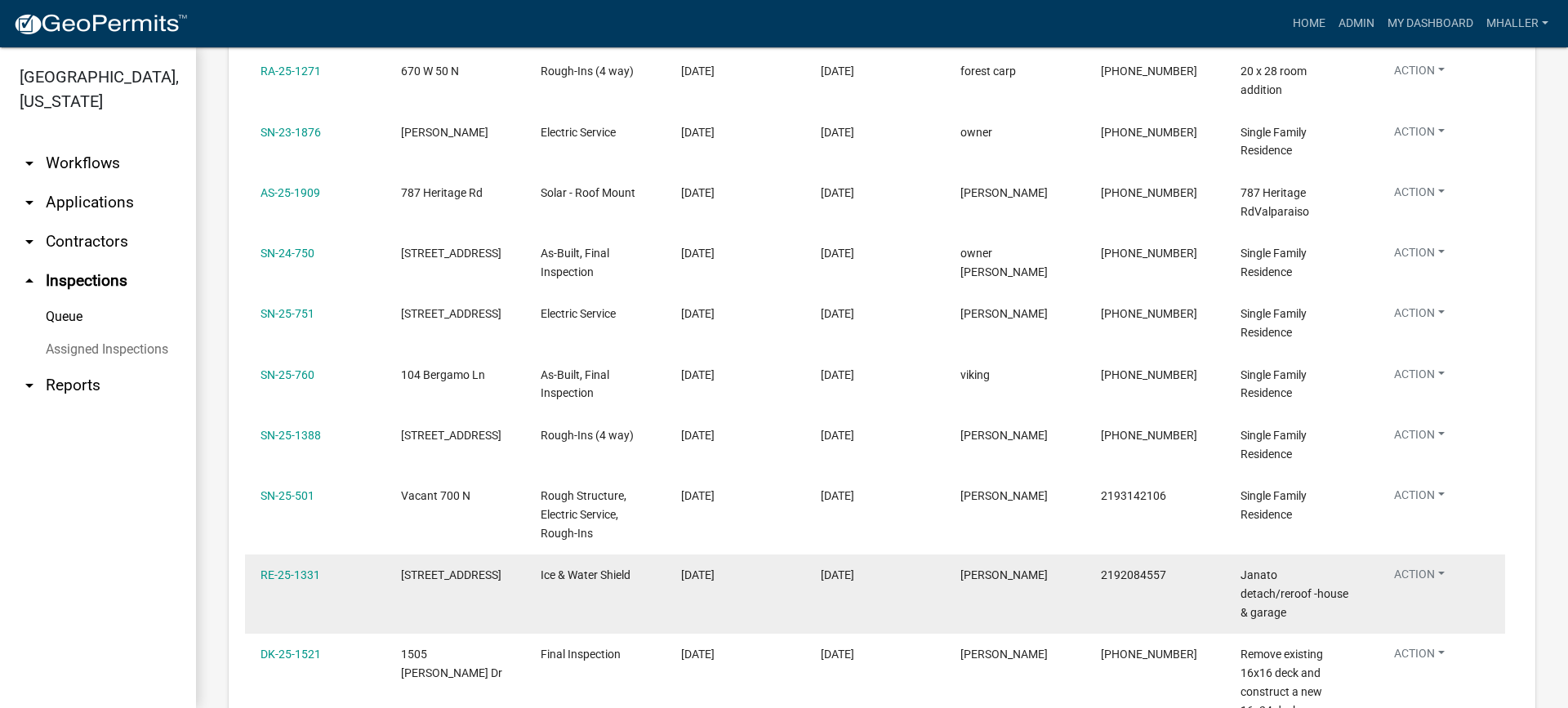
click at [1415, 566] on button "Action" at bounding box center [1419, 577] width 76 height 23
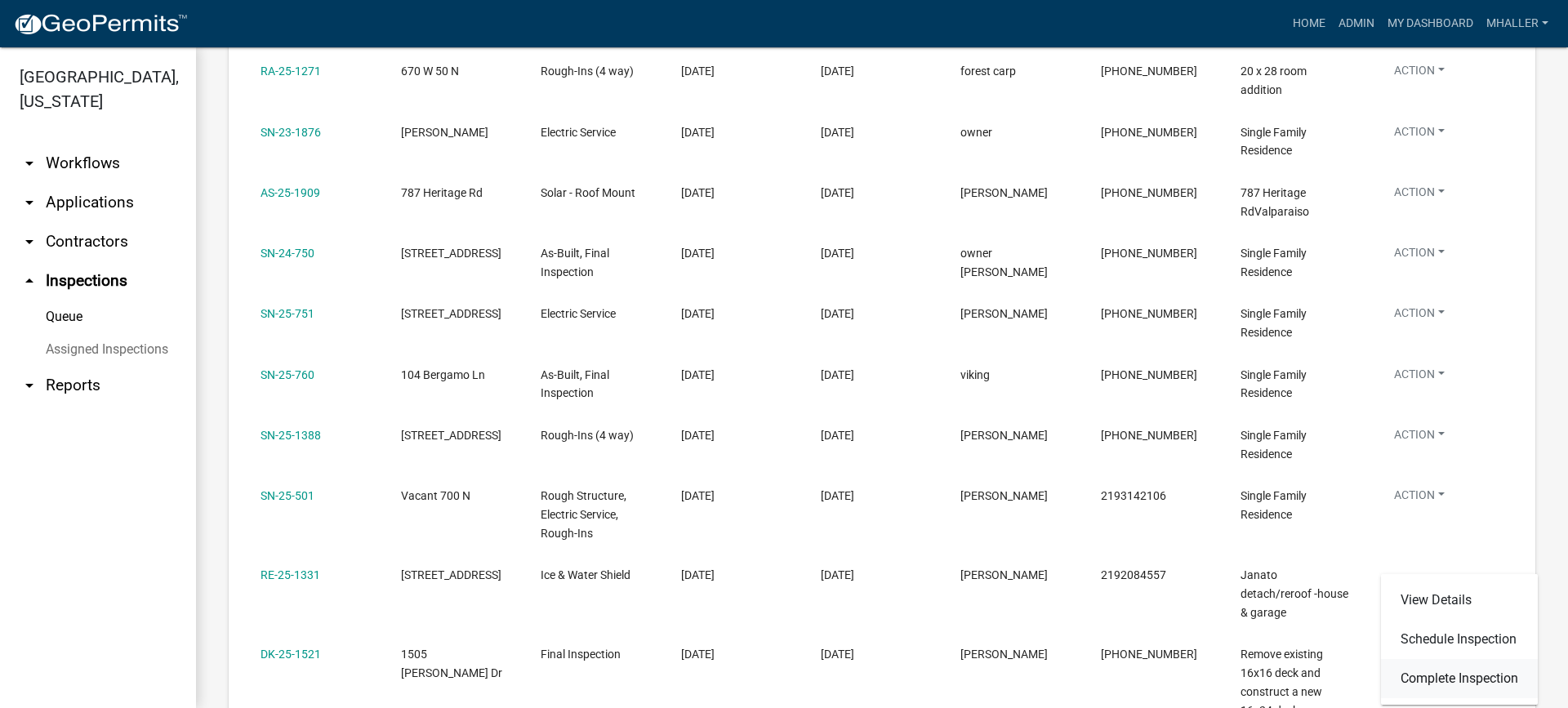
click at [1444, 681] on link "Complete Inspection" at bounding box center [1459, 678] width 156 height 39
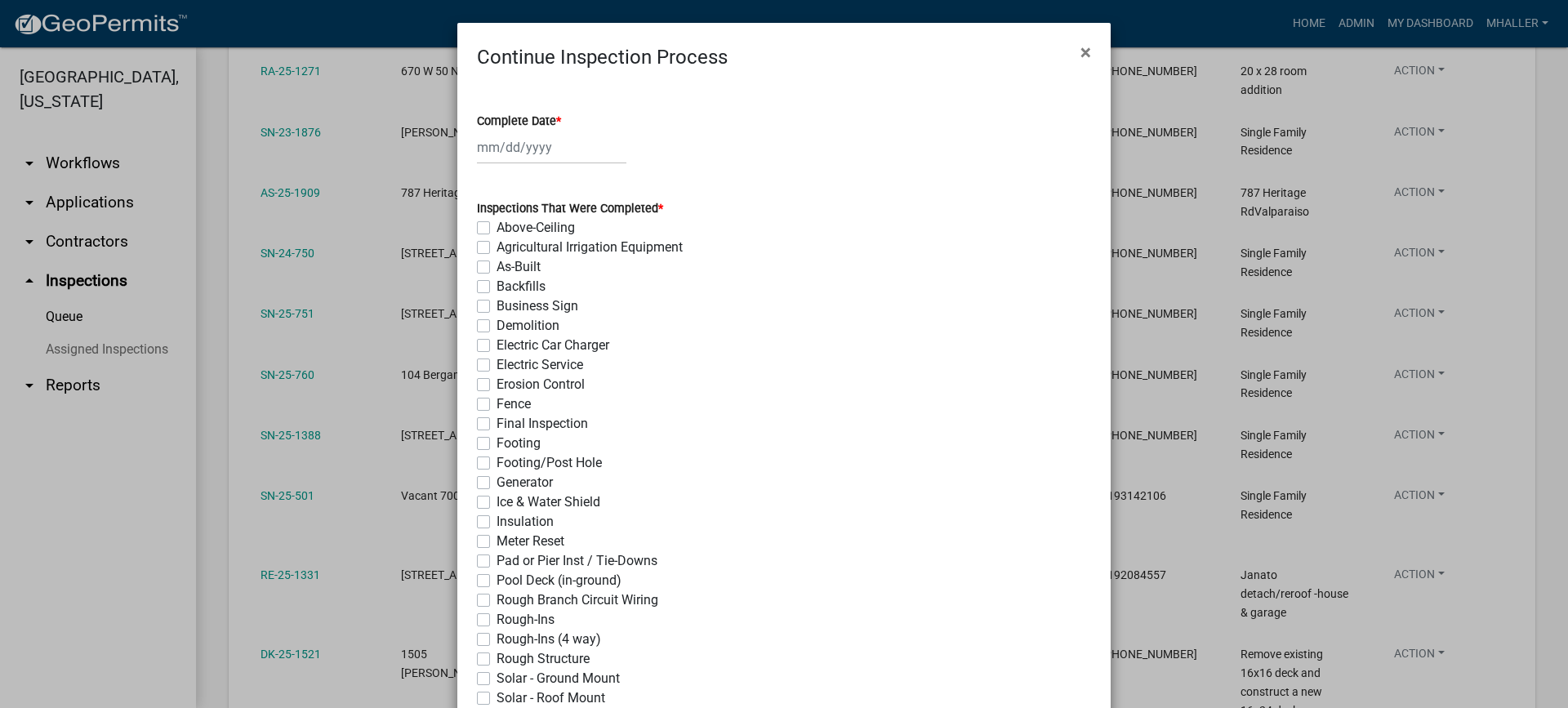
click at [492, 148] on div at bounding box center [552, 147] width 149 height 34
select select "10"
select select "2025"
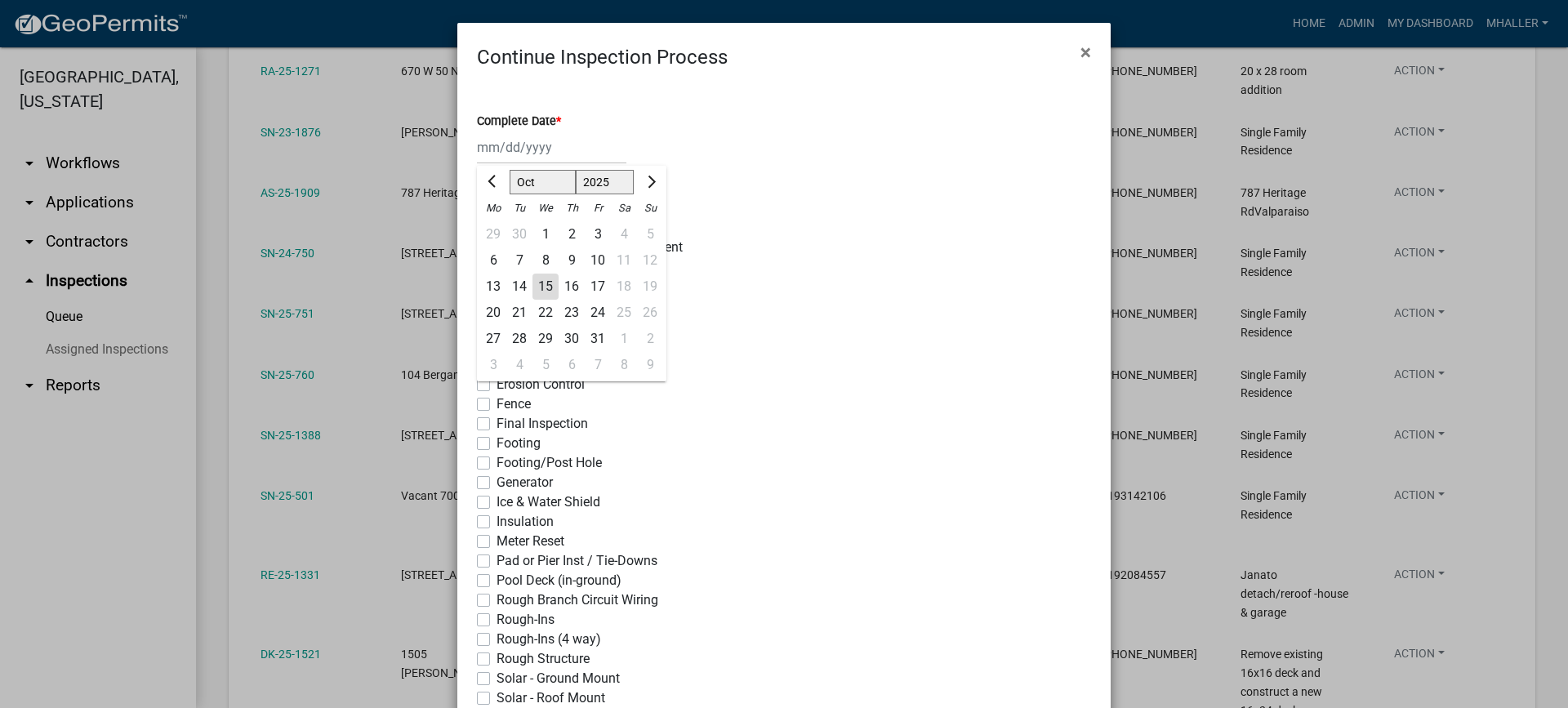
click at [535, 283] on div "15" at bounding box center [546, 287] width 26 height 26
type input "[DATE]"
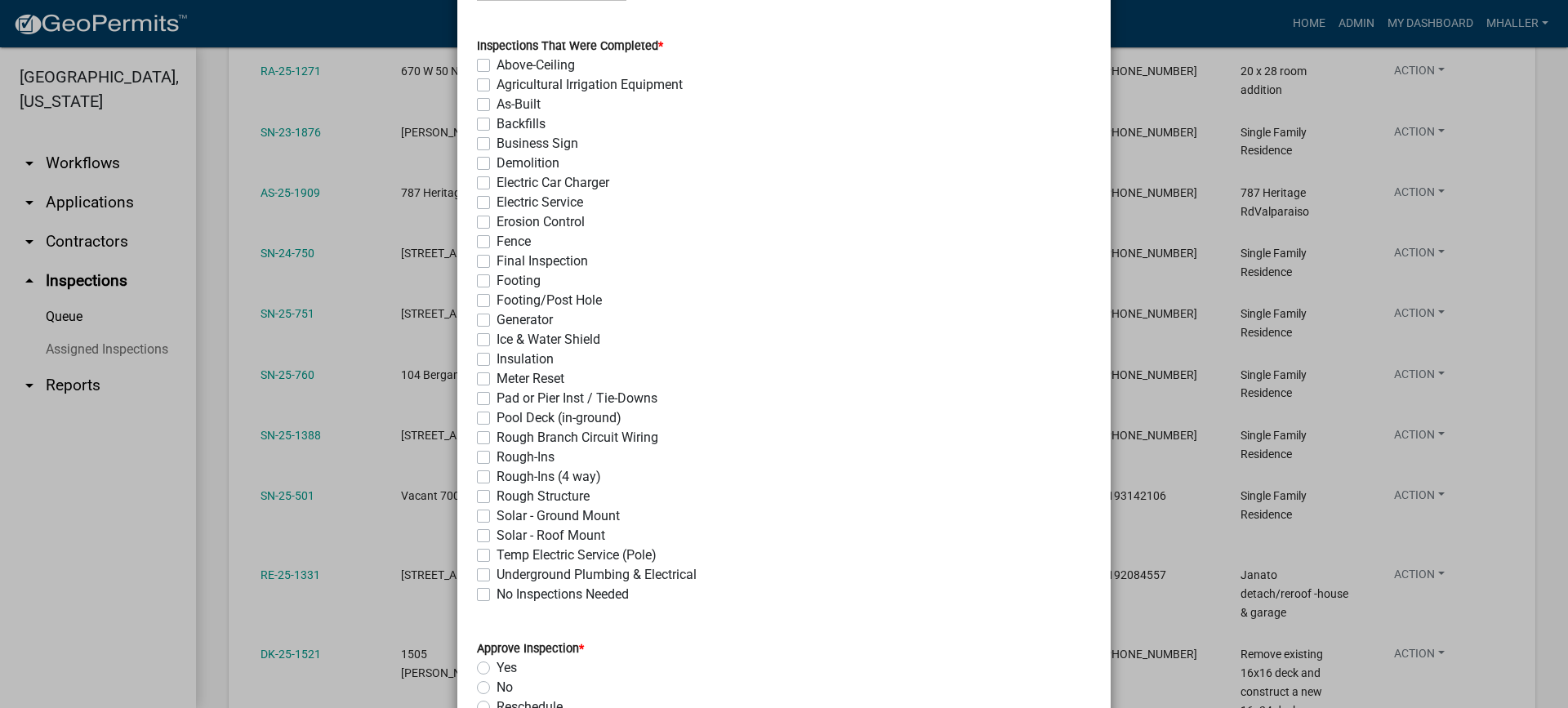
scroll to position [163, 0]
click at [497, 339] on label "Ice & Water Shield" at bounding box center [548, 339] width 103 height 20
click at [497, 339] on input "Ice & Water Shield" at bounding box center [502, 334] width 10 height 10
checkbox input "true"
checkbox input "false"
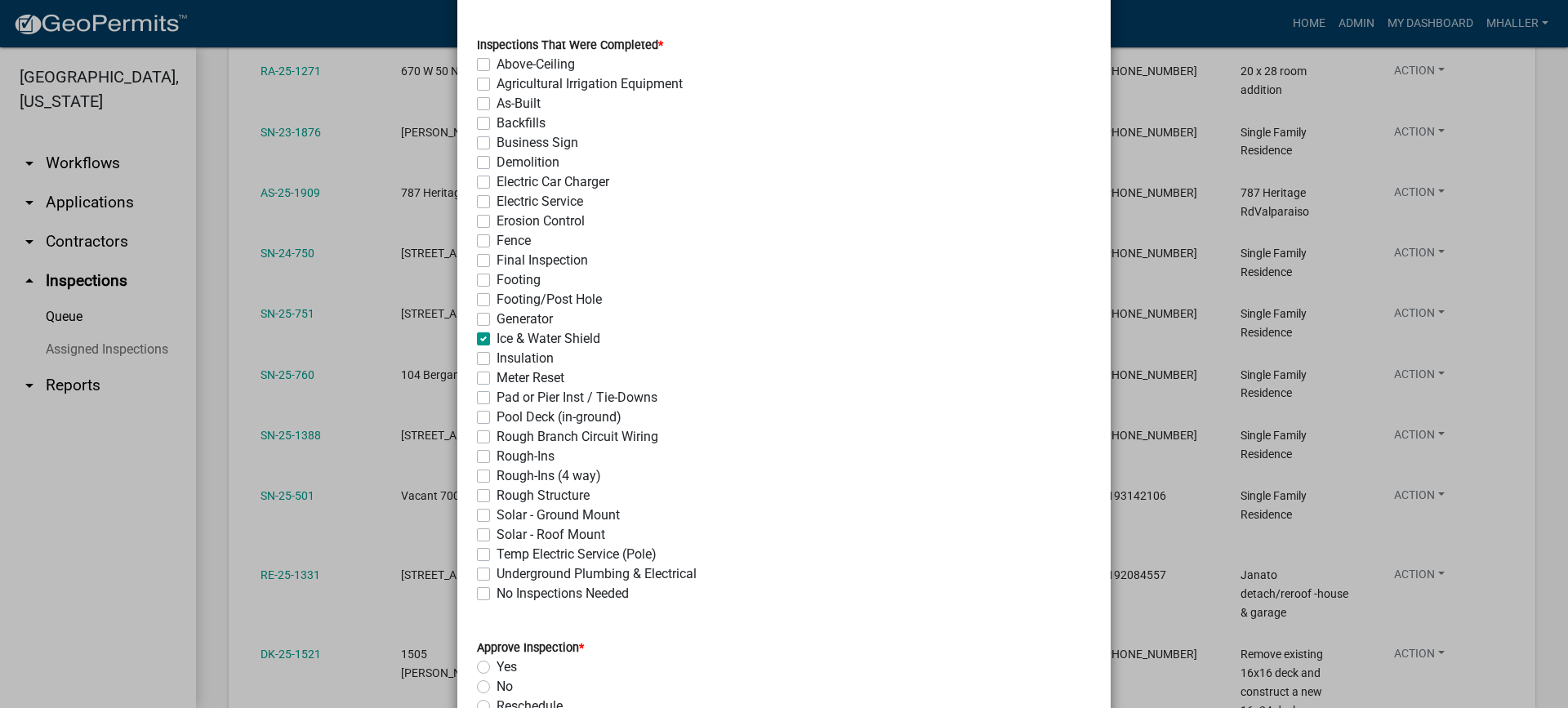
checkbox input "false"
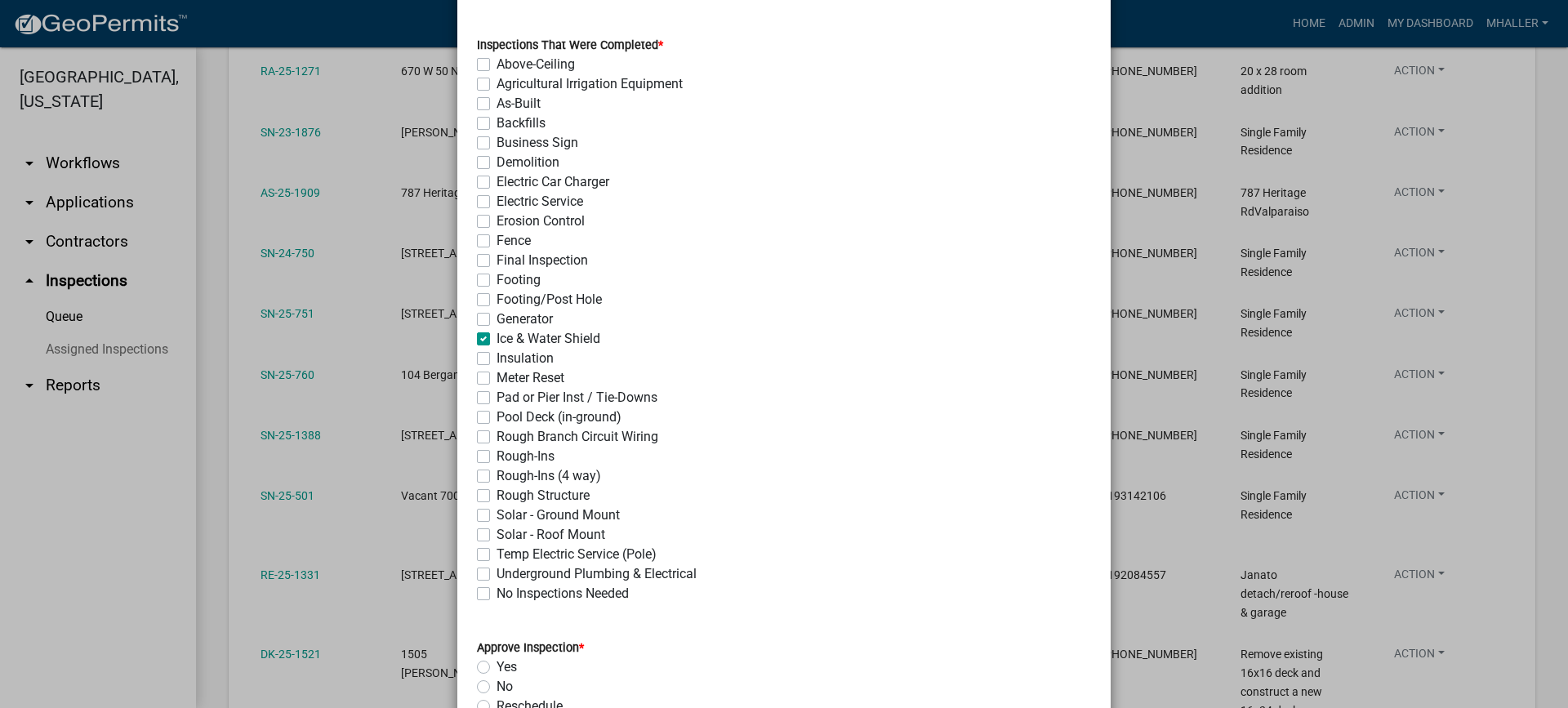
checkbox input "false"
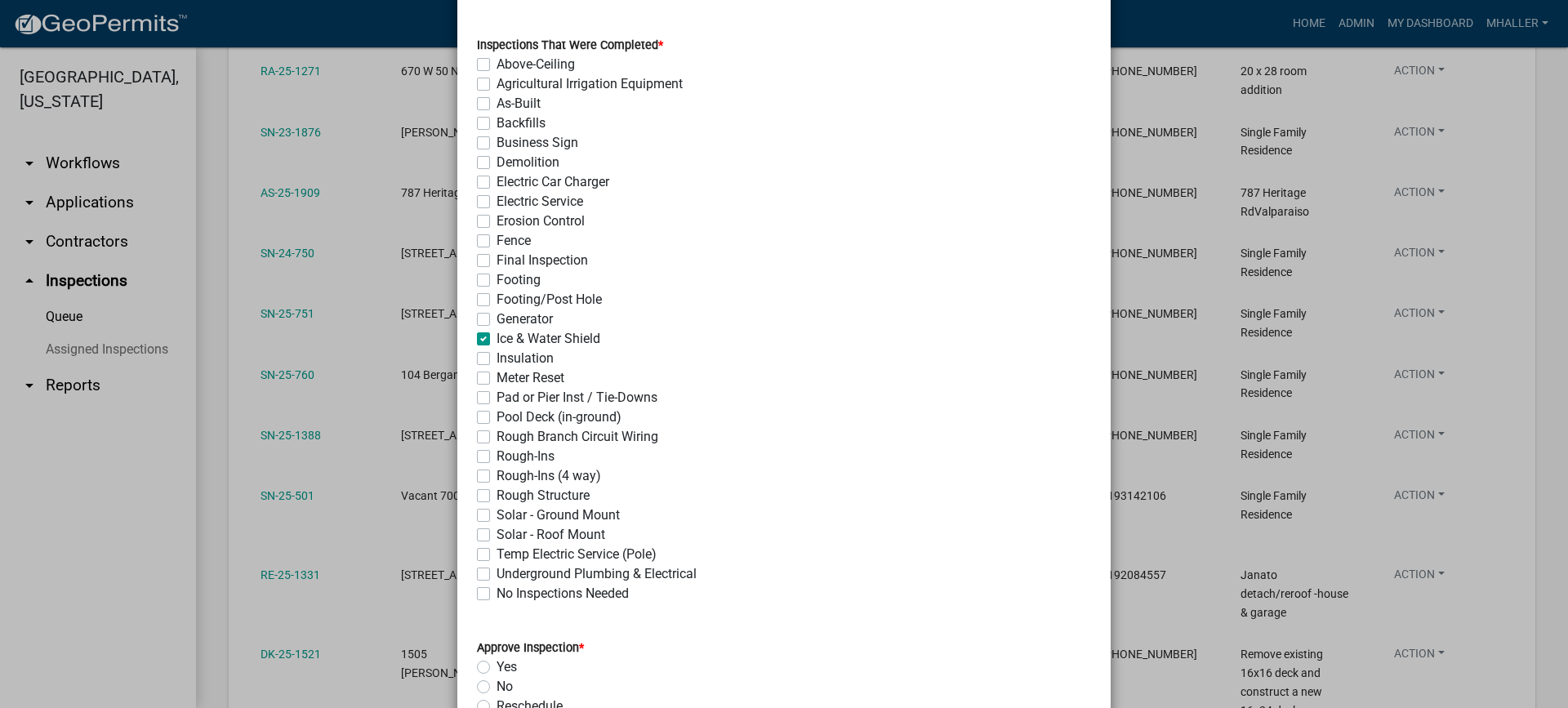
checkbox input "false"
checkbox input "true"
checkbox input "false"
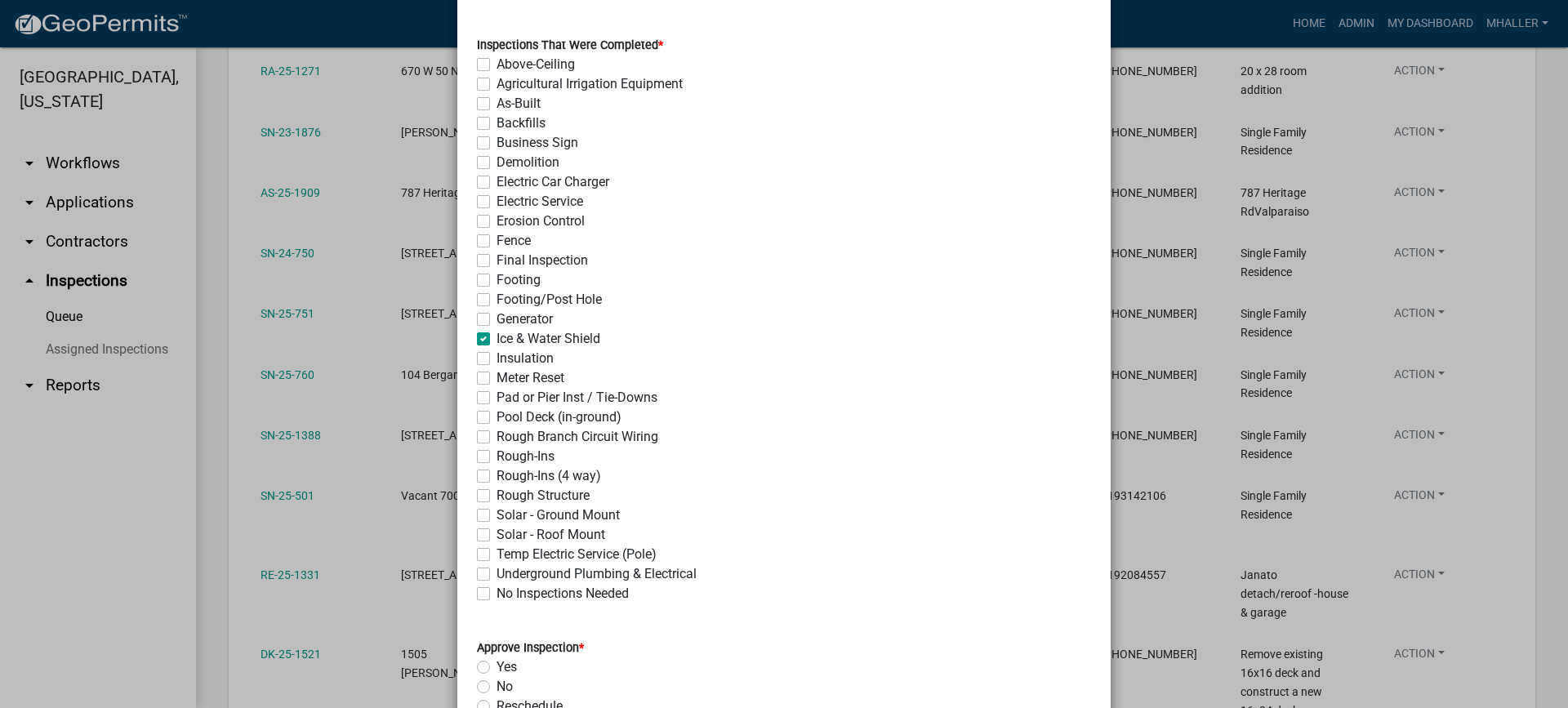
checkbox input "false"
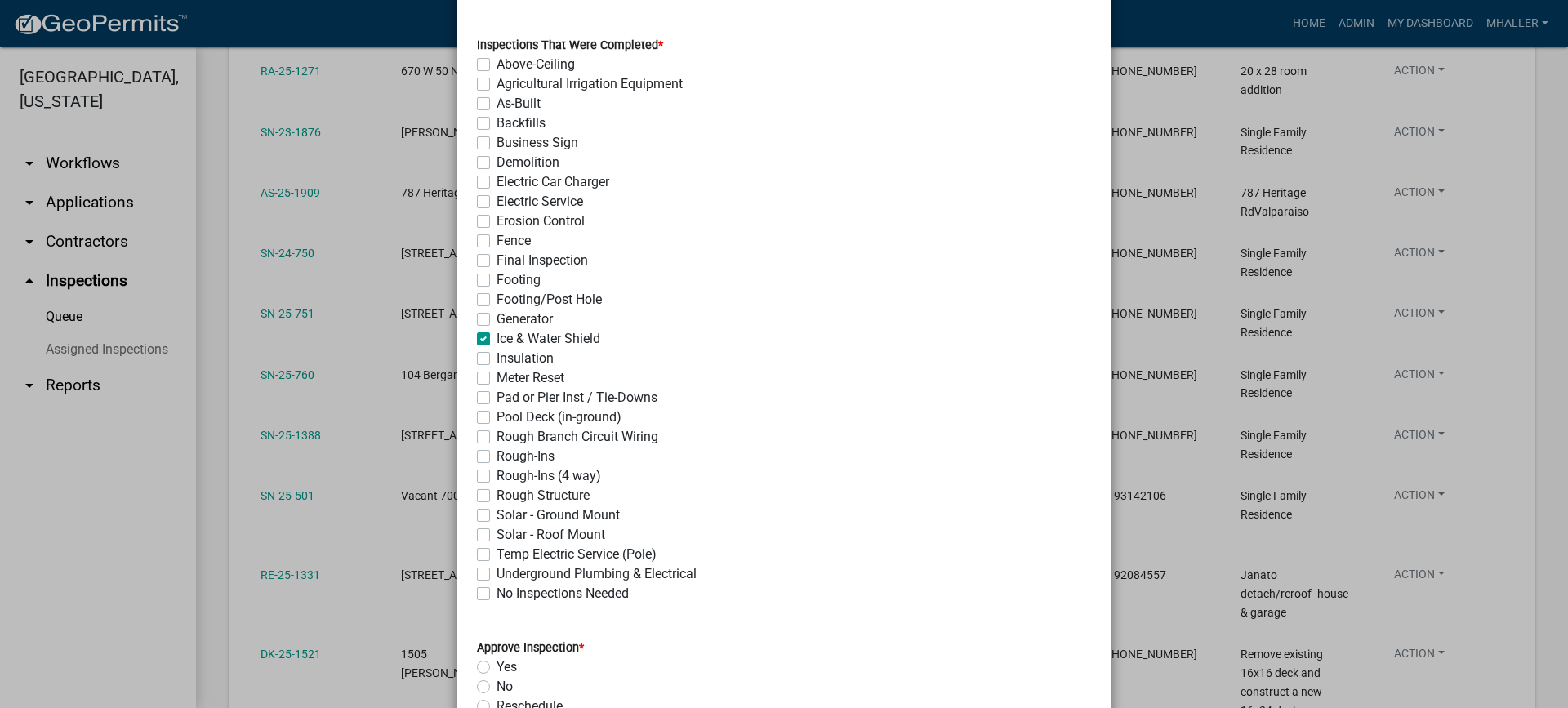
checkbox input "false"
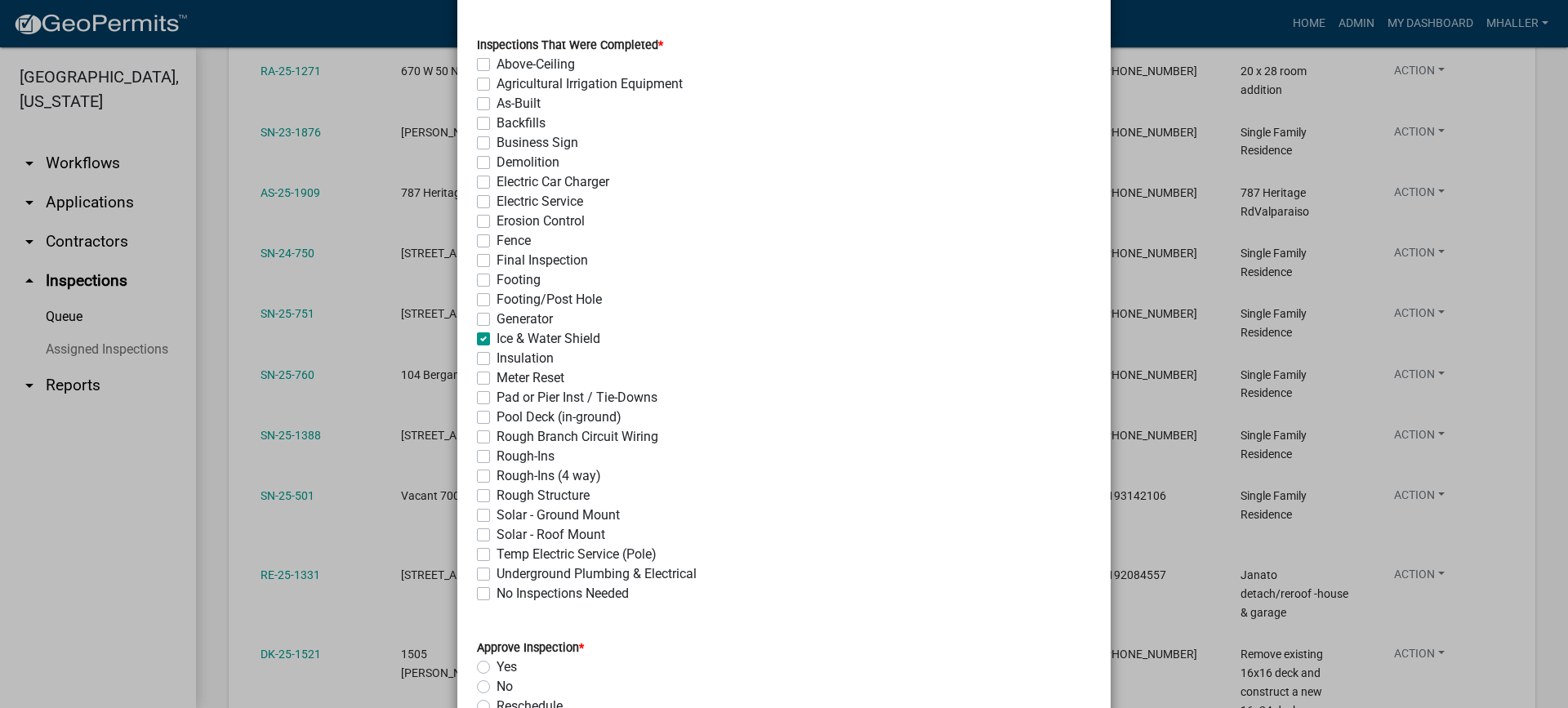
checkbox input "false"
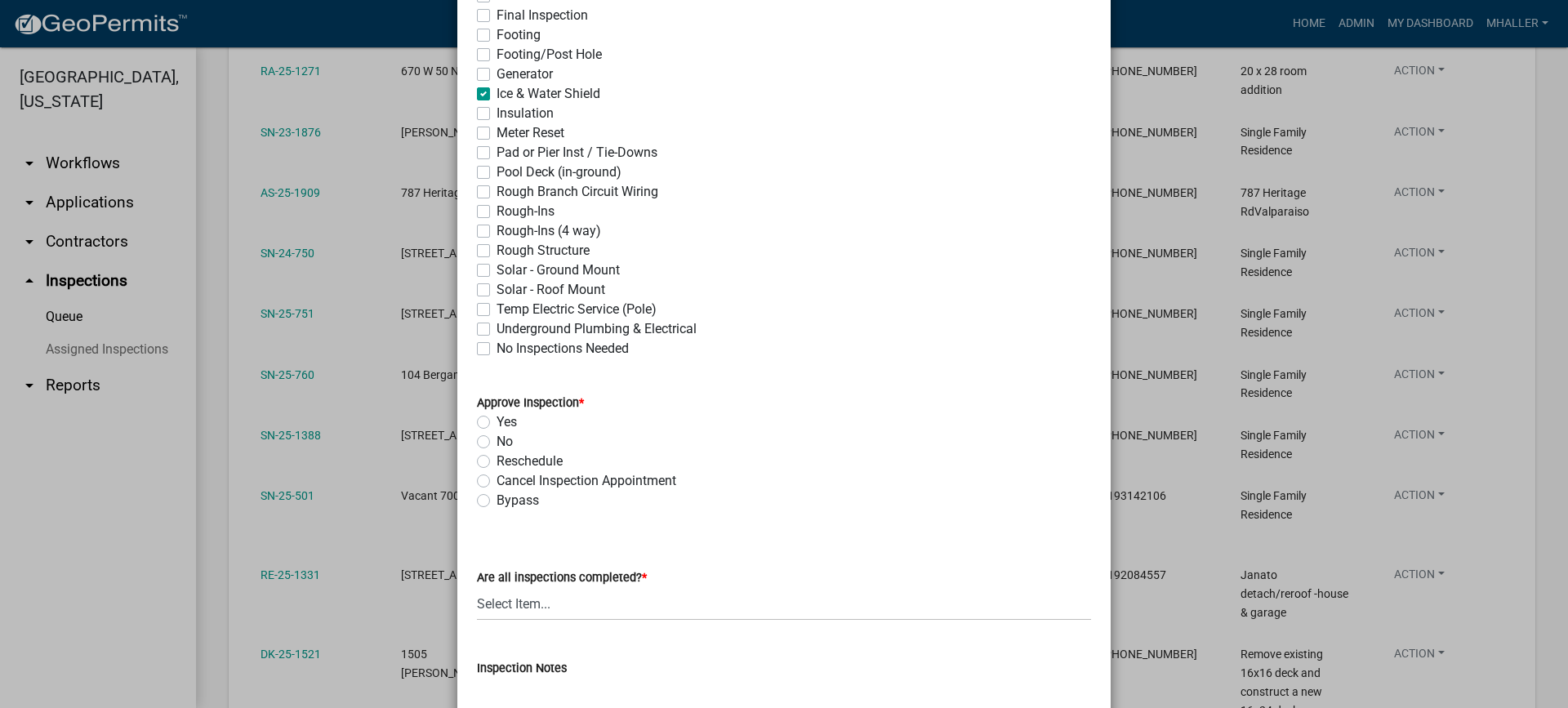
scroll to position [572, 0]
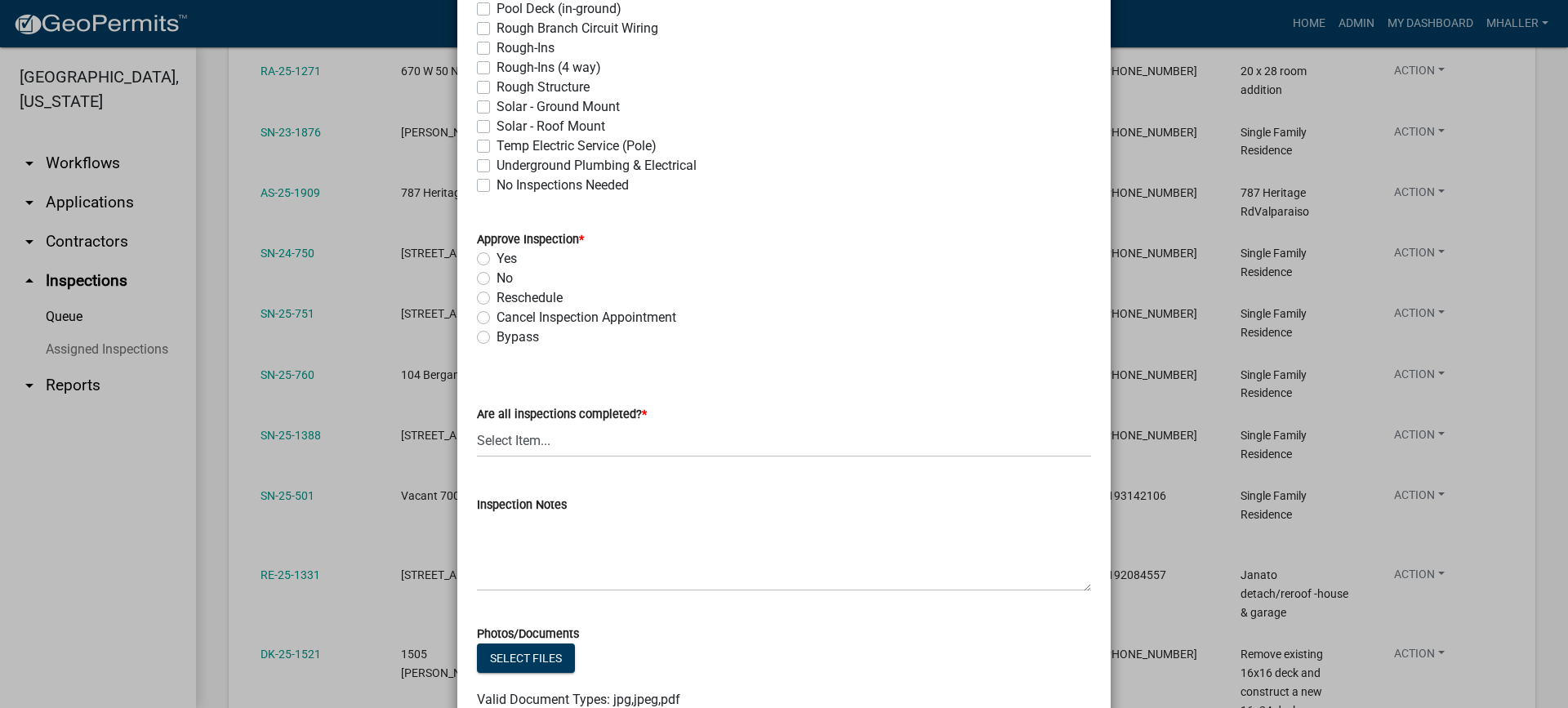
click at [497, 256] on label "Yes" at bounding box center [506, 259] width 20 height 20
click at [497, 256] on input "Yes" at bounding box center [502, 255] width 10 height 10
radio input "true"
drag, startPoint x: 551, startPoint y: 437, endPoint x: 559, endPoint y: 447, distance: 12.8
click at [549, 438] on select "Select Item... Yes - All Inspections Have Been Completed No - More Inspections …" at bounding box center [784, 440] width 614 height 34
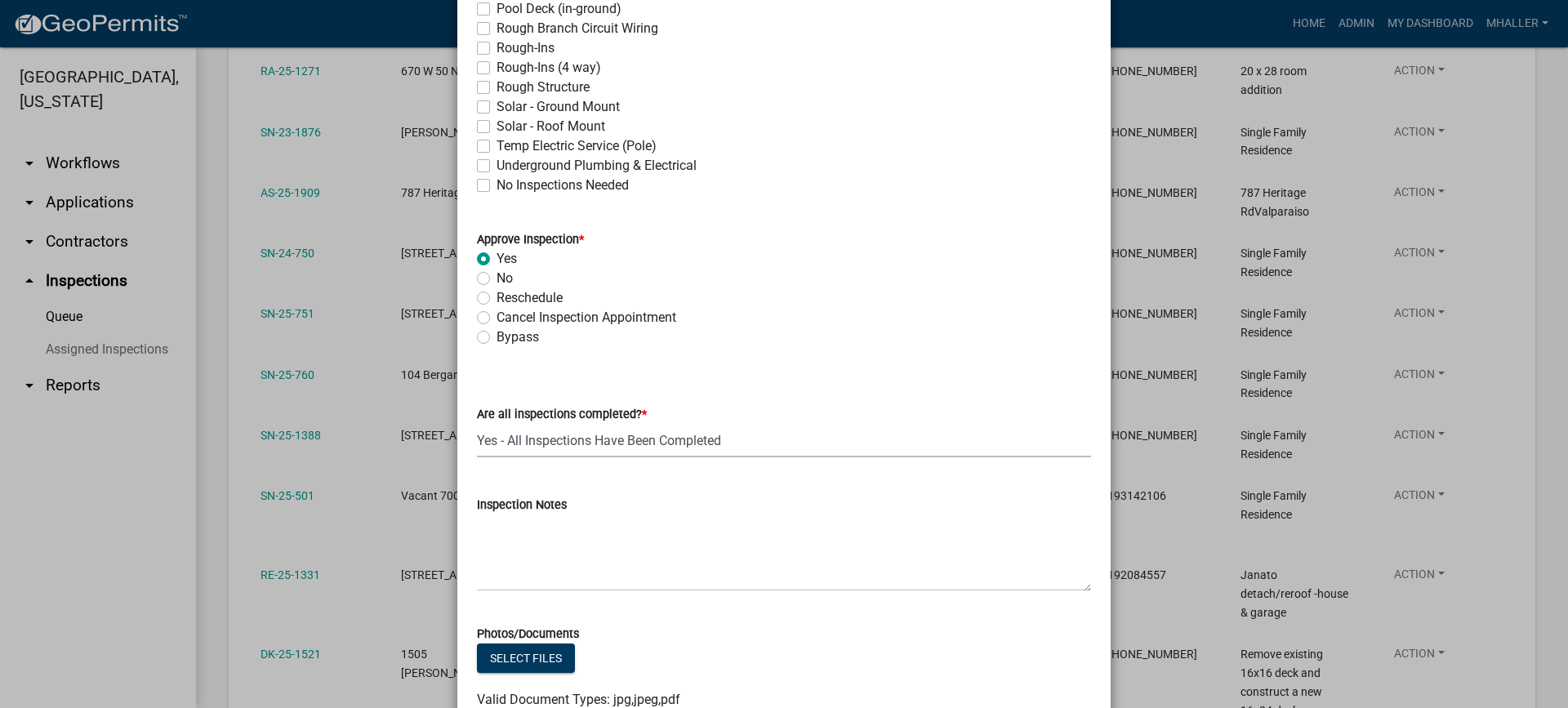
click at [477, 424] on select "Select Item... Yes - All Inspections Have Been Completed No - More Inspections …" at bounding box center [784, 440] width 614 height 34
select select "9a8ccc90-dcd1-4d2c-ac64-5460e8d85408"
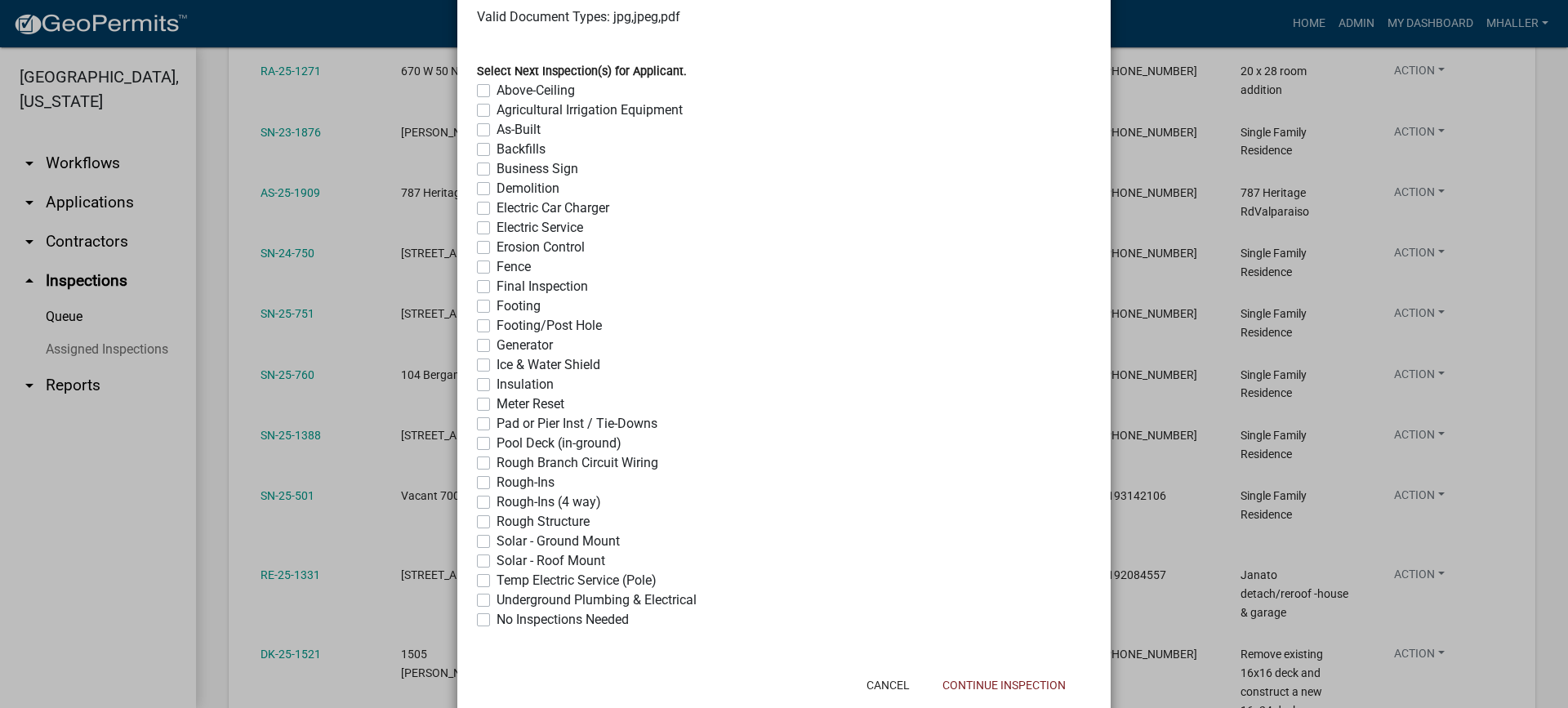
scroll to position [1294, 0]
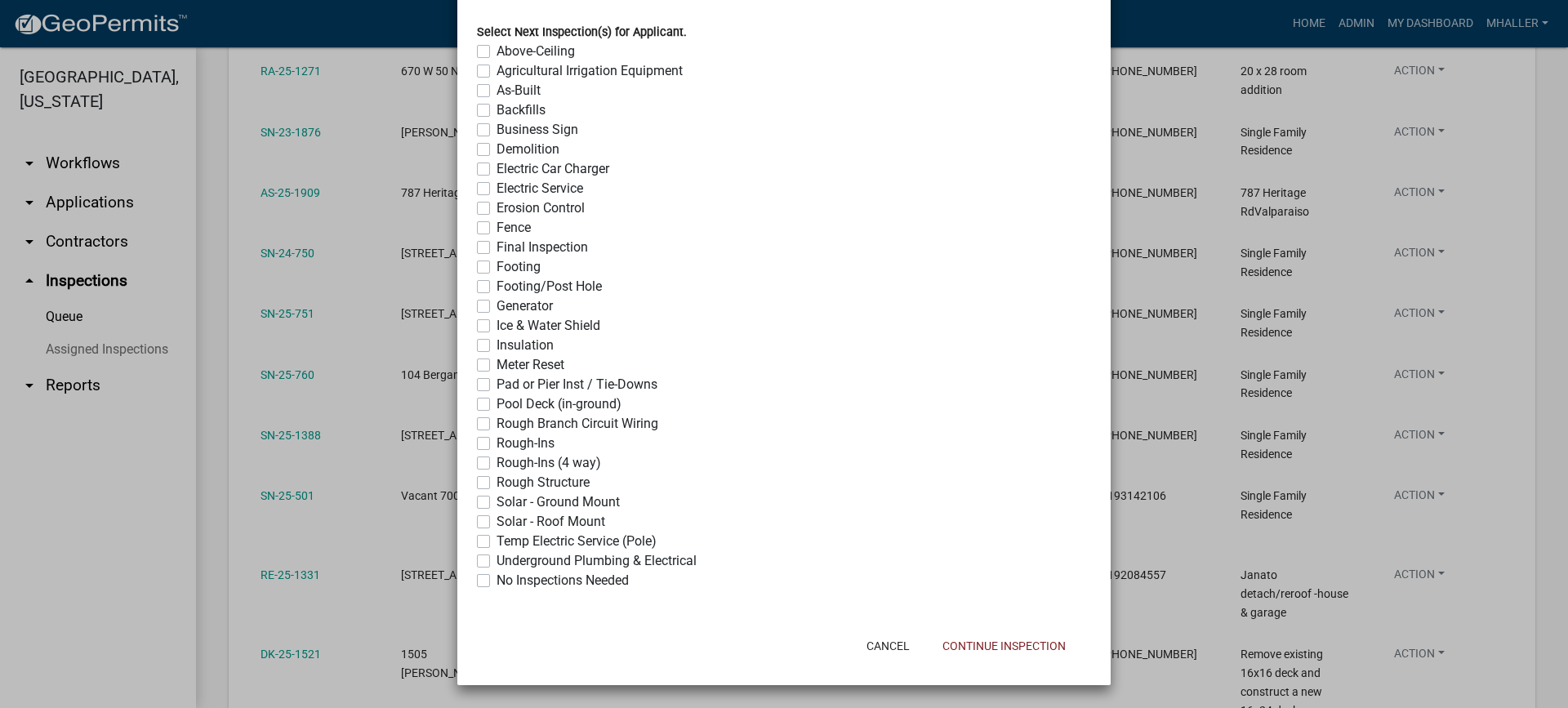
click at [497, 579] on label "No Inspections Needed" at bounding box center [563, 580] width 132 height 20
click at [497, 579] on input "No Inspections Needed" at bounding box center [502, 576] width 10 height 10
checkbox input "true"
checkbox input "false"
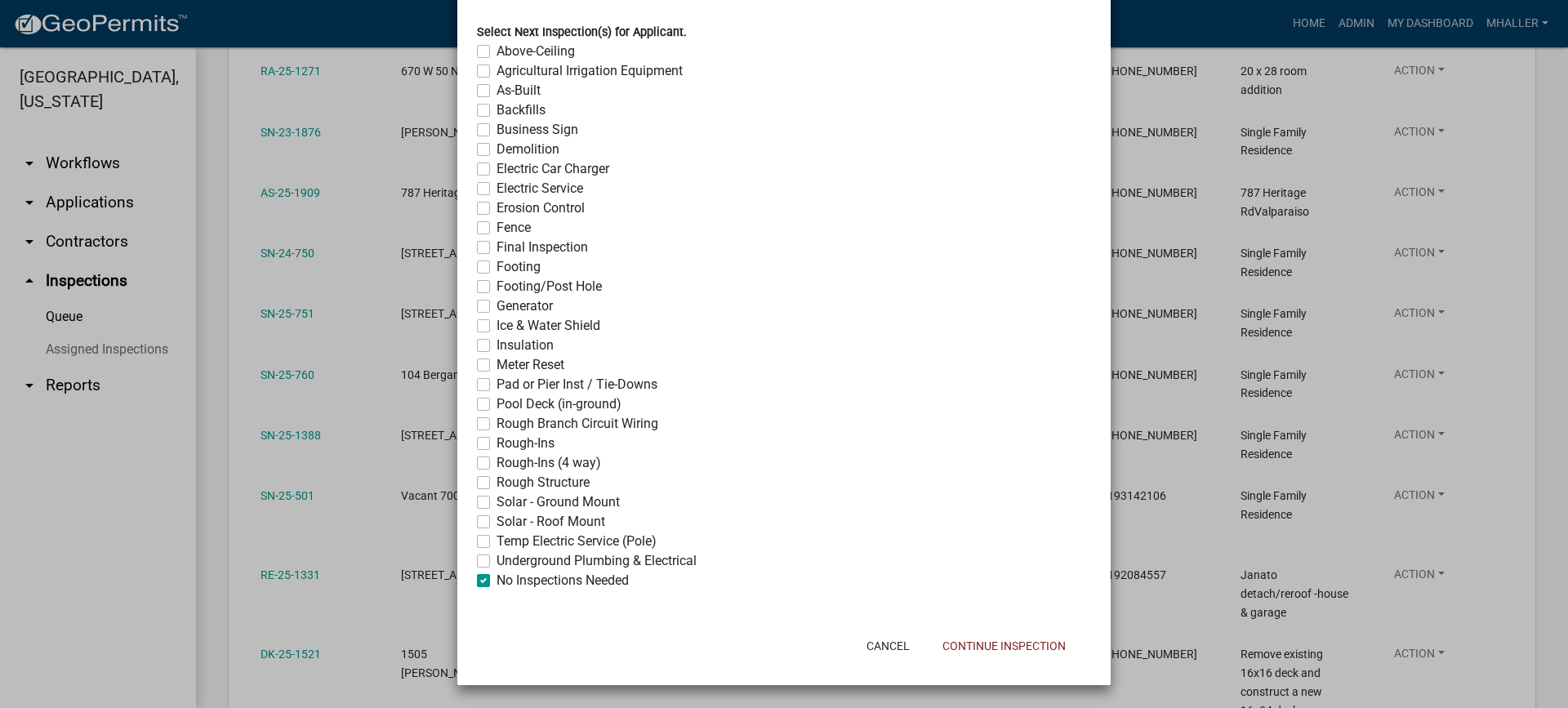
checkbox input "false"
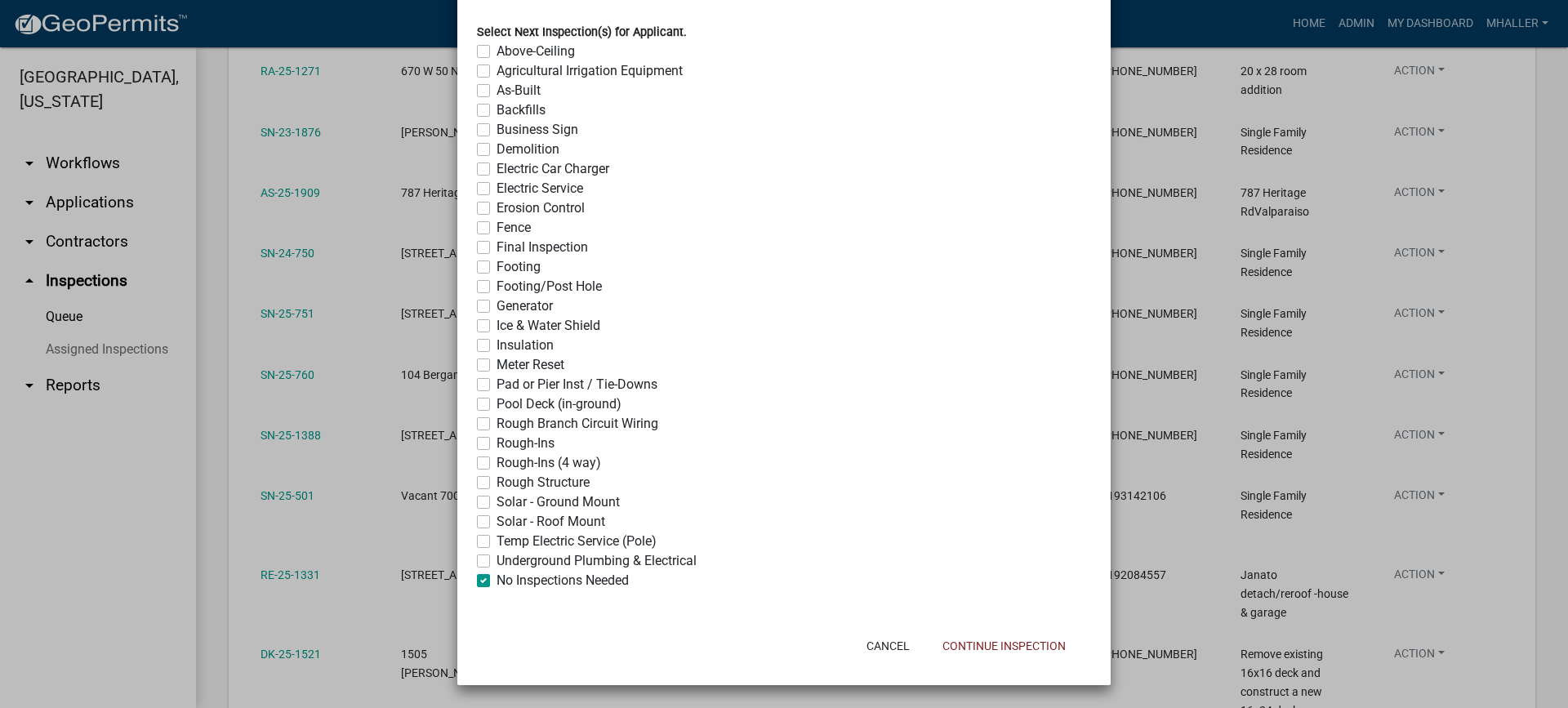
checkbox input "false"
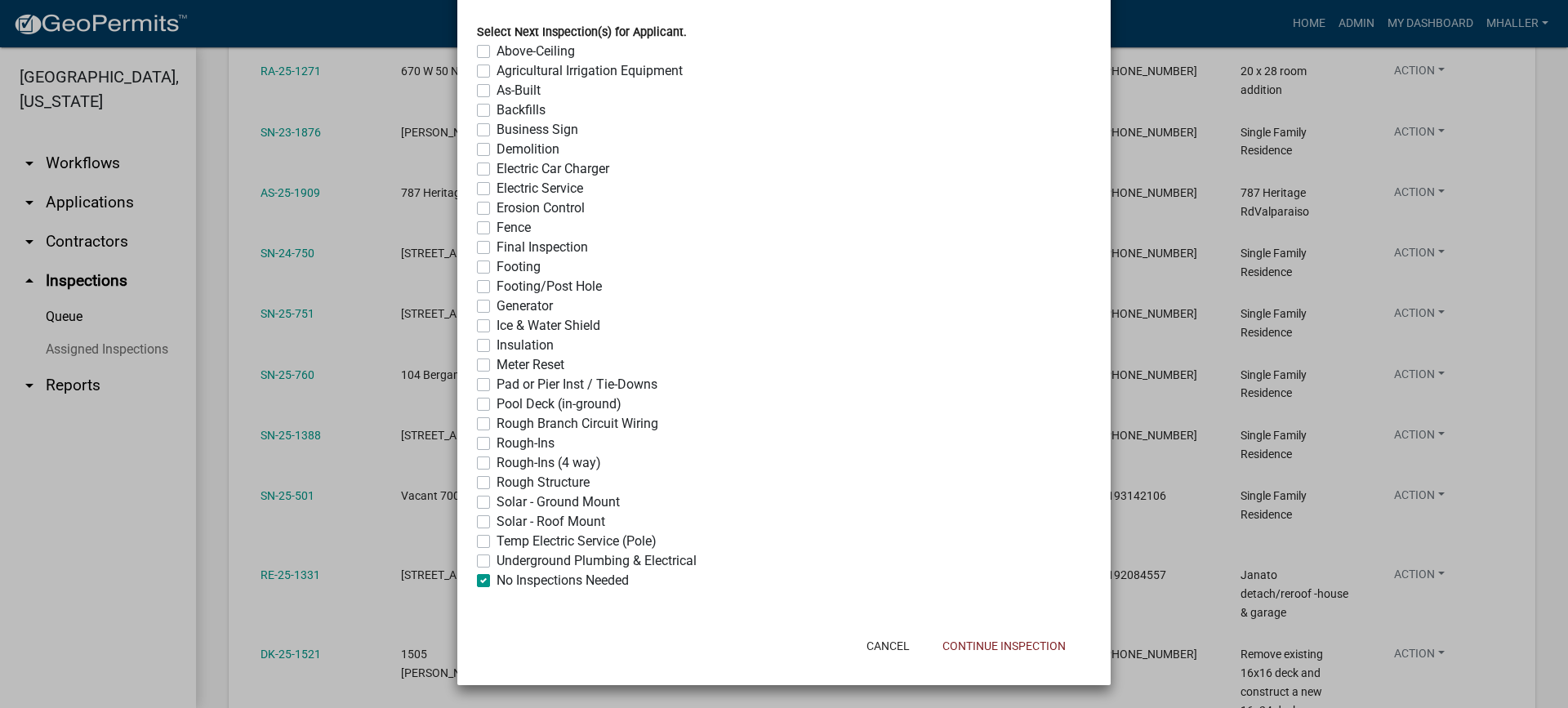
checkbox input "false"
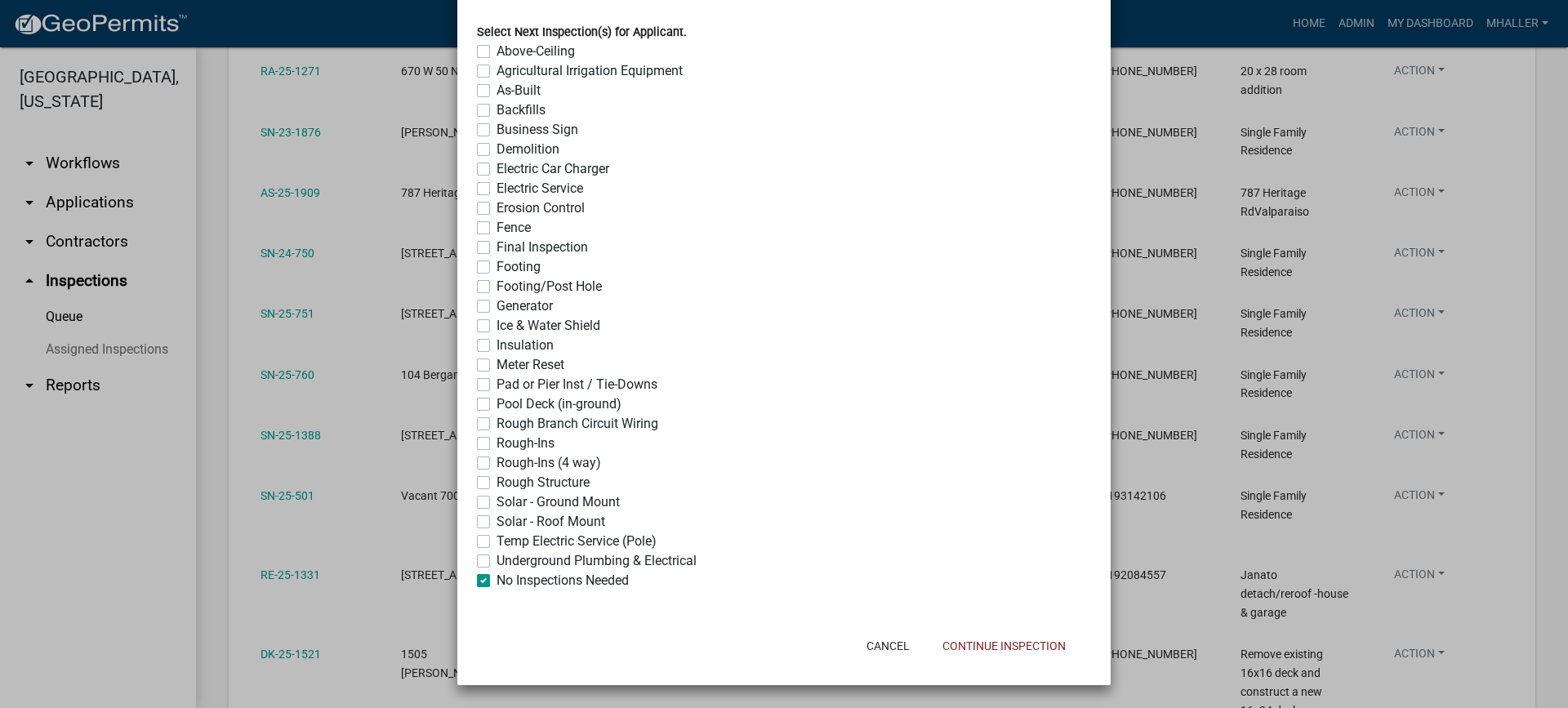
checkbox input "false"
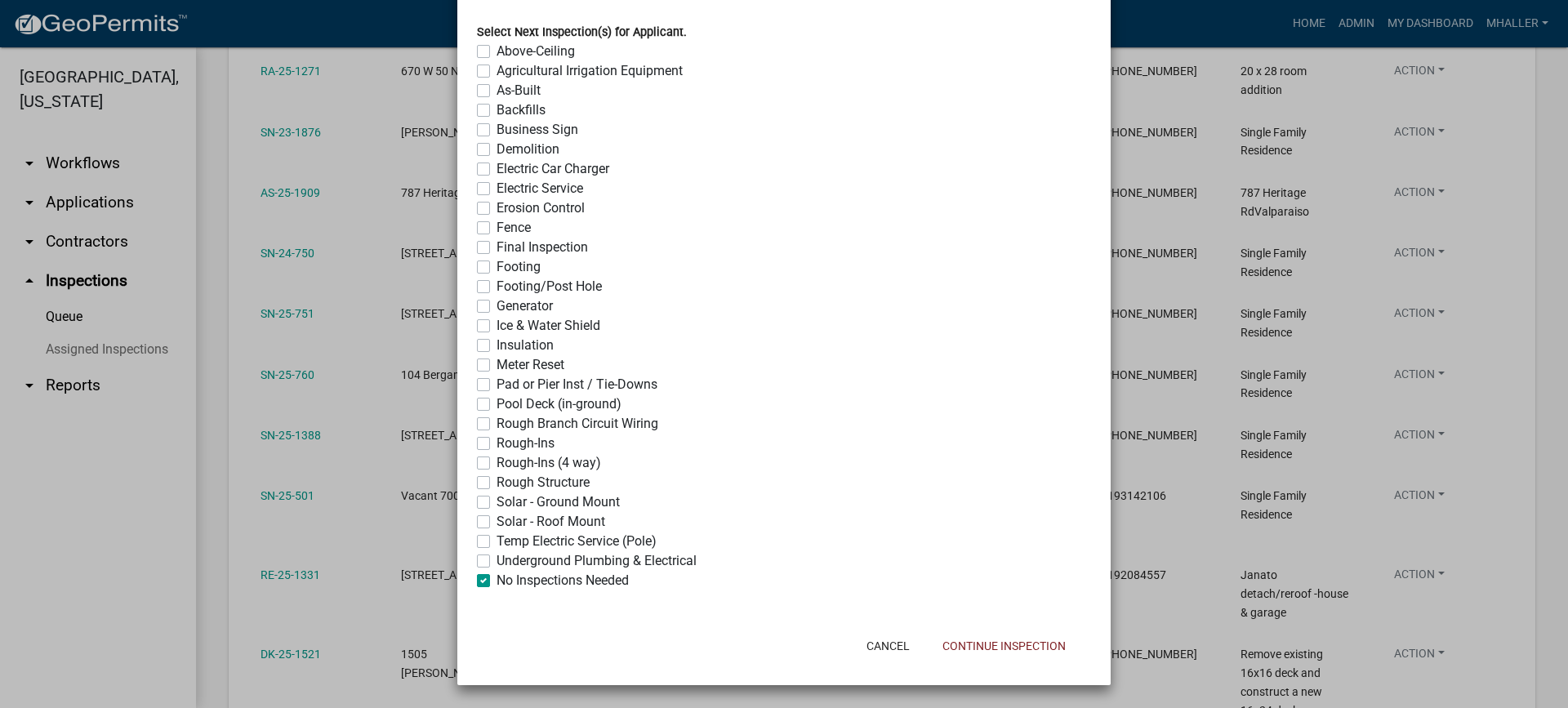
checkbox input "false"
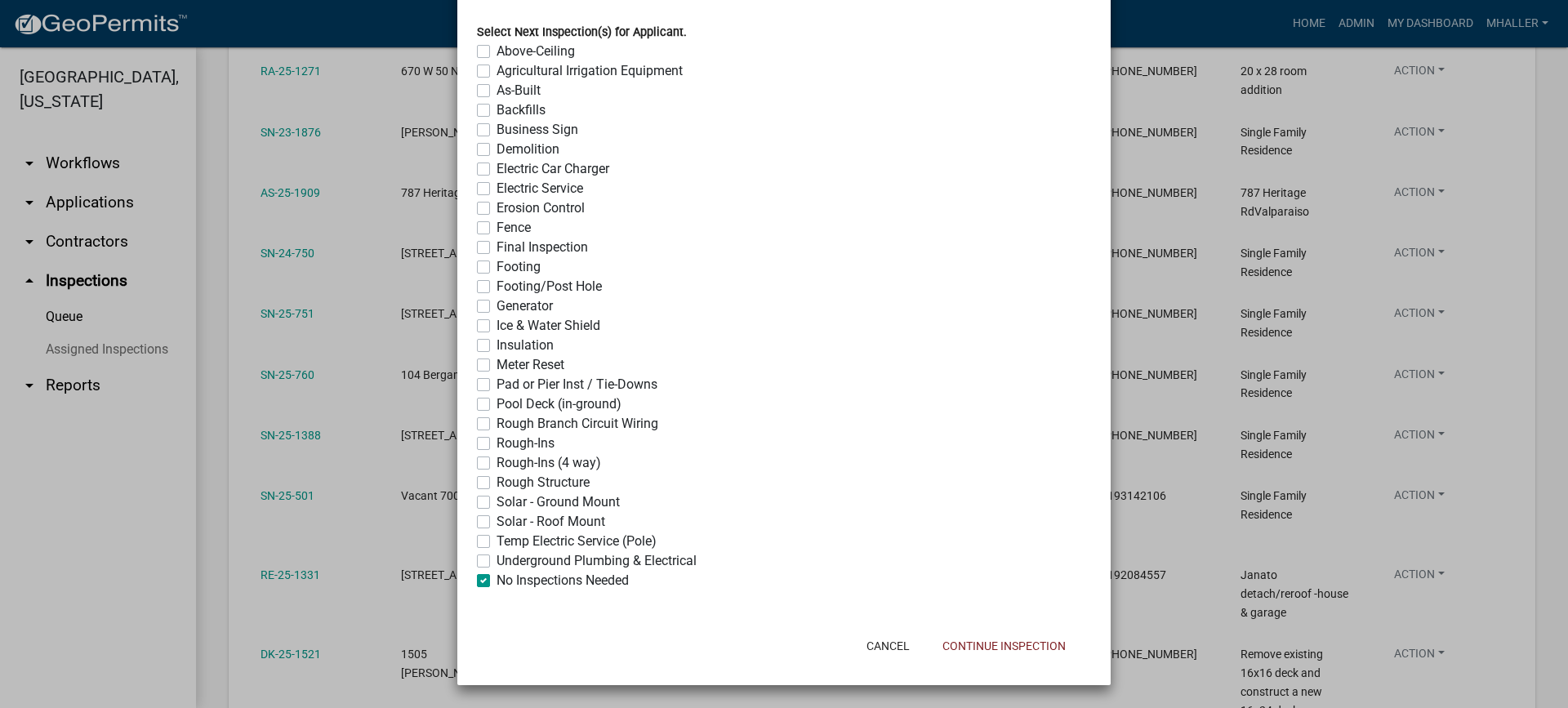
checkbox input "true"
click at [989, 642] on button "Continue Inspection" at bounding box center [1004, 646] width 149 height 30
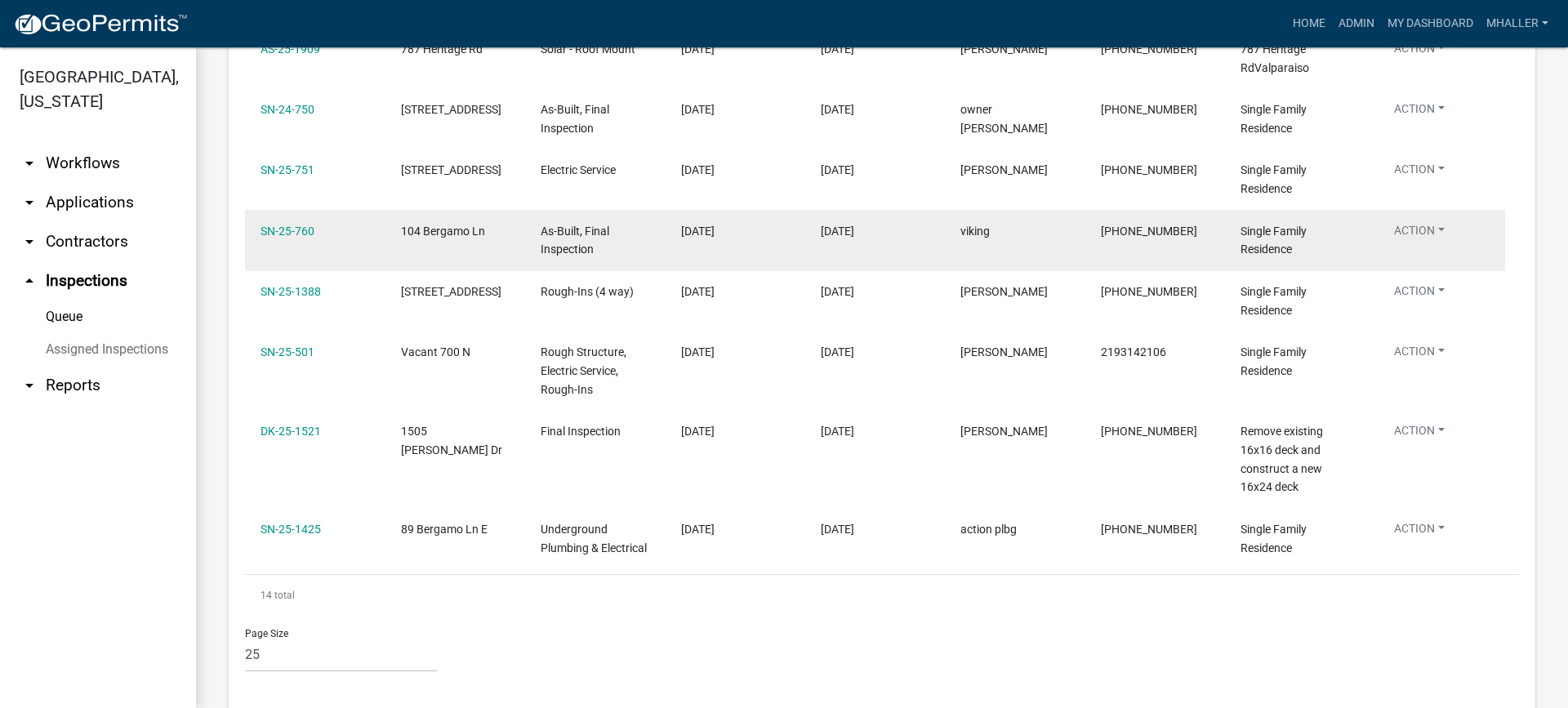
scroll to position [763, 0]
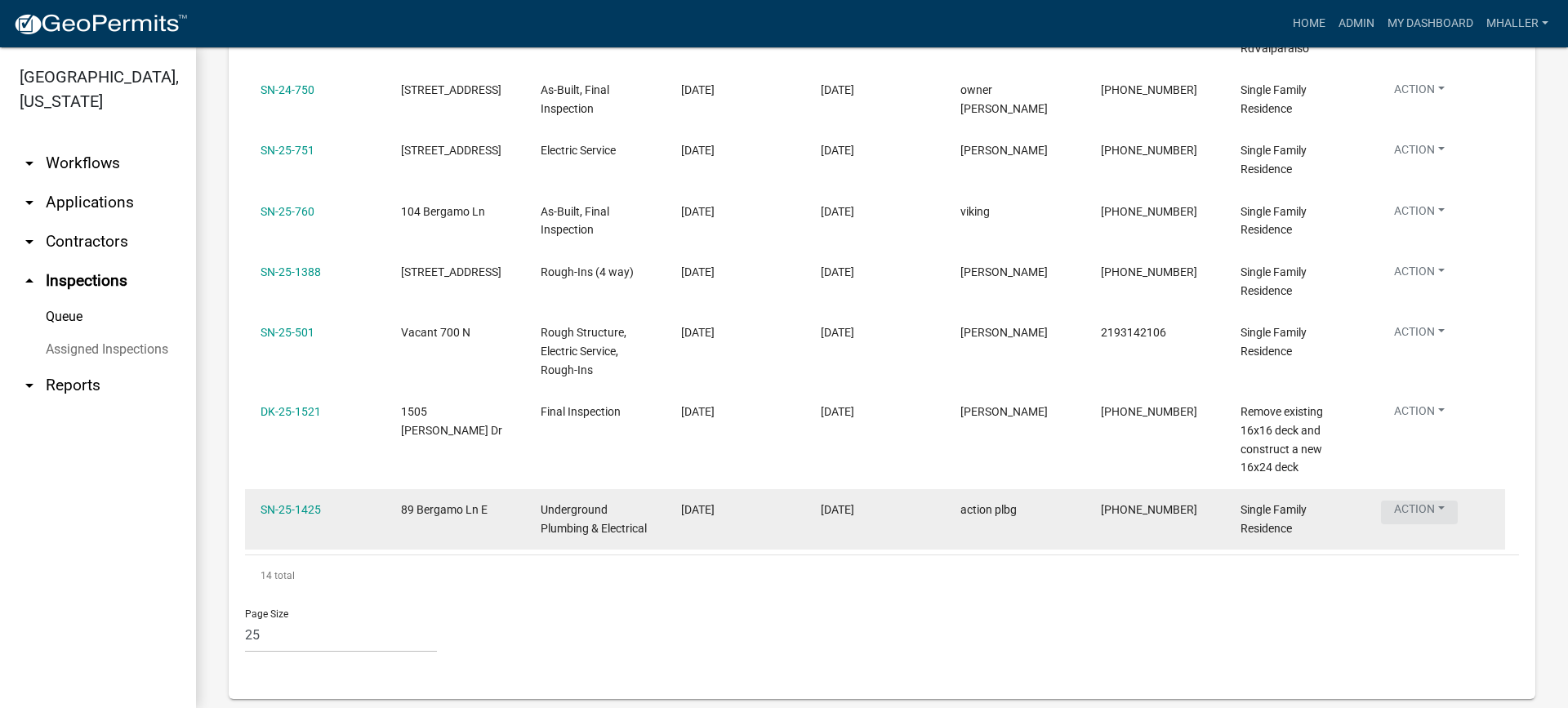
click at [1416, 500] on button "Action" at bounding box center [1419, 512] width 76 height 23
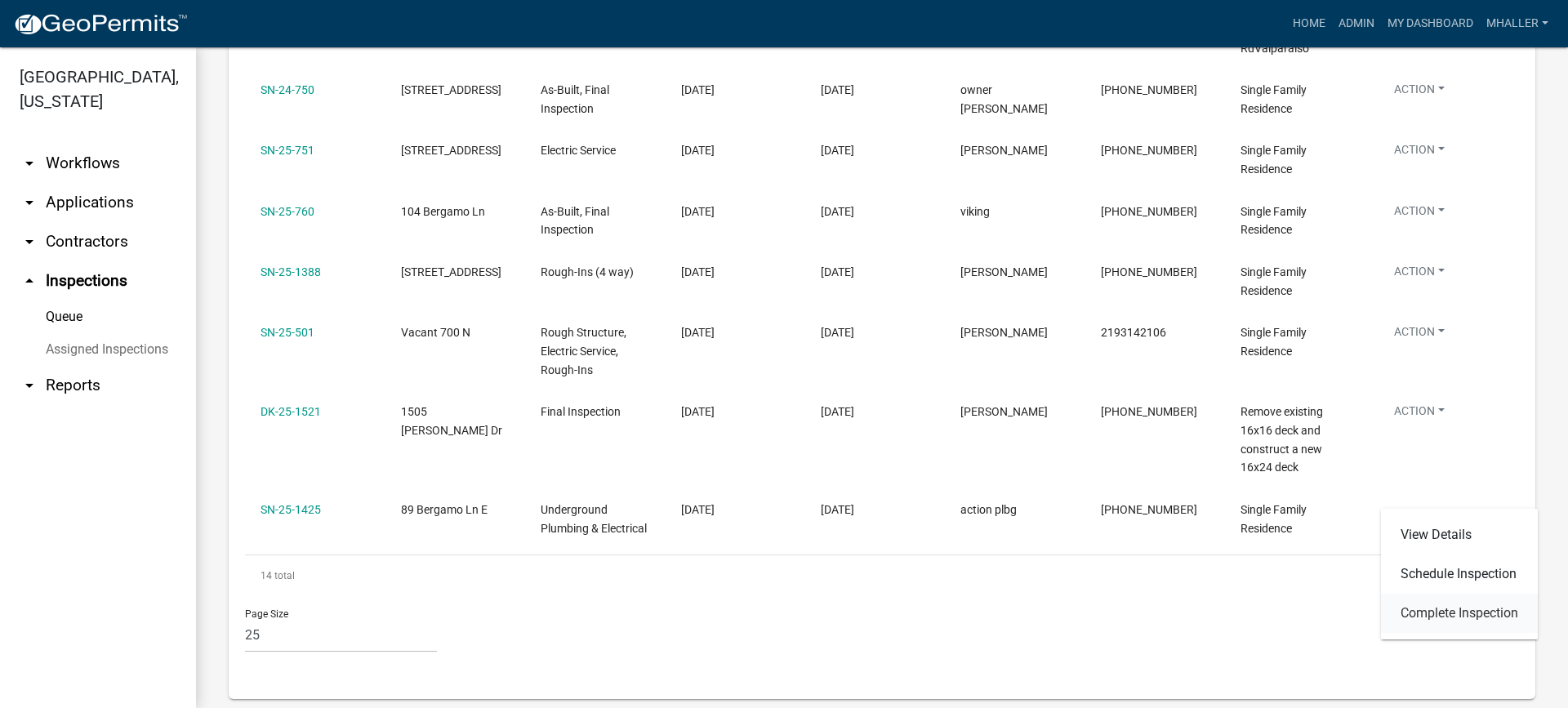
click at [1449, 611] on link "Complete Inspection" at bounding box center [1459, 612] width 156 height 39
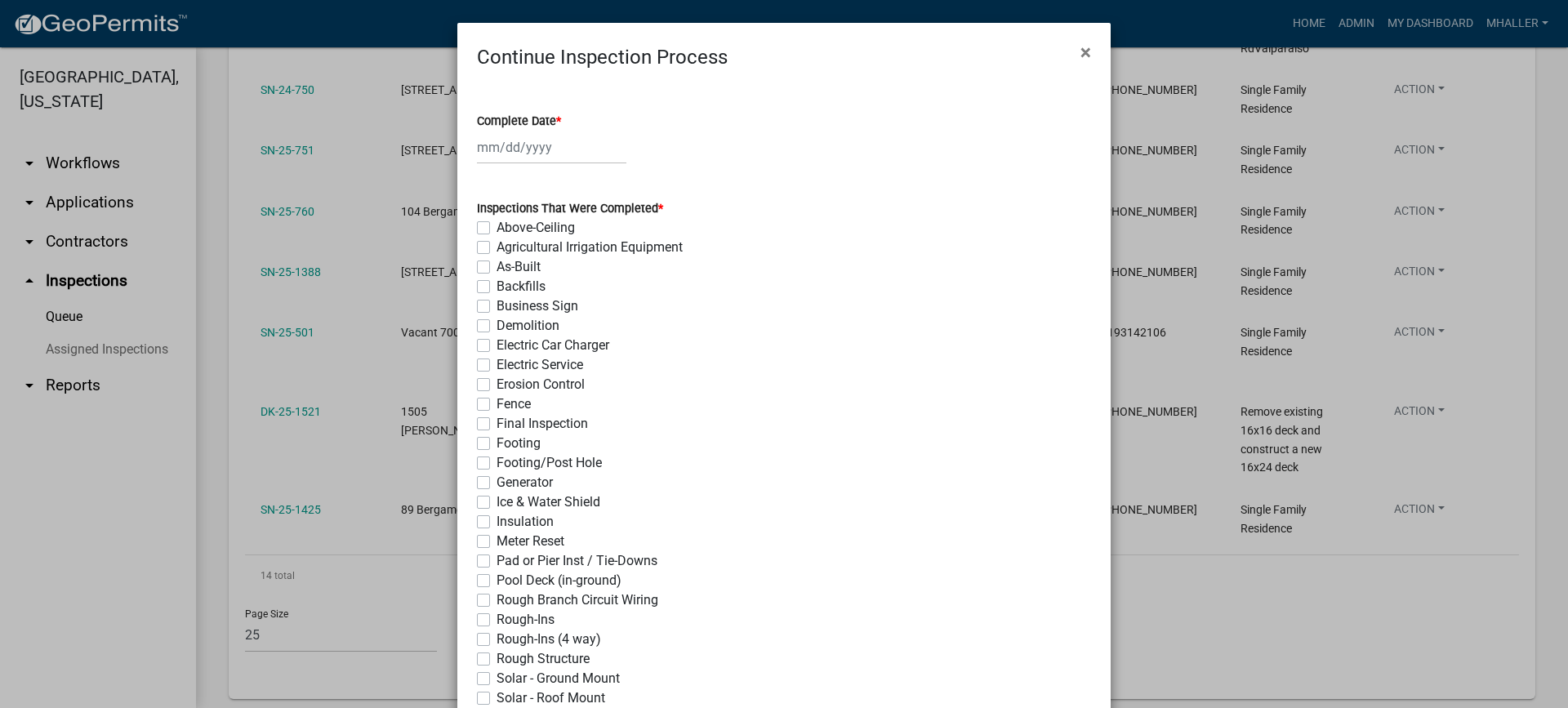
click at [531, 148] on div at bounding box center [552, 147] width 149 height 34
select select "10"
select select "2025"
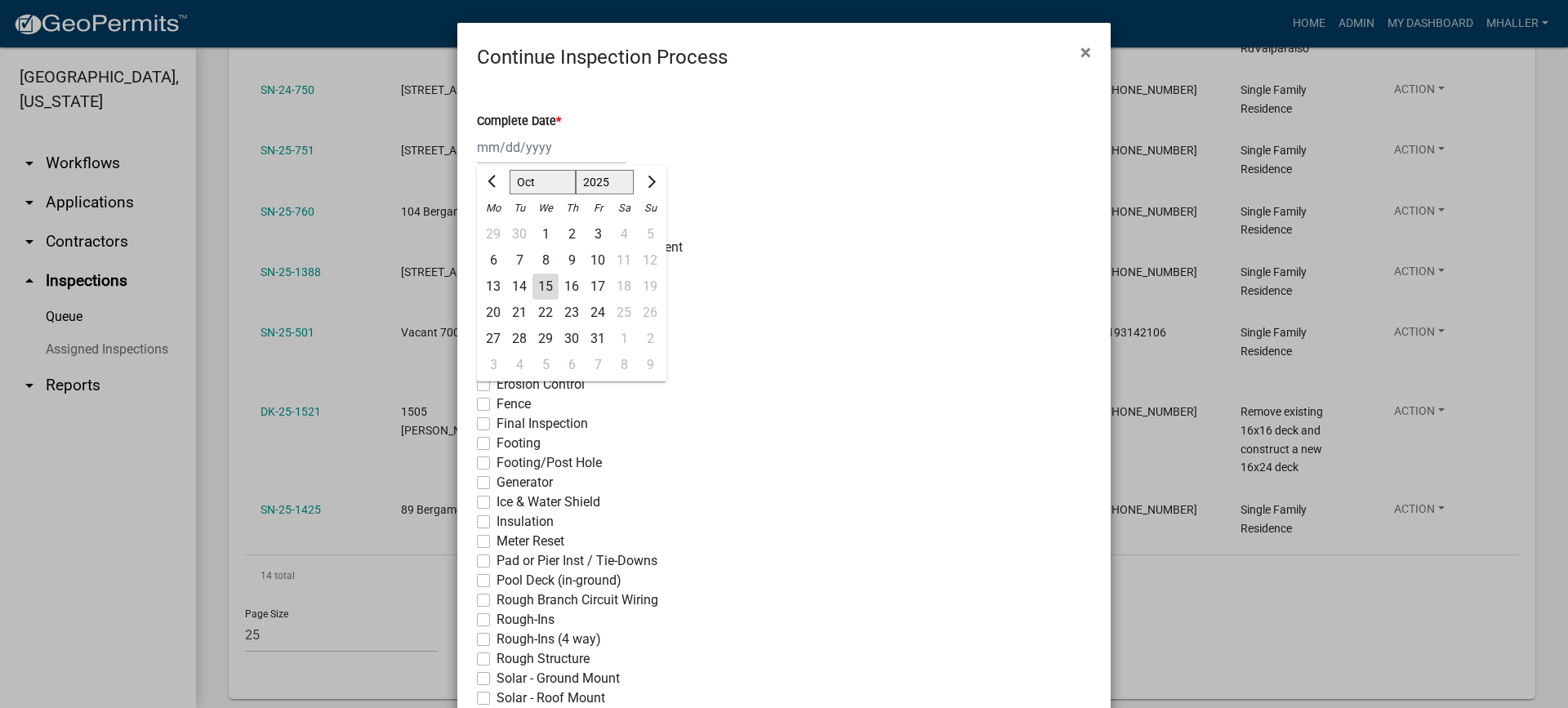
click at [543, 282] on div "15" at bounding box center [546, 287] width 26 height 26
type input "[DATE]"
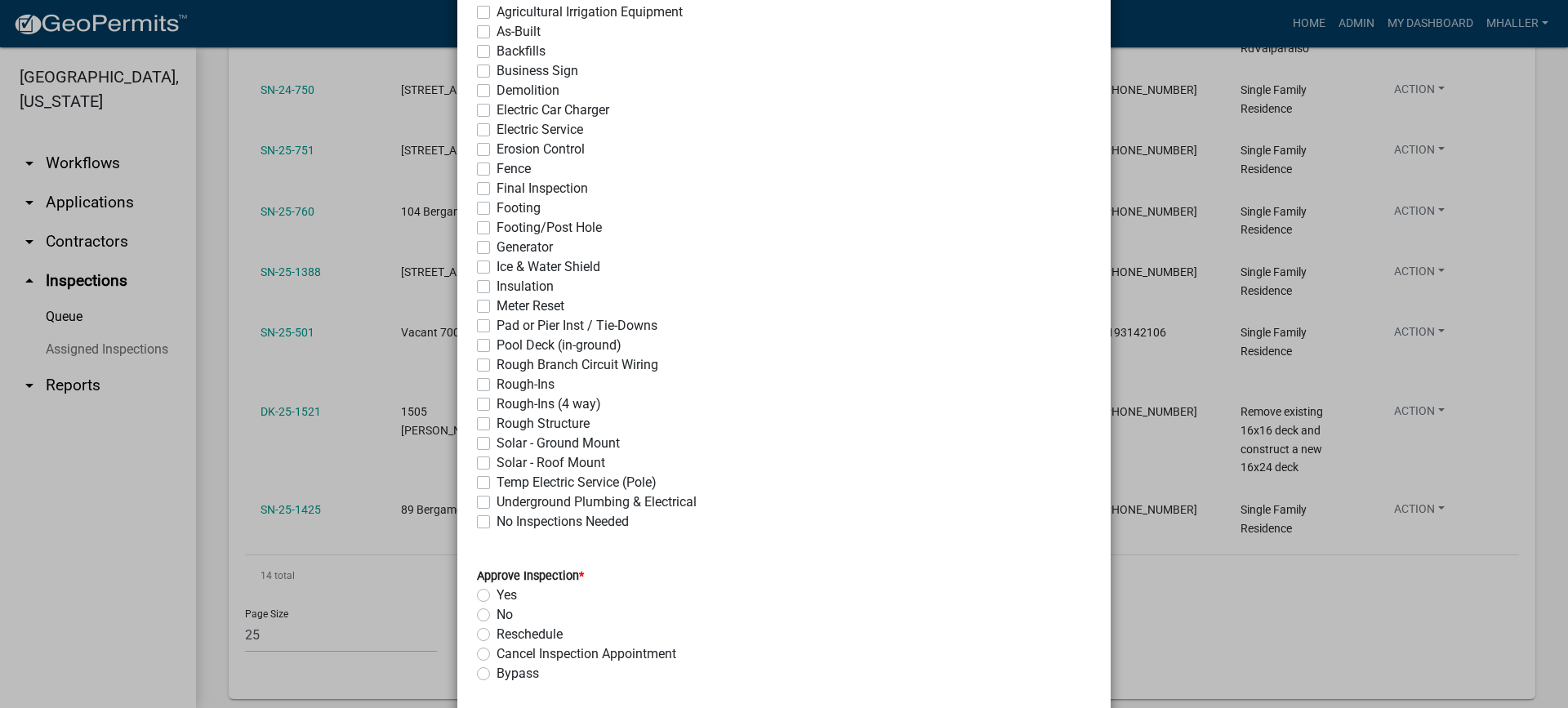
scroll to position [245, 0]
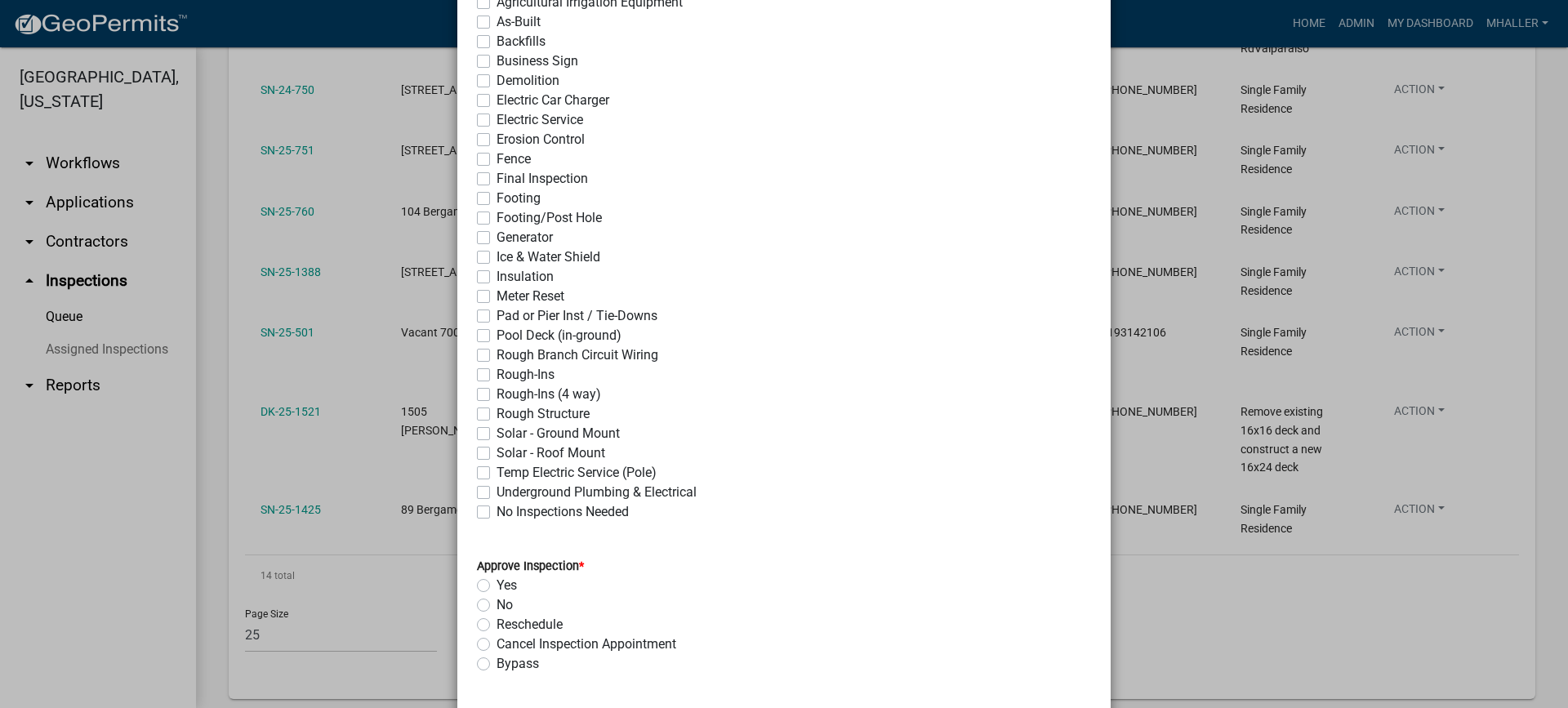
click at [497, 495] on label "Underground Plumbing & Electrical" at bounding box center [597, 493] width 200 height 20
click at [497, 493] on input "Underground Plumbing & Electrical" at bounding box center [502, 488] width 10 height 10
checkbox input "true"
checkbox input "false"
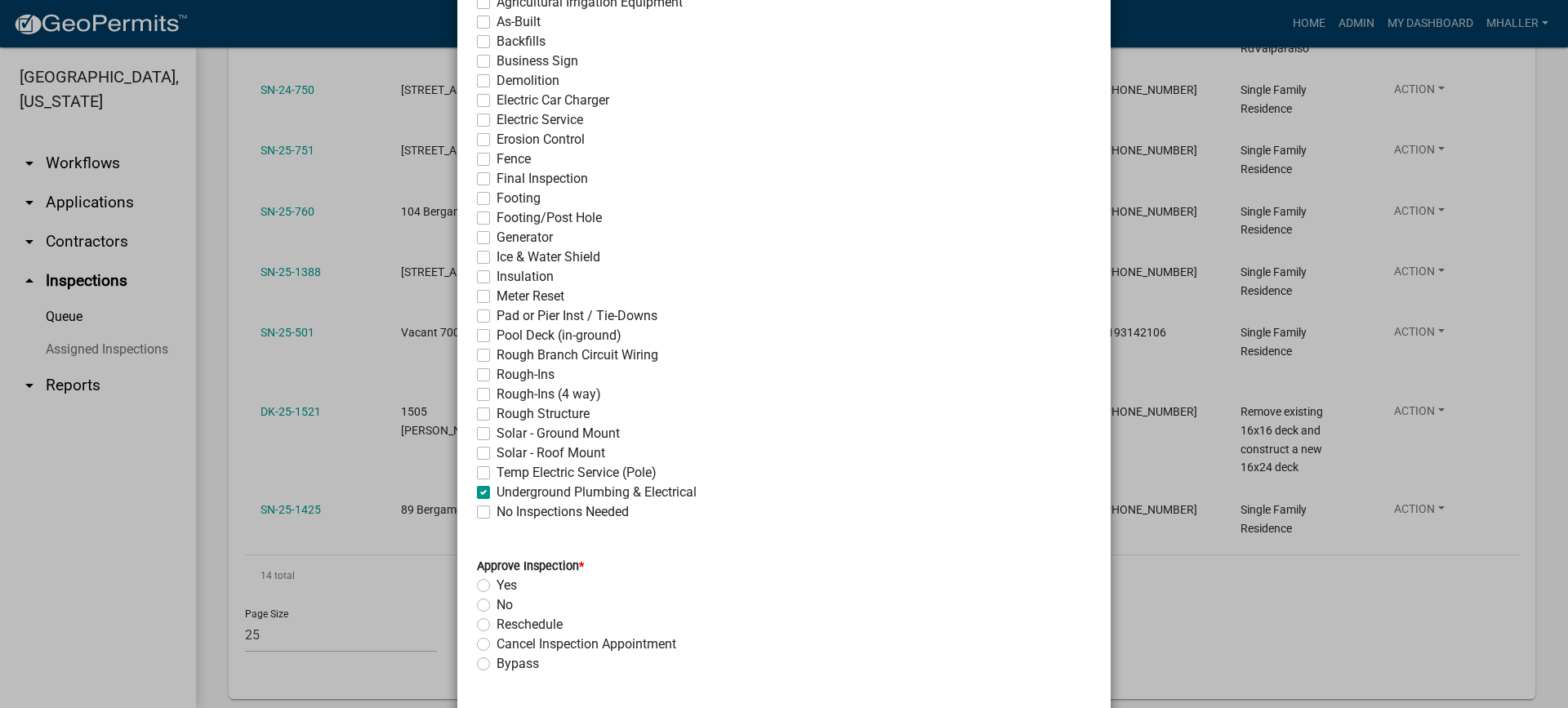
checkbox input "false"
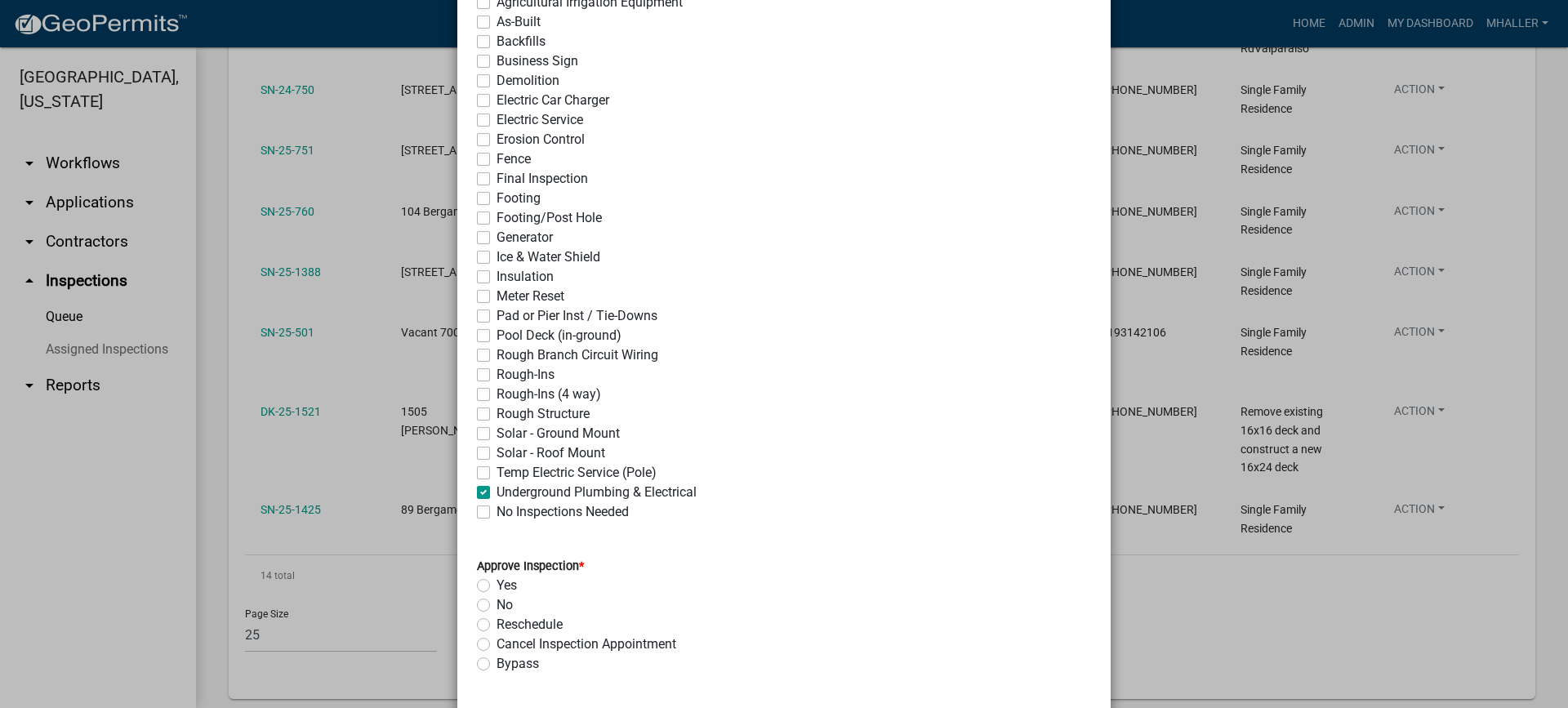
checkbox input "false"
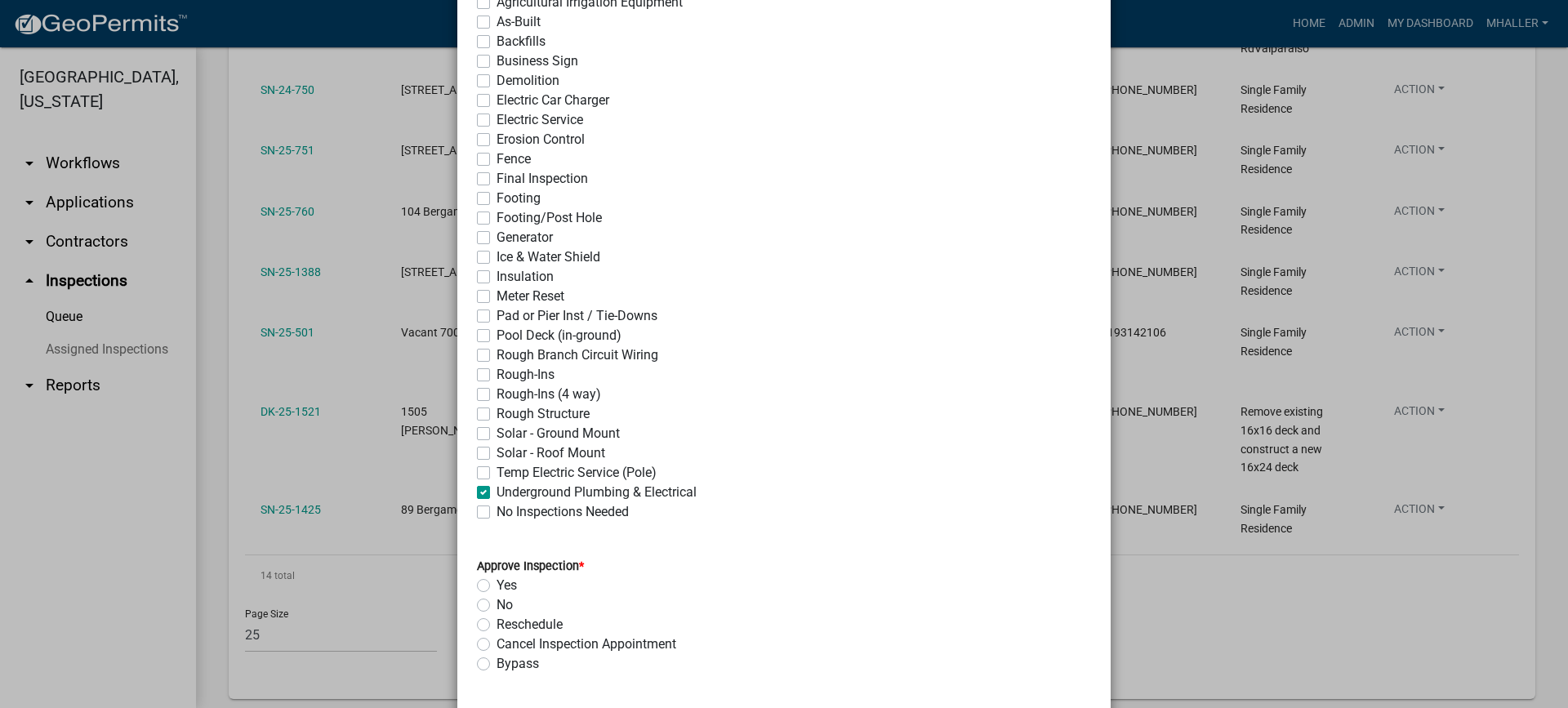
checkbox input "false"
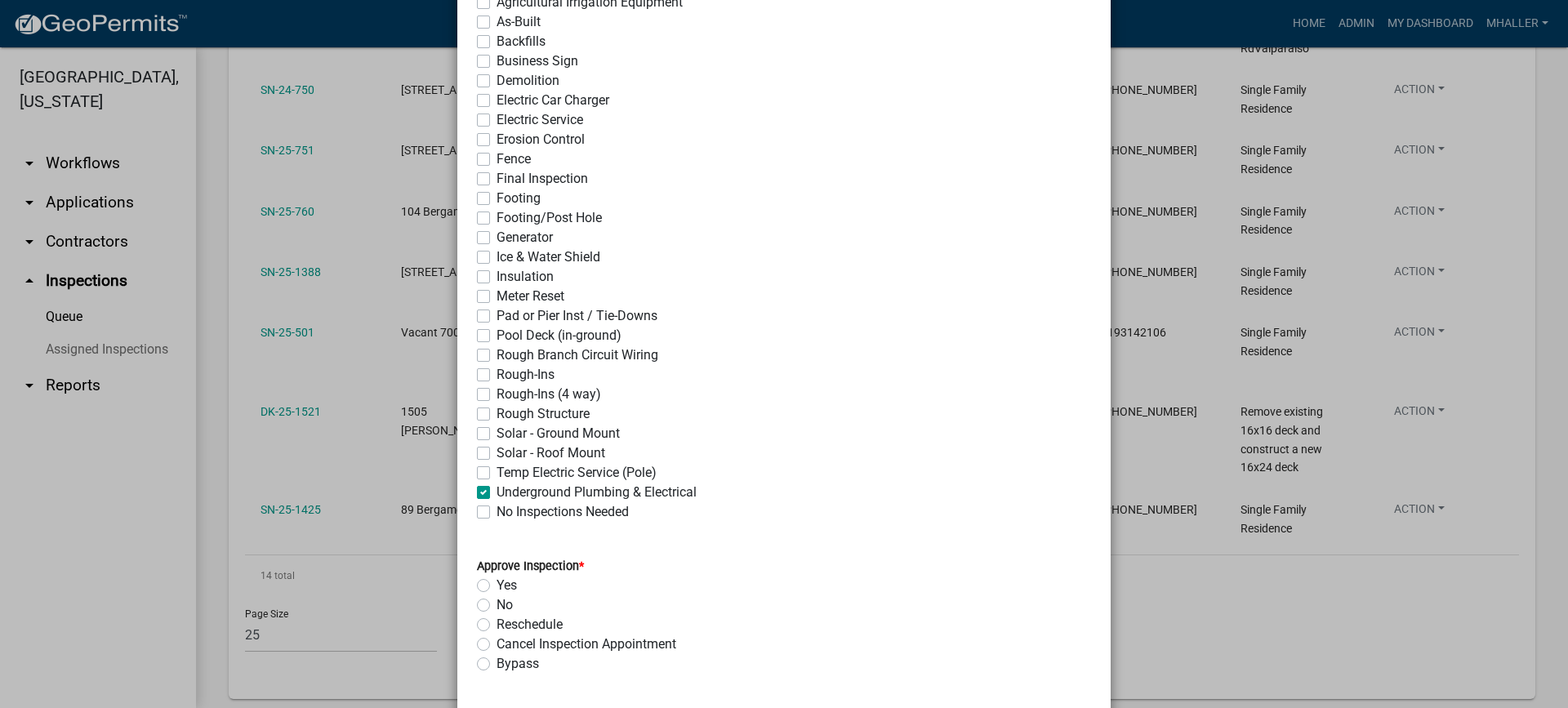
checkbox input "false"
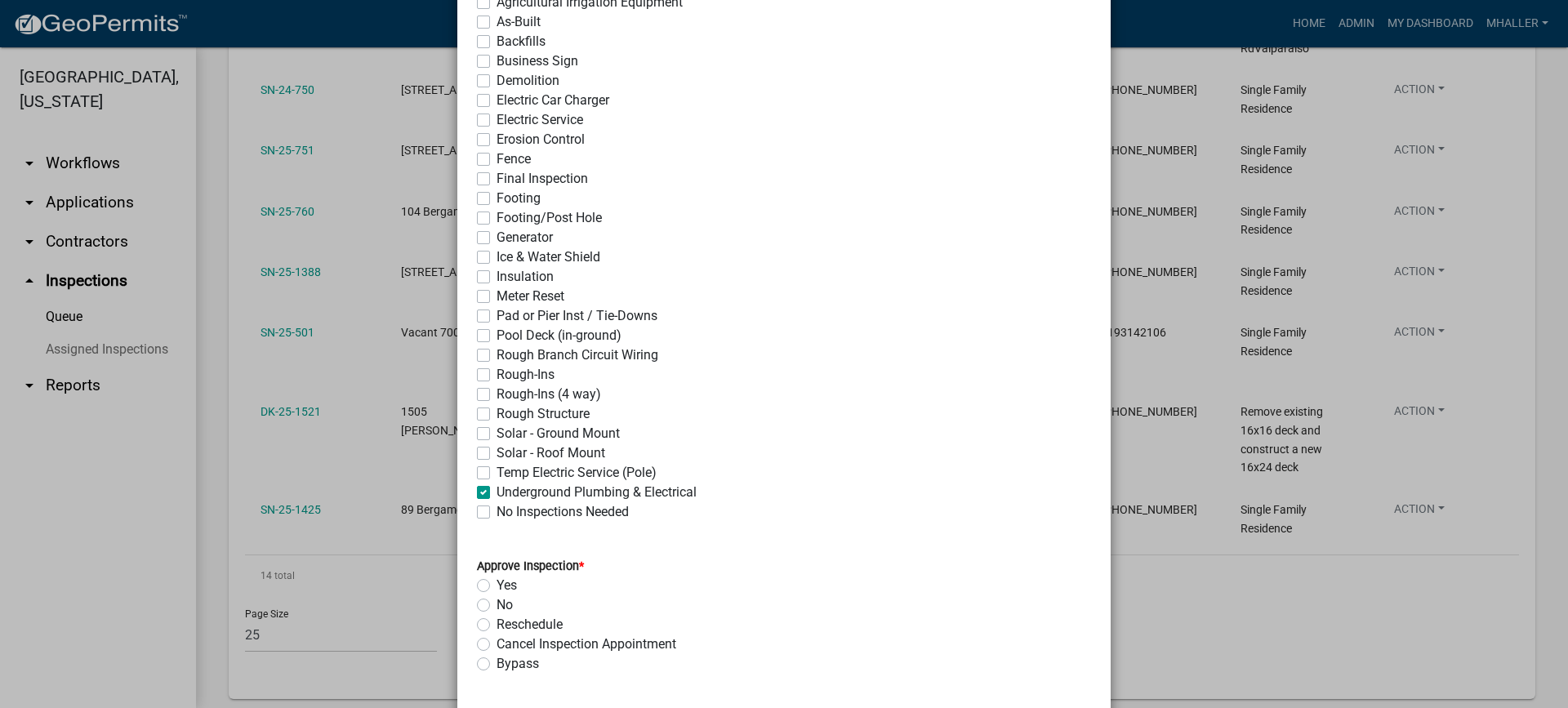
checkbox input "false"
checkbox input "true"
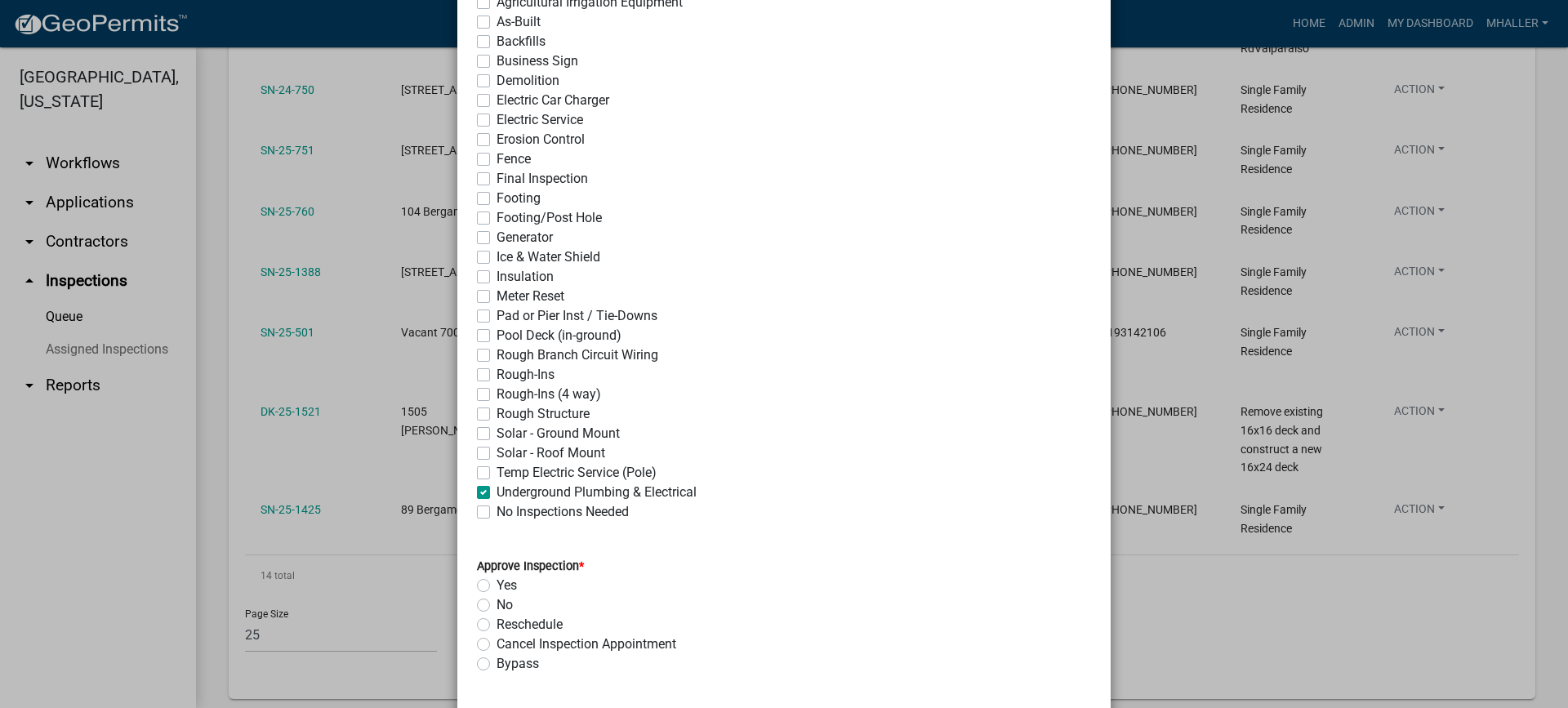
checkbox input "false"
click at [497, 586] on label "Yes" at bounding box center [506, 586] width 20 height 20
click at [497, 586] on input "Yes" at bounding box center [502, 581] width 10 height 10
radio input "true"
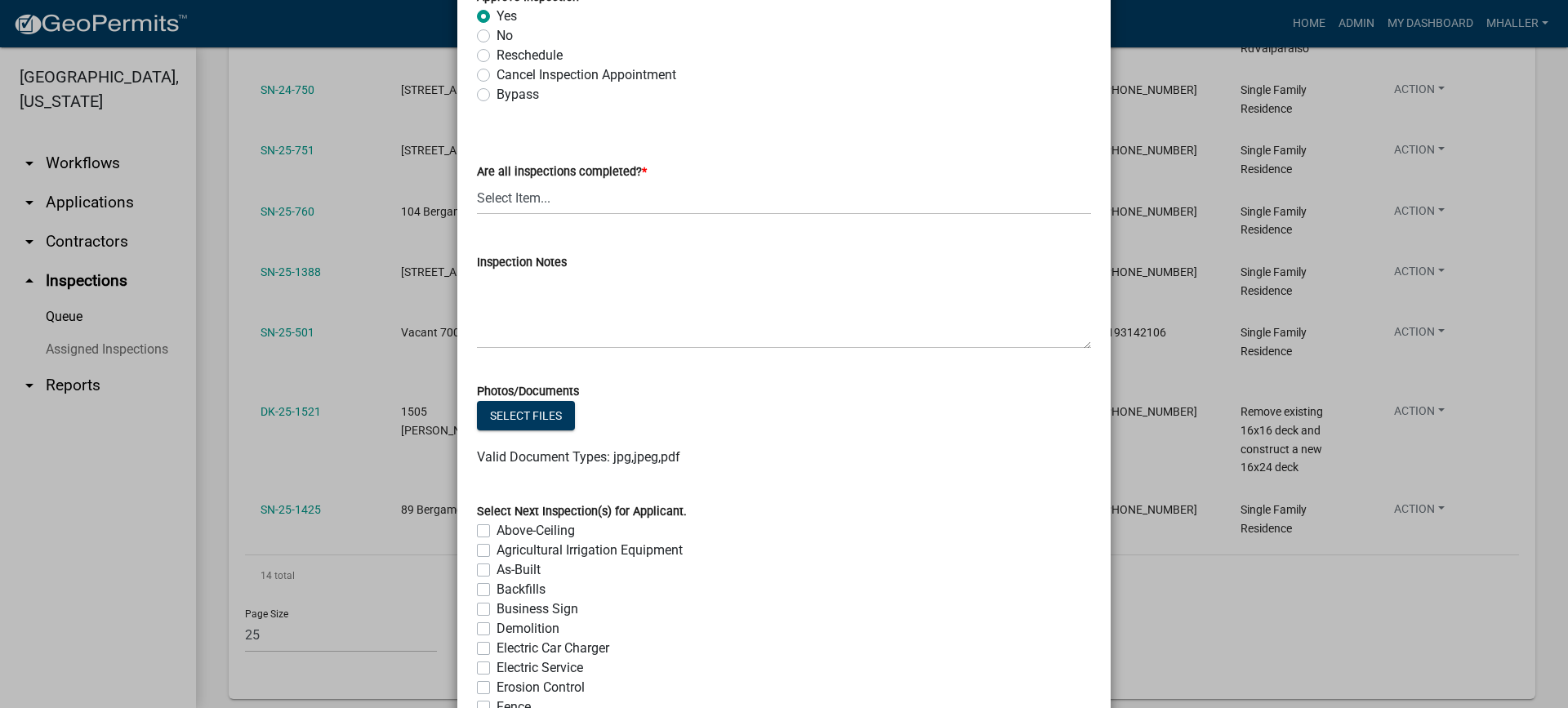
scroll to position [817, 0]
click at [540, 200] on select "Select Item... Yes - All Inspections Have Been Completed No - More Inspections …" at bounding box center [784, 195] width 614 height 34
click at [477, 179] on select "Select Item... Yes - All Inspections Have Been Completed No - More Inspections …" at bounding box center [784, 195] width 614 height 34
select select "eafbae6d-cbce-48e8-be87-ded322027707"
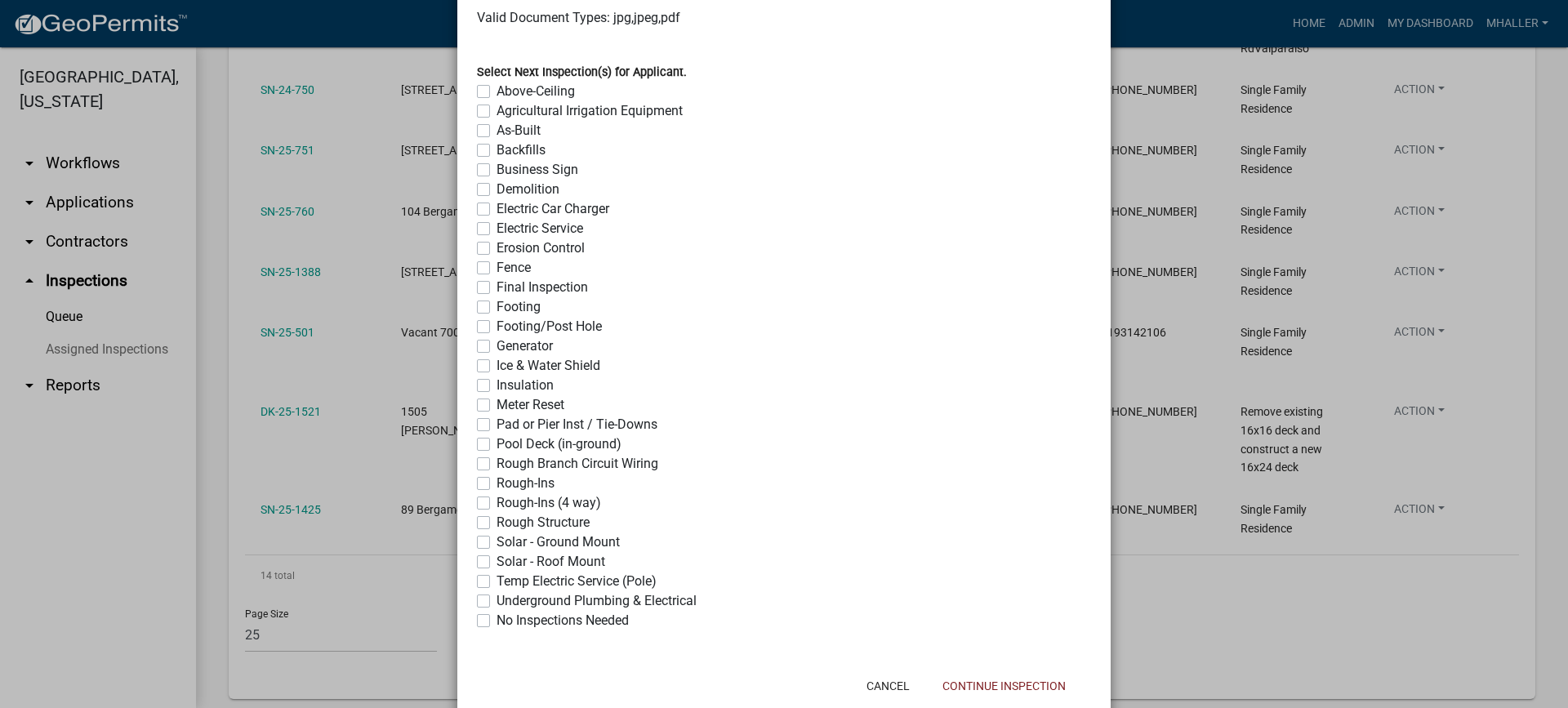
scroll to position [1294, 0]
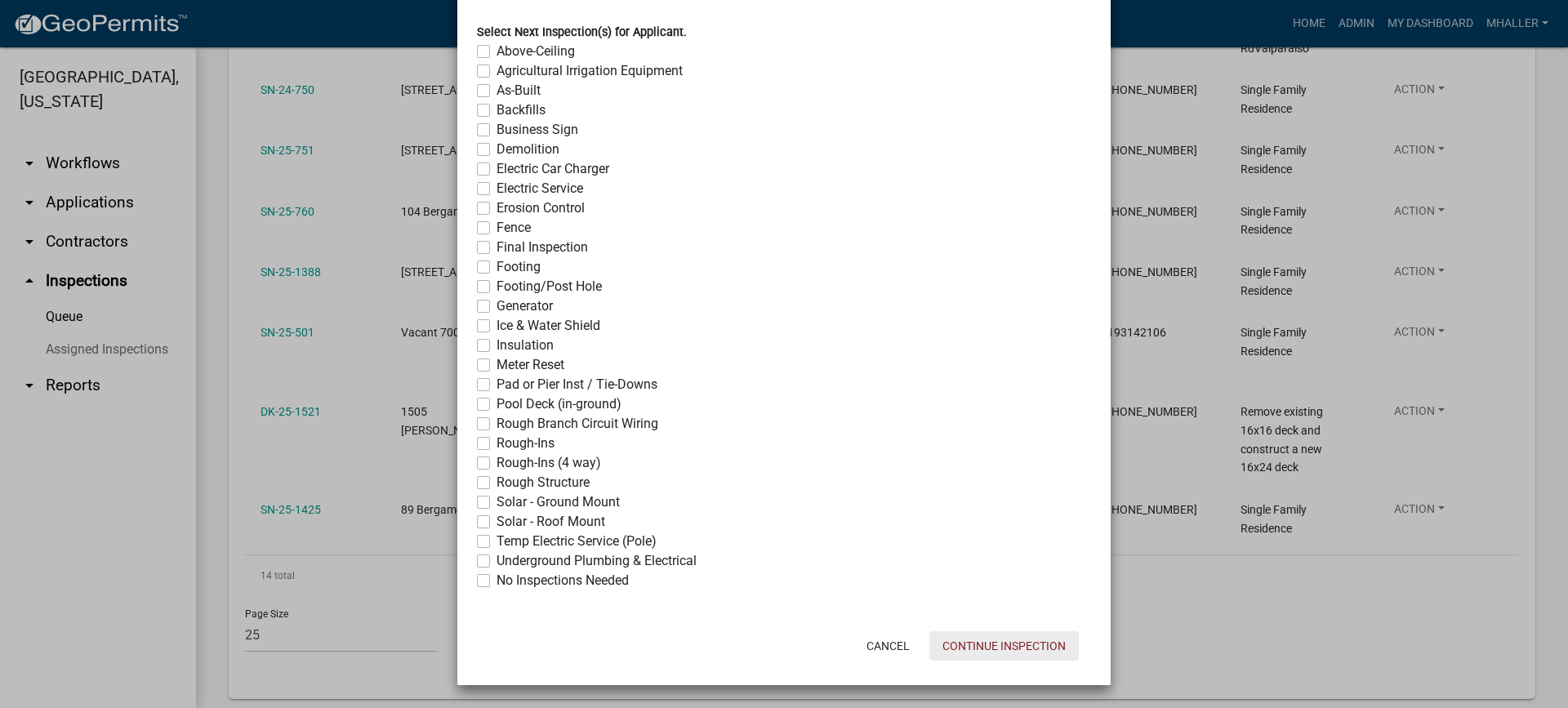
click at [989, 645] on button "Continue Inspection" at bounding box center [1004, 646] width 149 height 30
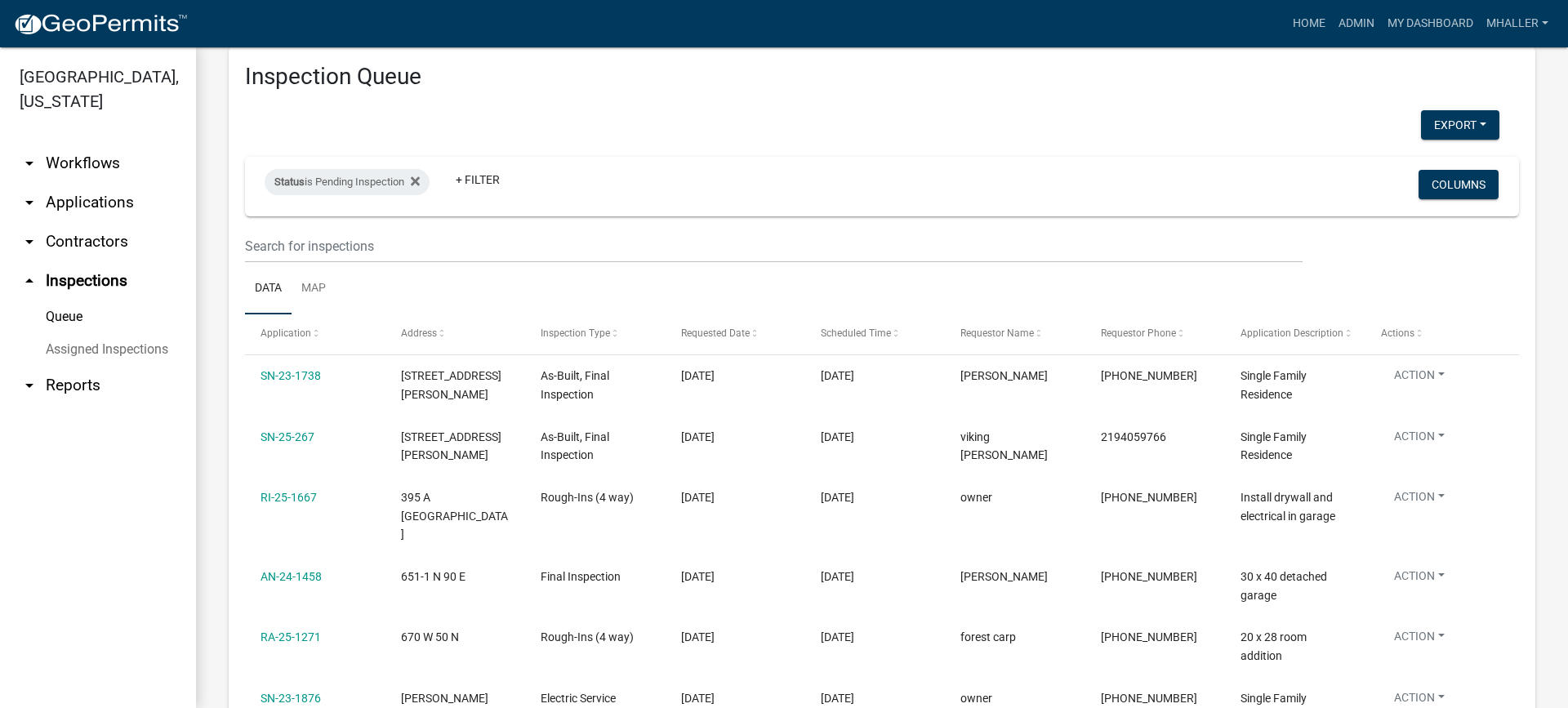
scroll to position [0, 0]
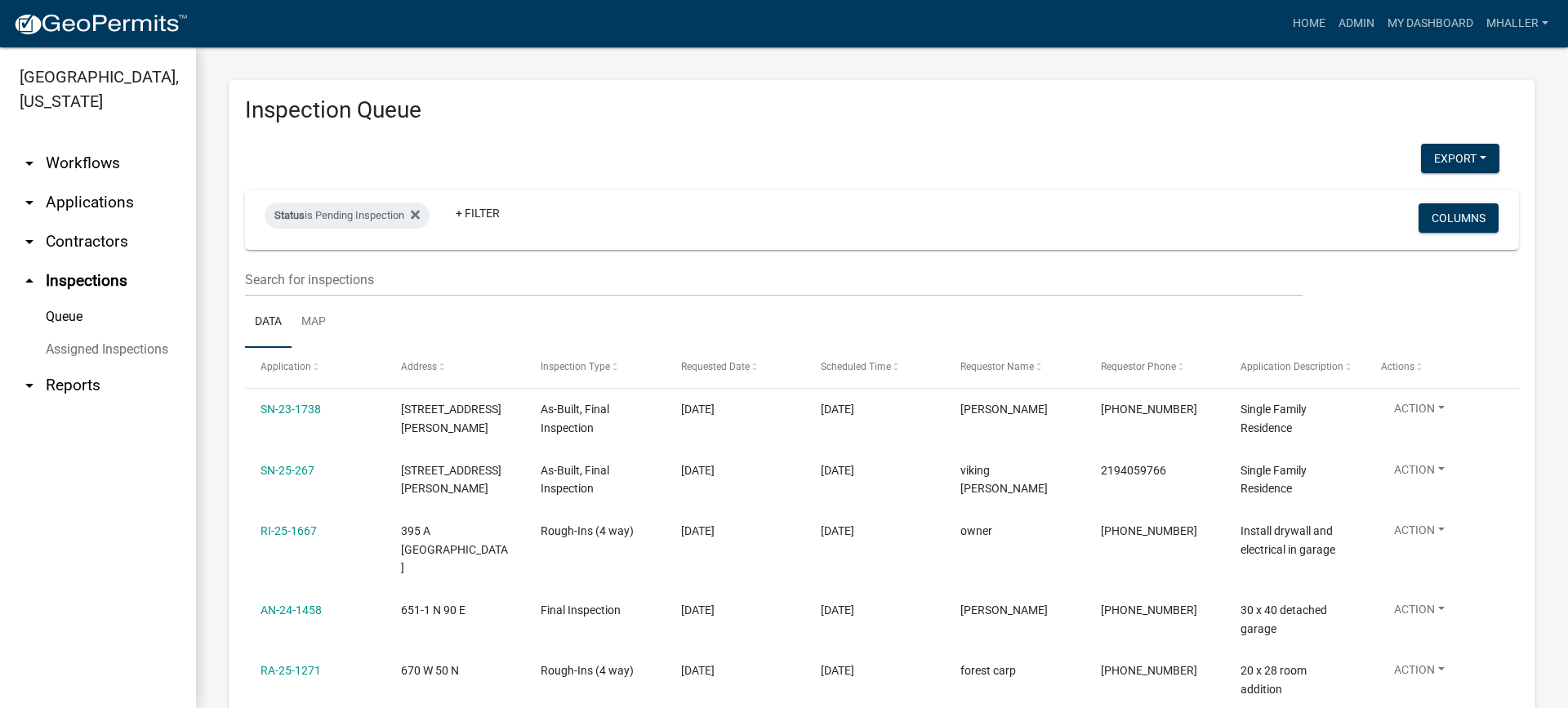
click at [89, 183] on link "arrow_drop_down Applications" at bounding box center [98, 202] width 196 height 39
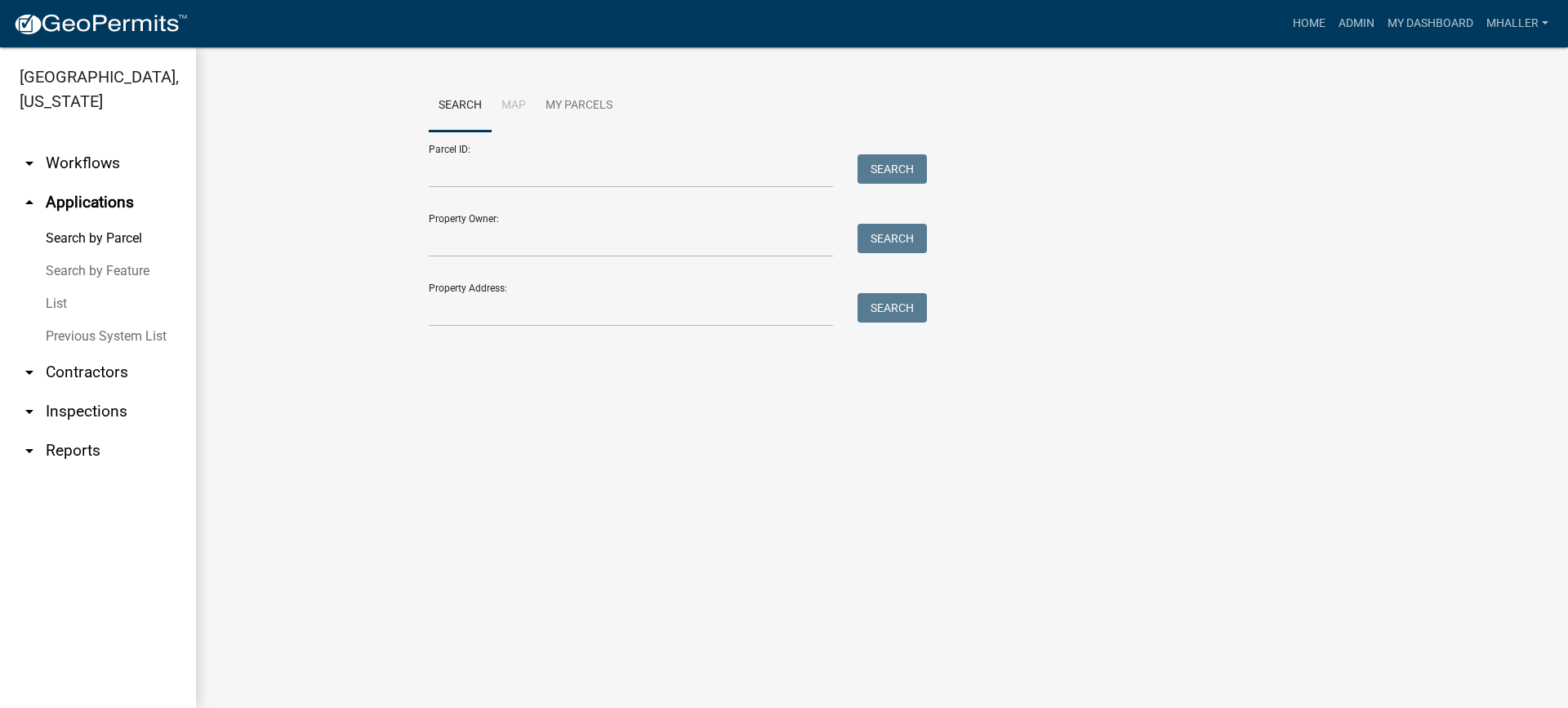
click at [49, 288] on link "List" at bounding box center [98, 304] width 196 height 33
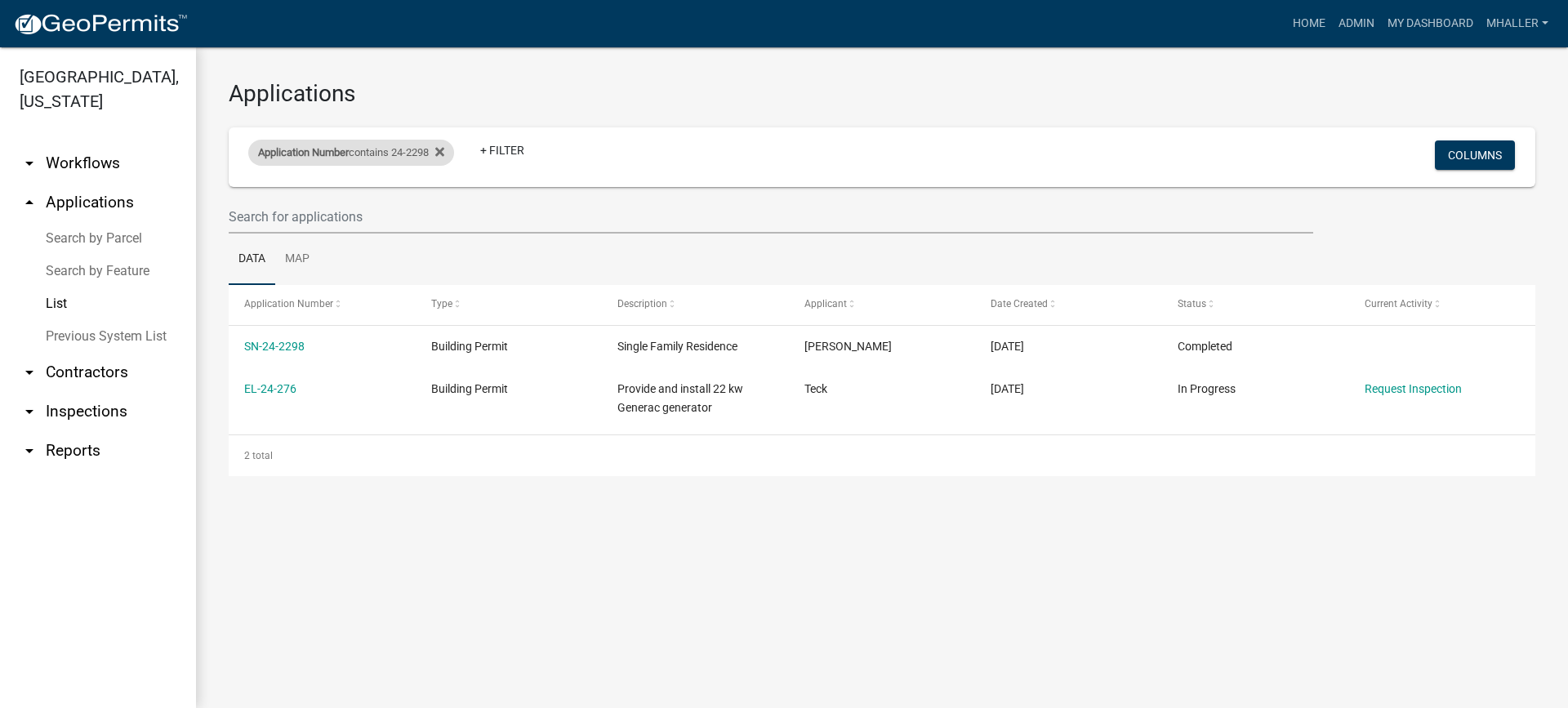
click at [406, 155] on div "Application Number contains 24-2298" at bounding box center [351, 153] width 206 height 26
click at [354, 219] on input "24-2298" at bounding box center [358, 214] width 149 height 34
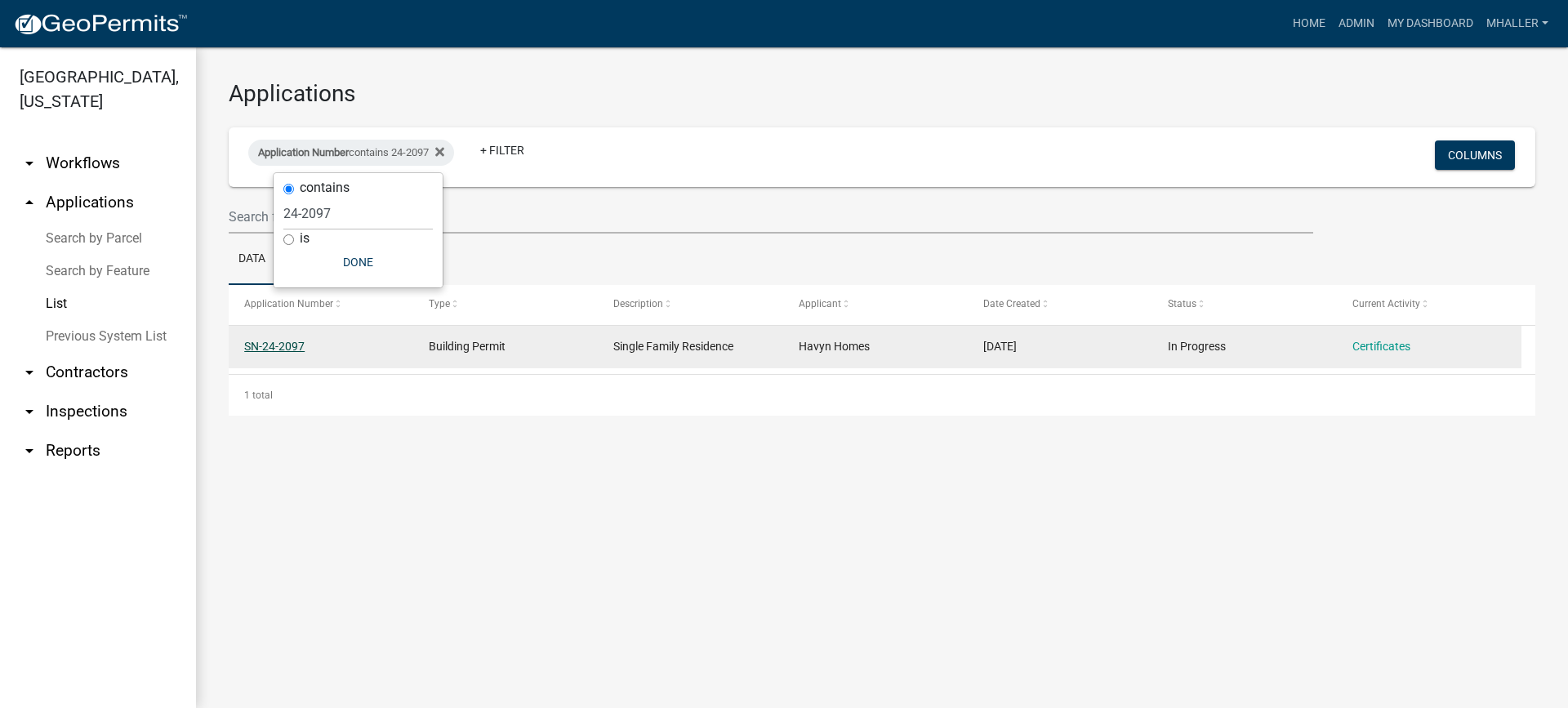
click at [269, 347] on link "SN-24-2097" at bounding box center [275, 346] width 61 height 13
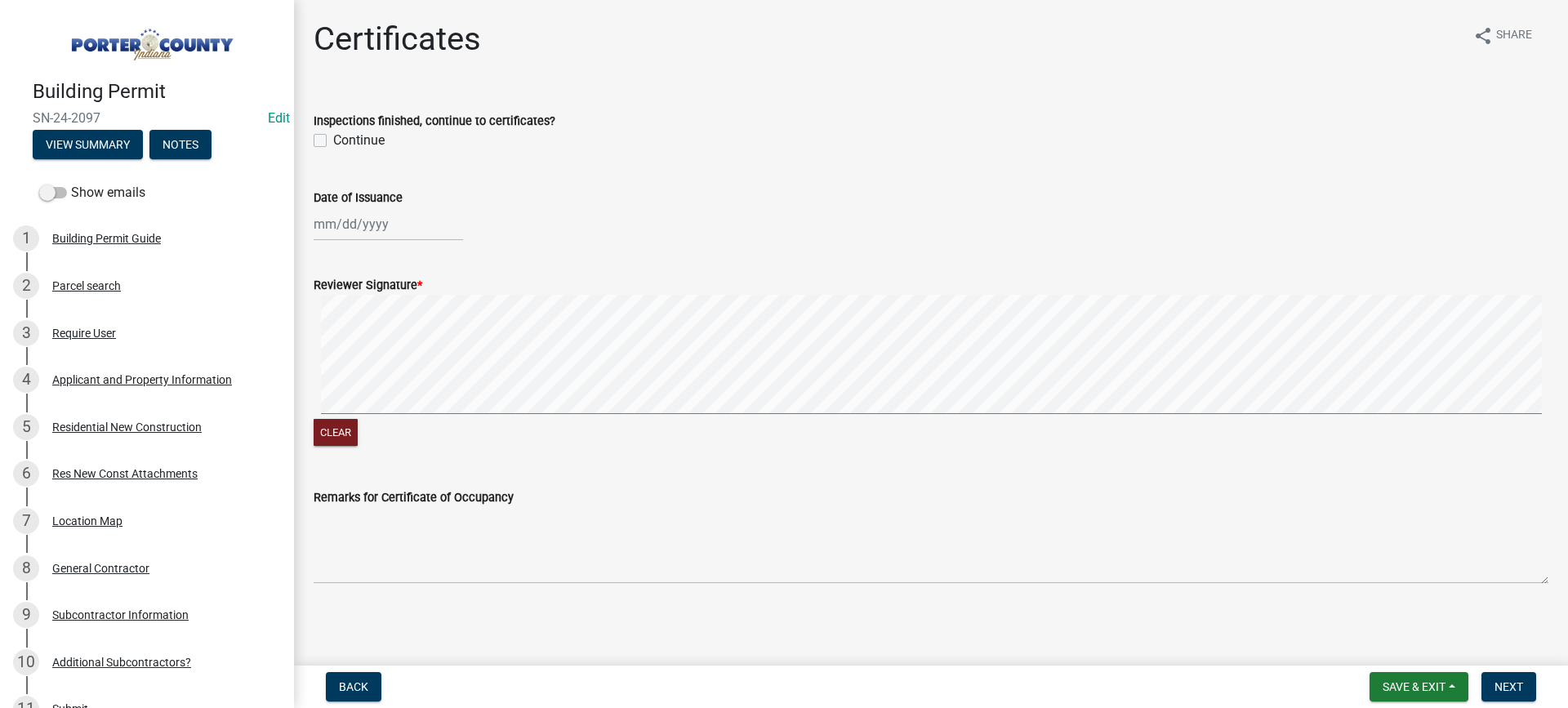
click at [334, 141] on label "Continue" at bounding box center [359, 140] width 51 height 20
click at [334, 141] on input "Continue" at bounding box center [339, 136] width 10 height 10
click at [379, 227] on div "[PERSON_NAME] Feb Mar Apr [PERSON_NAME][DATE] Oct Nov [DATE] 1526 1527 1528 152…" at bounding box center [388, 224] width 149 height 34
click at [384, 364] on div "15" at bounding box center [382, 363] width 26 height 26
click at [1506, 685] on span "Next" at bounding box center [1508, 686] width 29 height 13
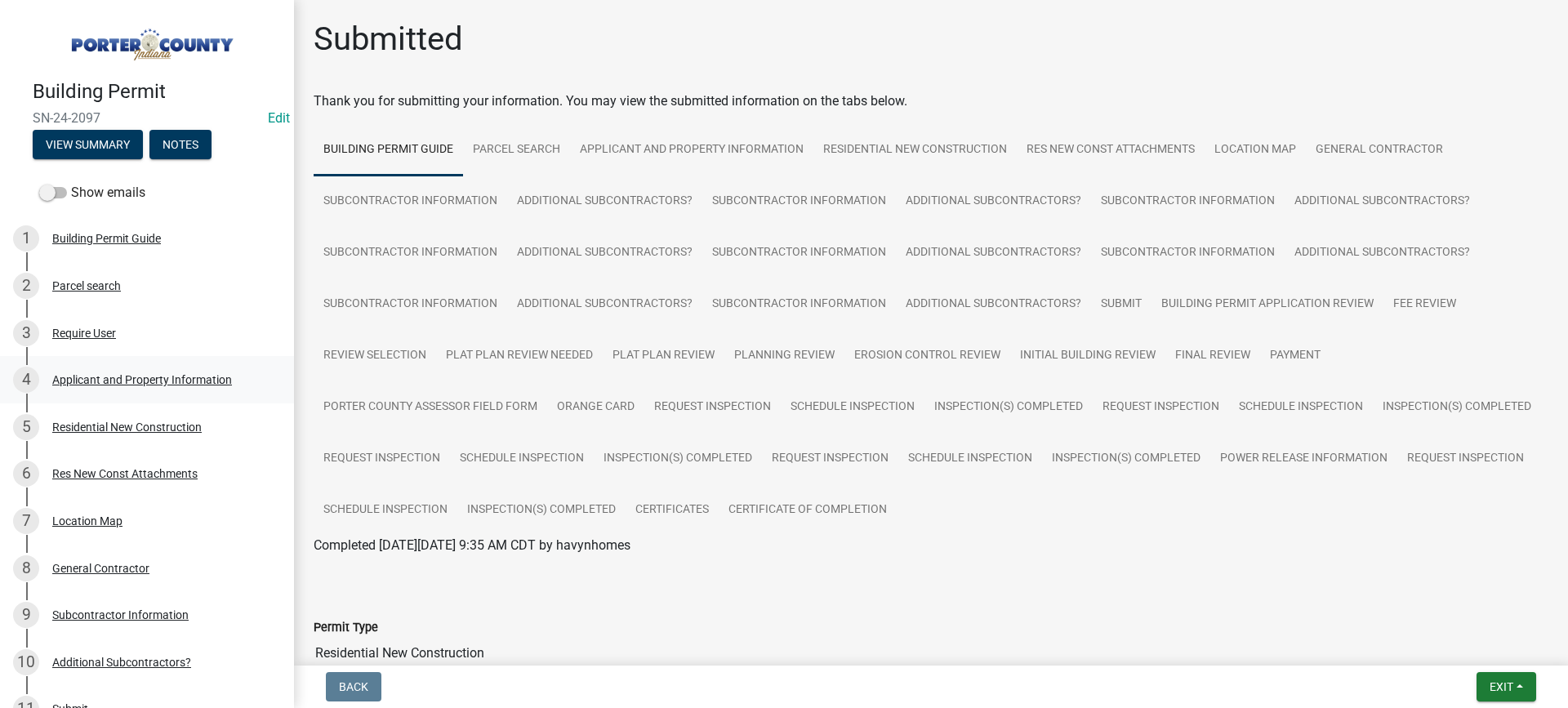
click at [109, 375] on div "Applicant and Property Information" at bounding box center [142, 380] width 180 height 11
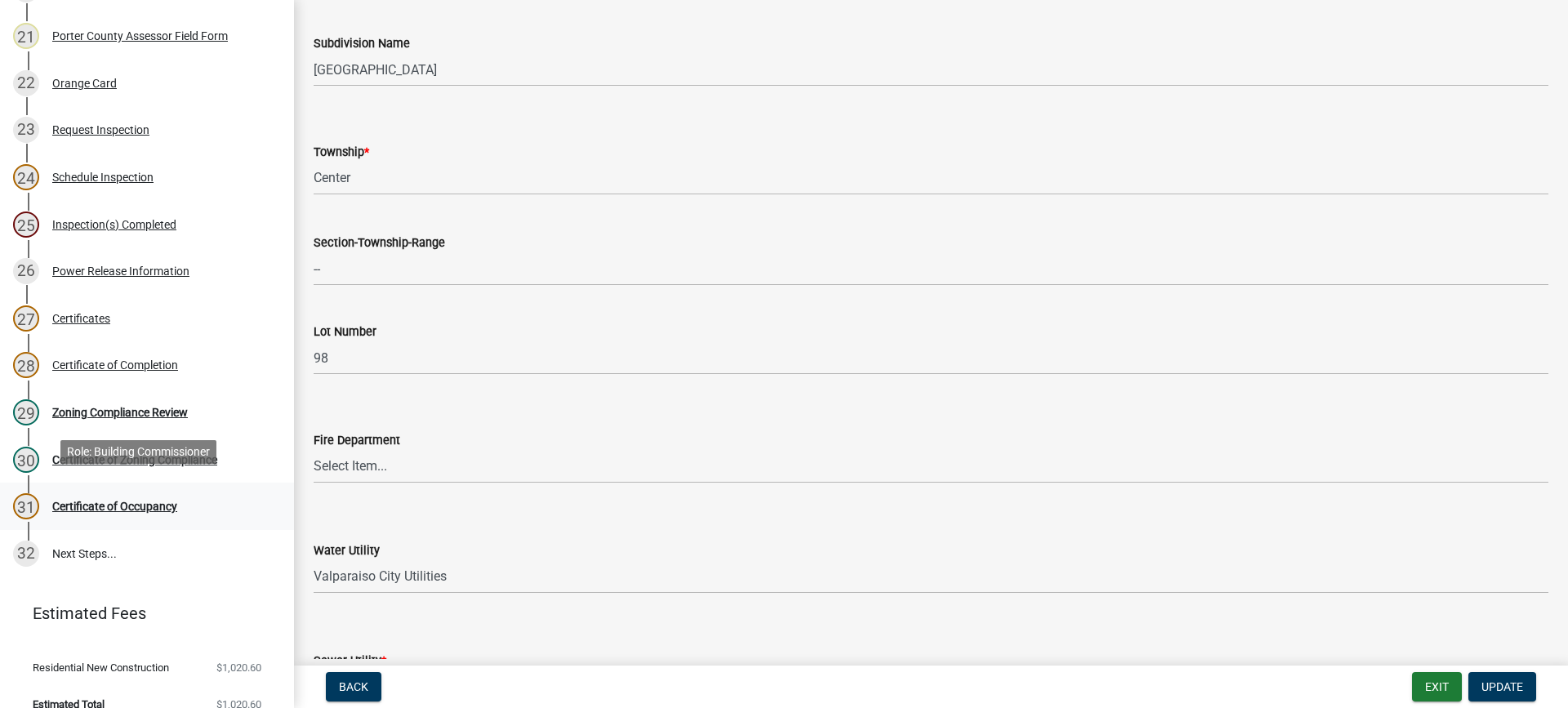
scroll to position [1161, 0]
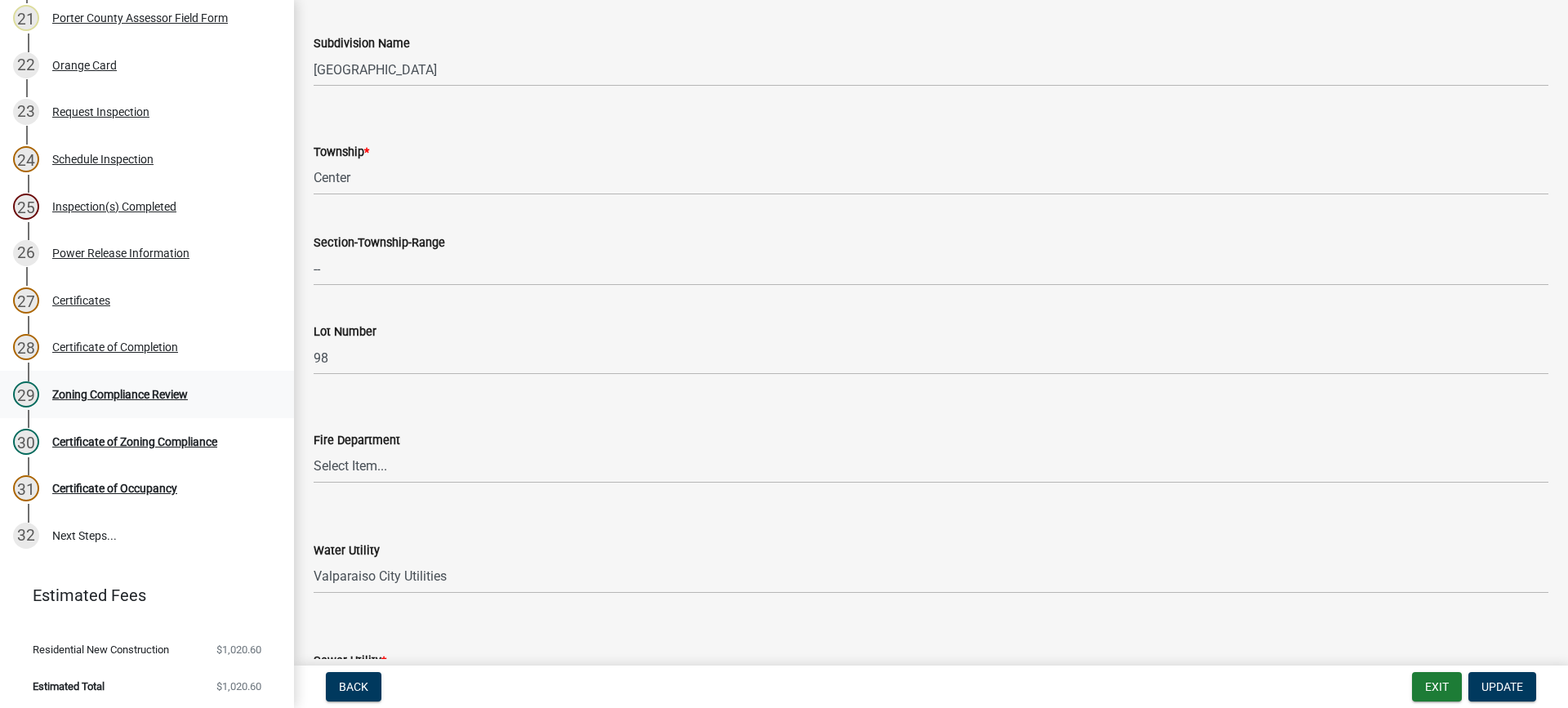
click at [109, 388] on div "Zoning Compliance Review" at bounding box center [120, 394] width 136 height 11
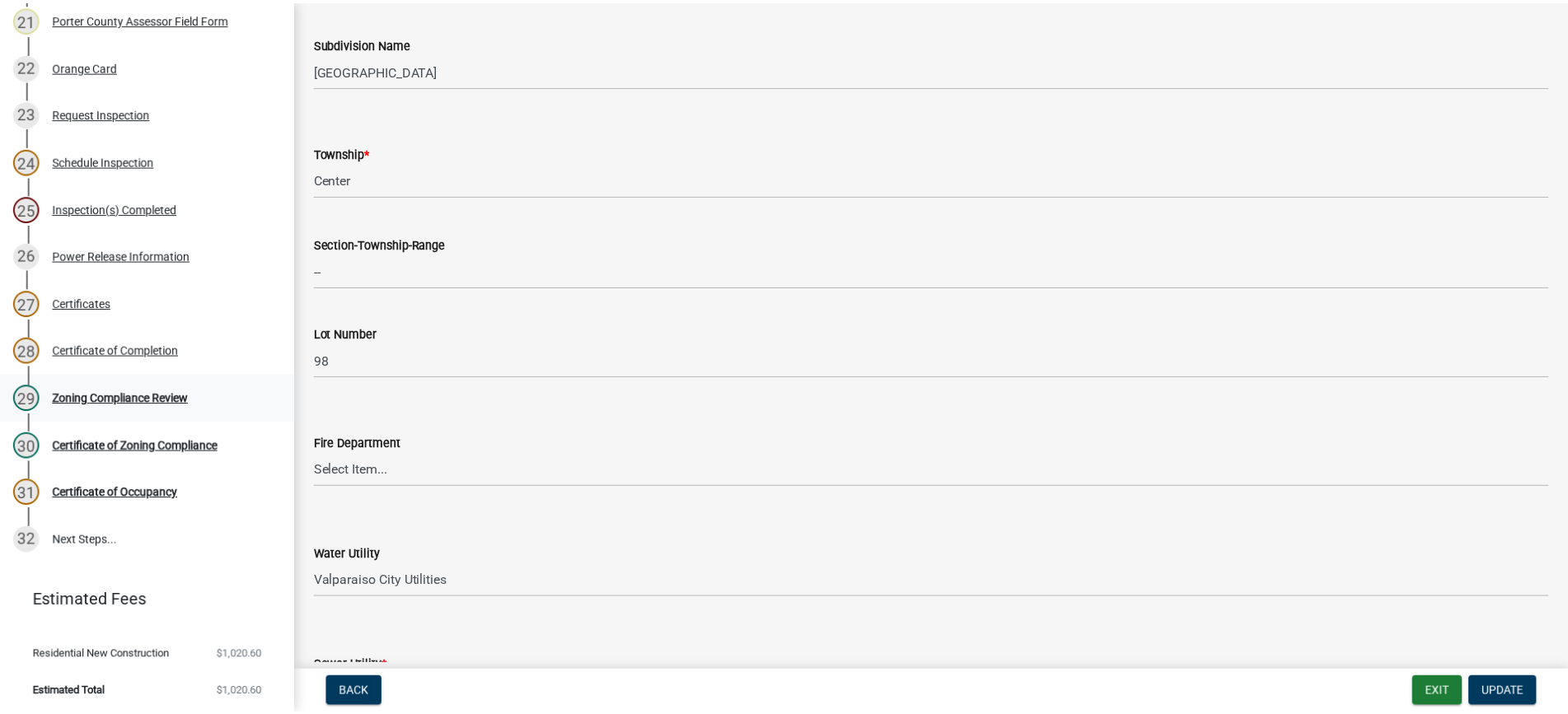
scroll to position [0, 0]
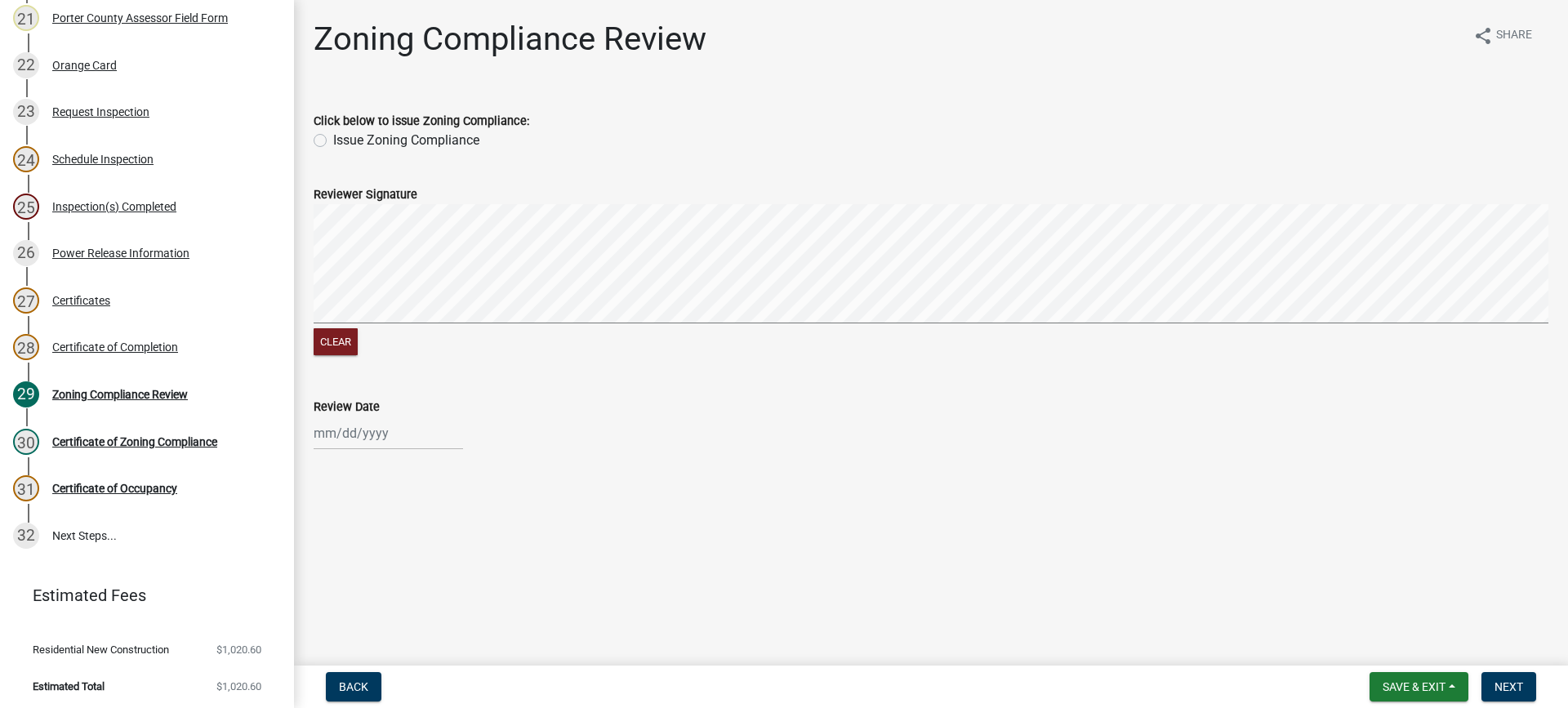
click at [334, 142] on label "Issue Zoning Compliance" at bounding box center [407, 140] width 146 height 20
click at [334, 142] on input "Issue Zoning Compliance" at bounding box center [339, 136] width 10 height 10
click at [378, 438] on div at bounding box center [388, 433] width 149 height 34
click at [378, 320] on div "15" at bounding box center [382, 320] width 26 height 26
click at [1508, 691] on span "Next" at bounding box center [1508, 686] width 29 height 13
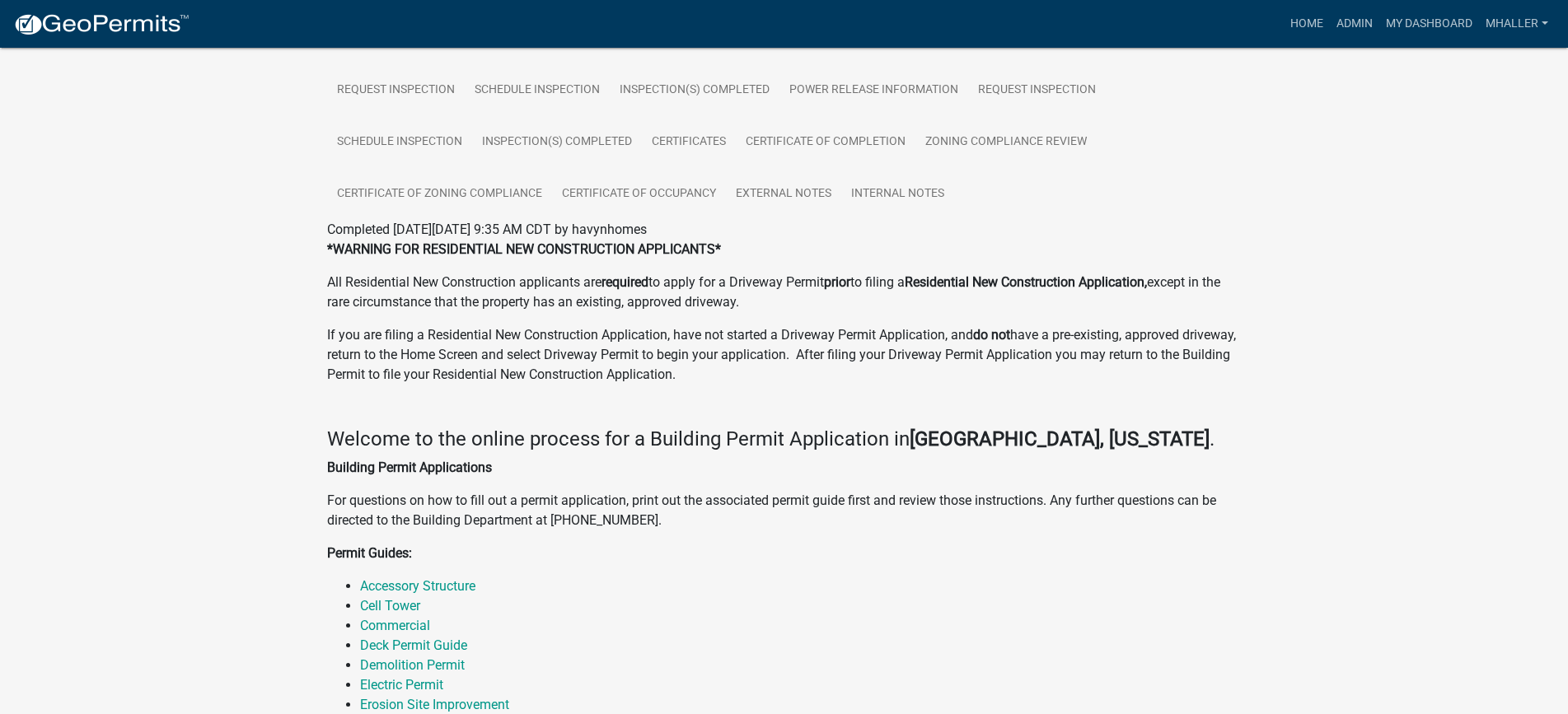
scroll to position [720, 0]
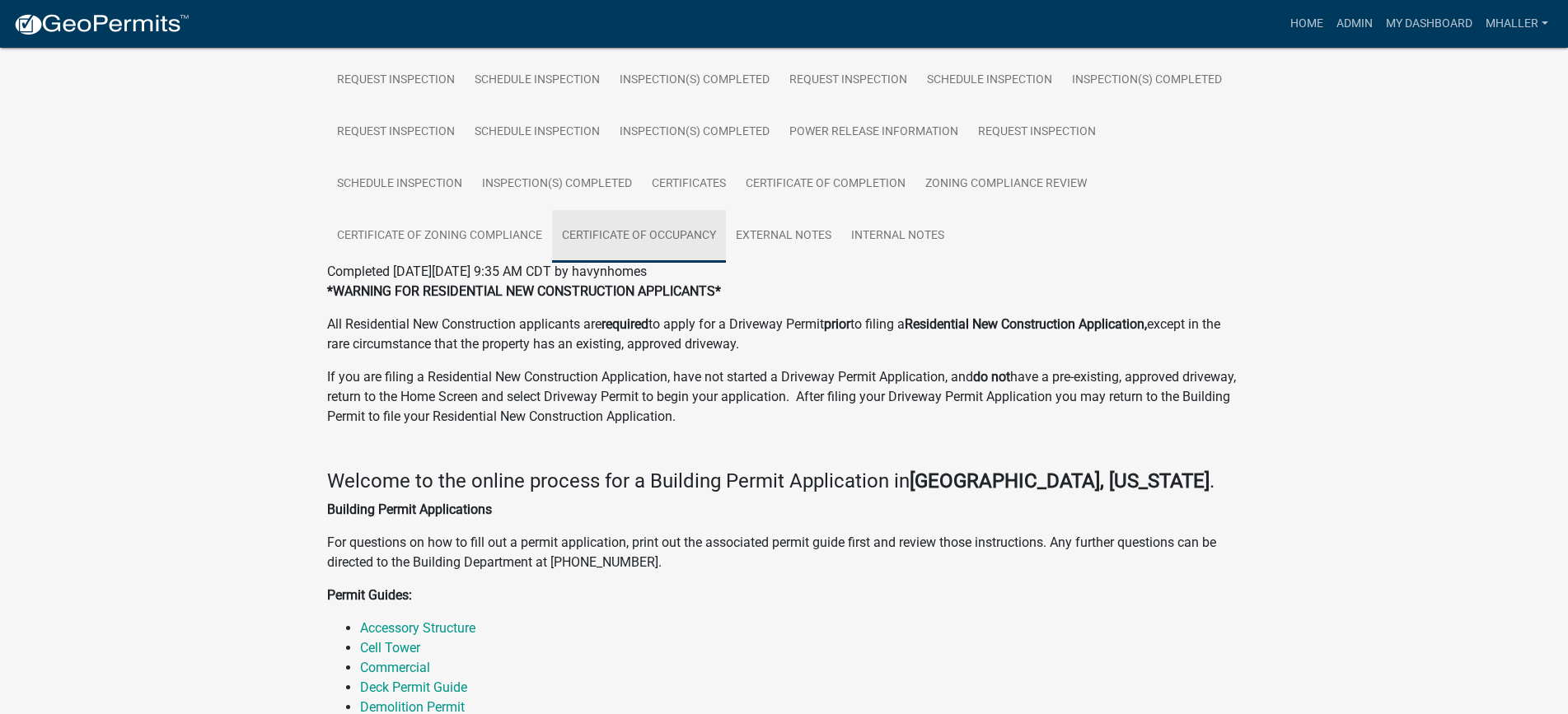
click at [678, 229] on link "Certificate of Occupancy" at bounding box center [639, 237] width 174 height 53
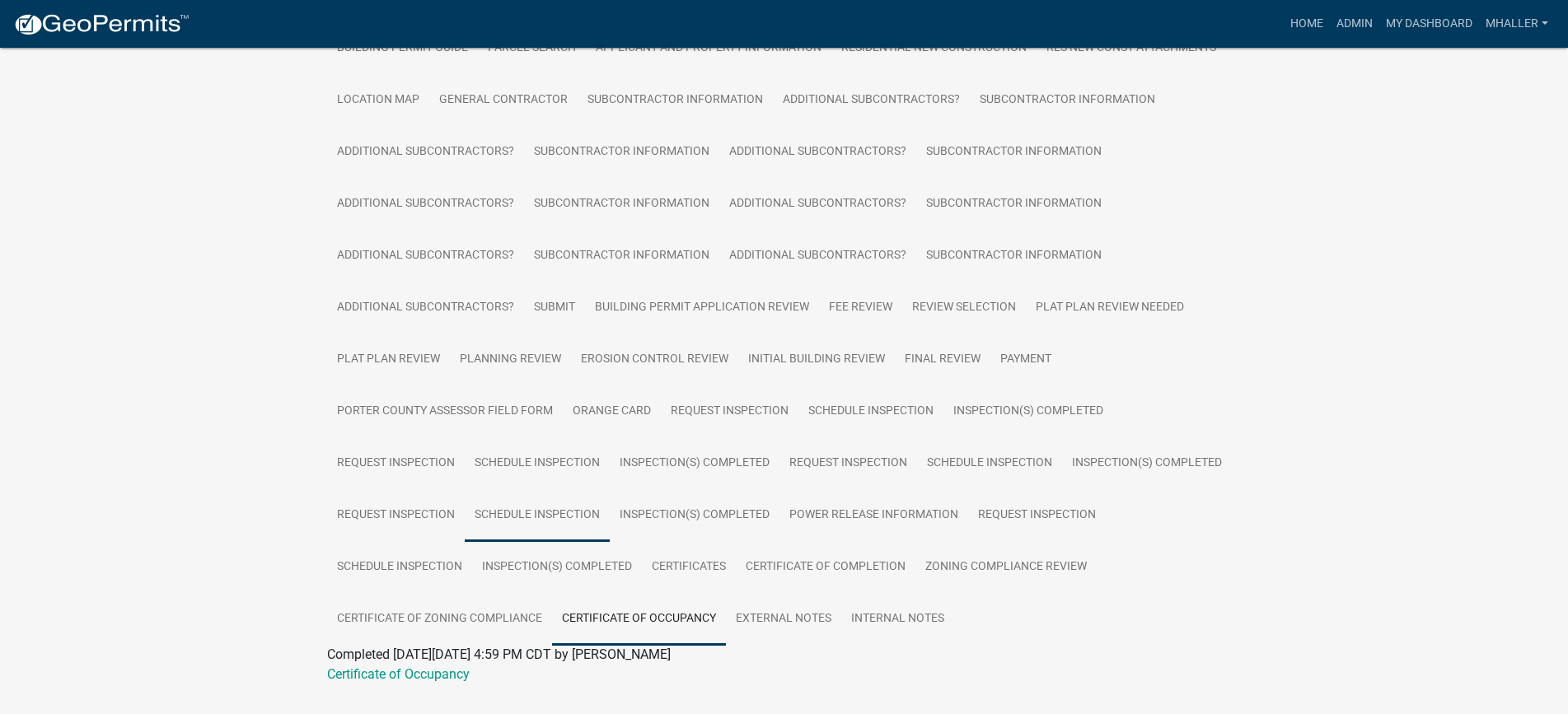
scroll to position [378, 0]
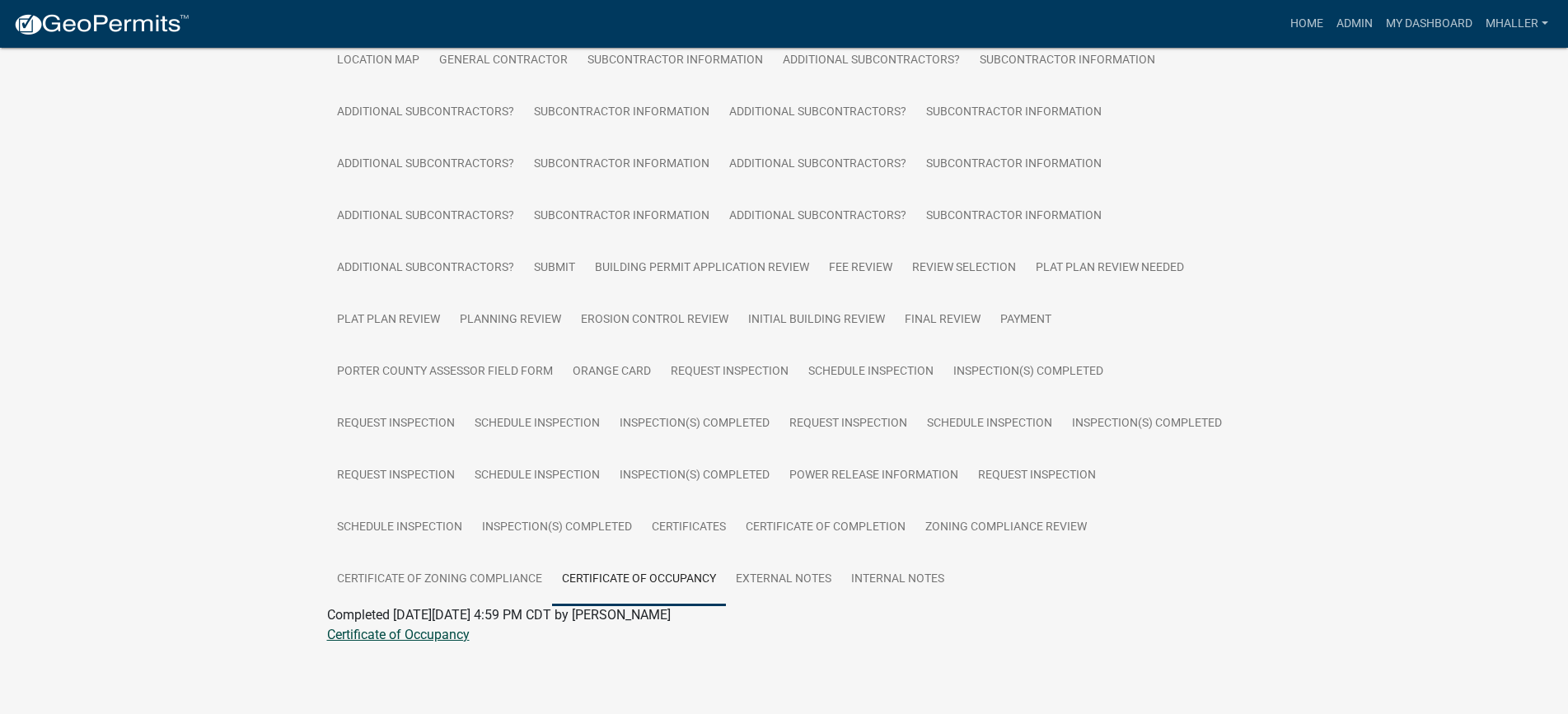
click at [427, 634] on link "Certificate of Occupancy" at bounding box center [398, 634] width 143 height 16
